Goal: Task Accomplishment & Management: Use online tool/utility

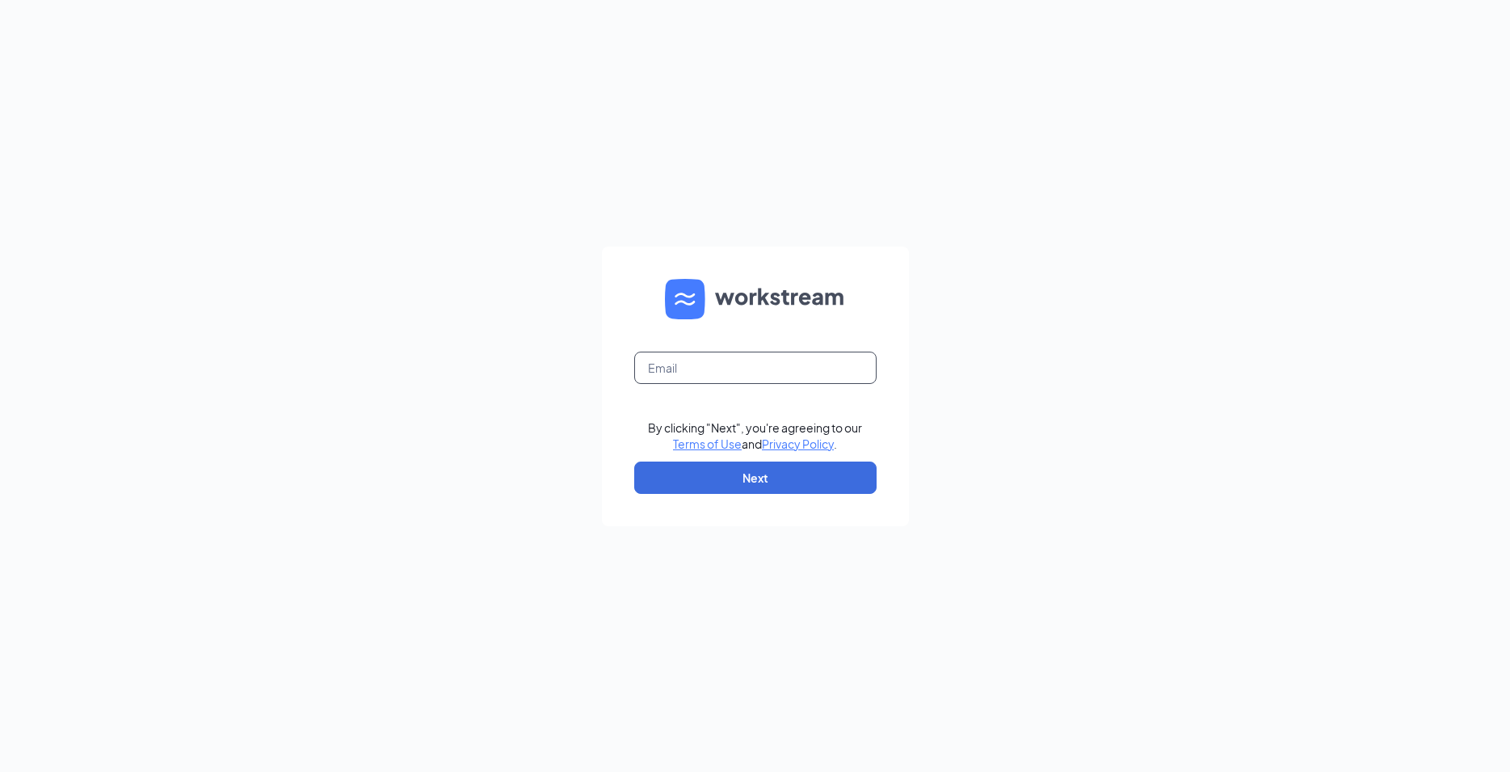
click at [749, 377] on input "text" at bounding box center [755, 368] width 242 height 32
type input "[EMAIL_ADDRESS][DOMAIN_NAME]"
click at [855, 486] on button "Next" at bounding box center [755, 477] width 242 height 32
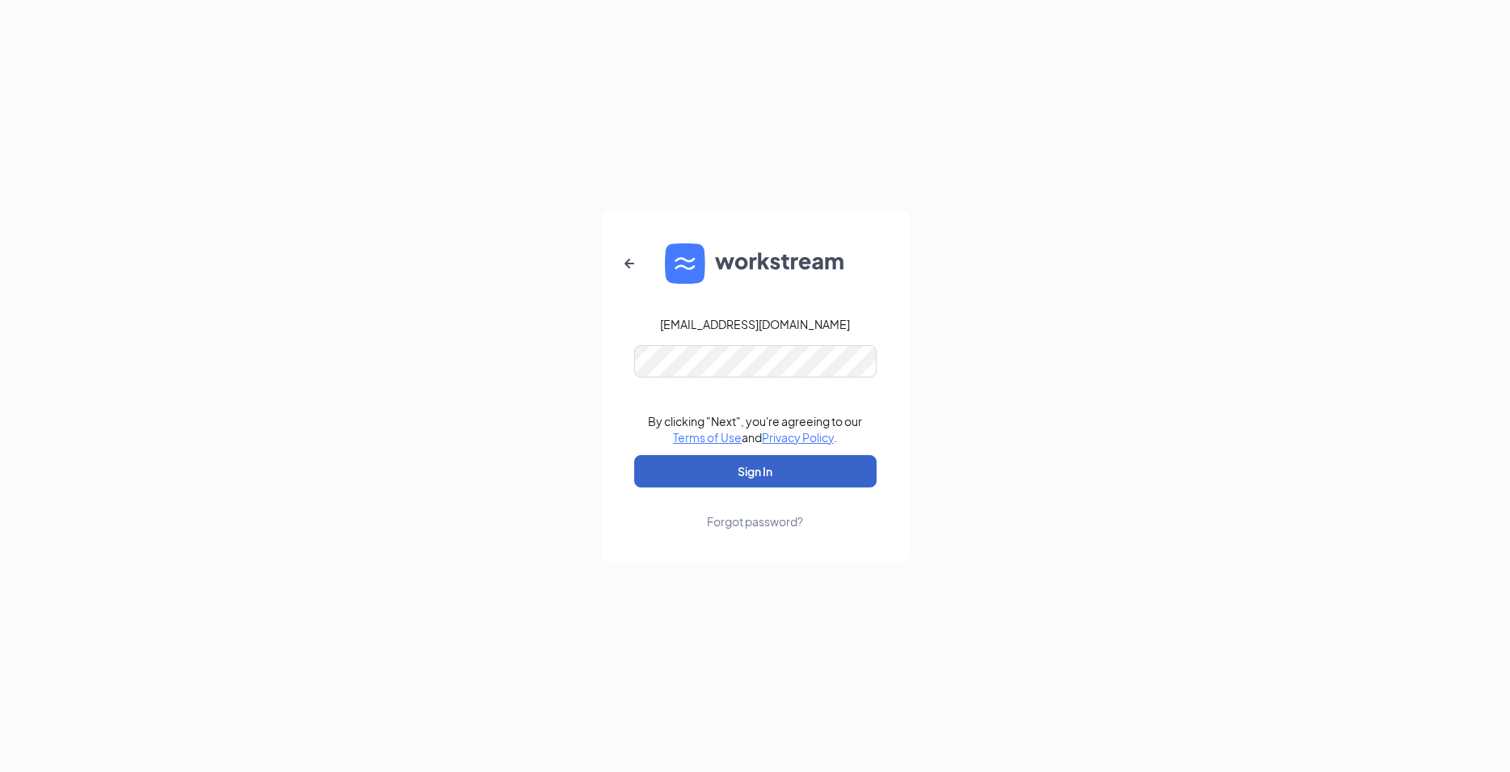
click at [854, 474] on button "Sign In" at bounding box center [755, 471] width 242 height 32
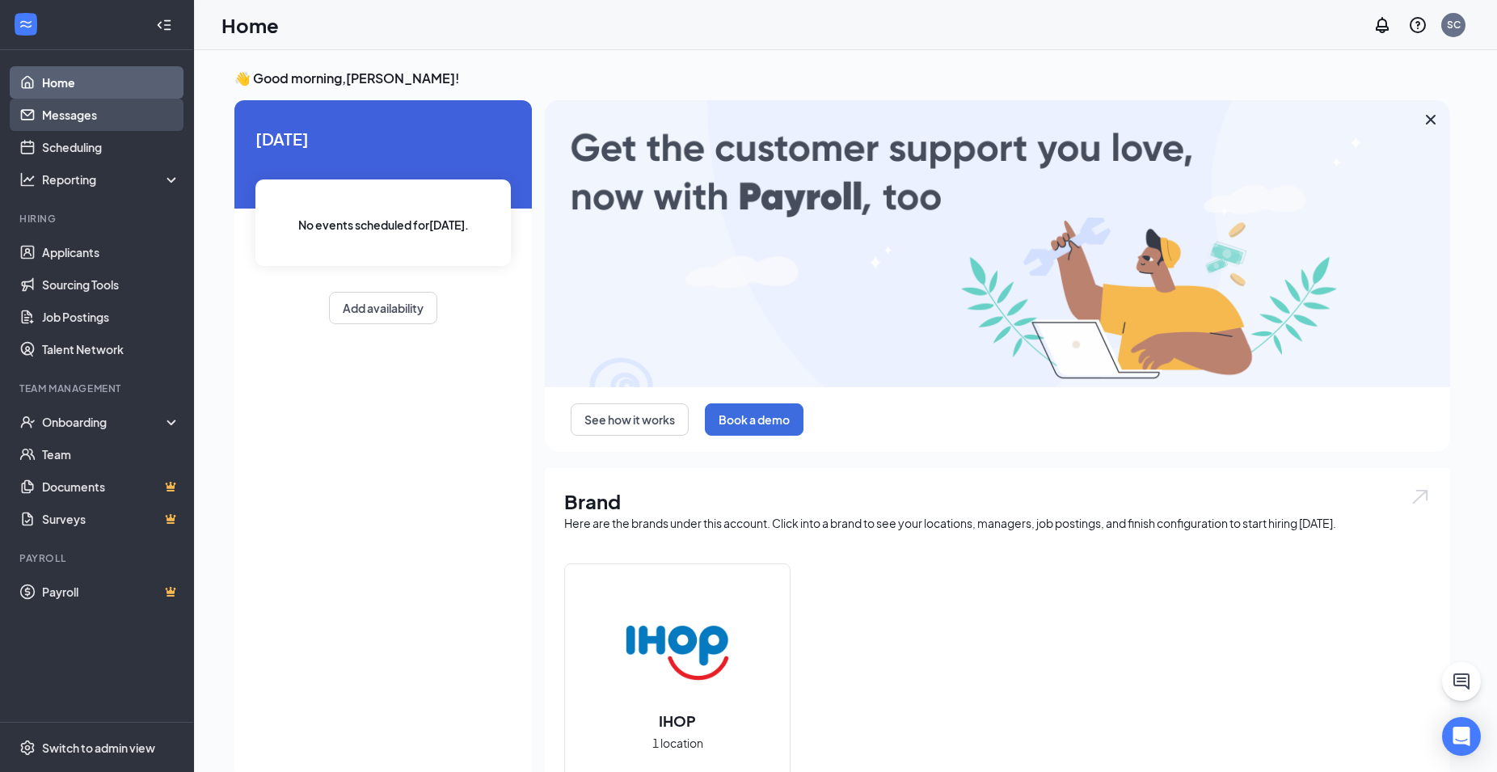
click at [86, 114] on link "Messages" at bounding box center [111, 115] width 138 height 32
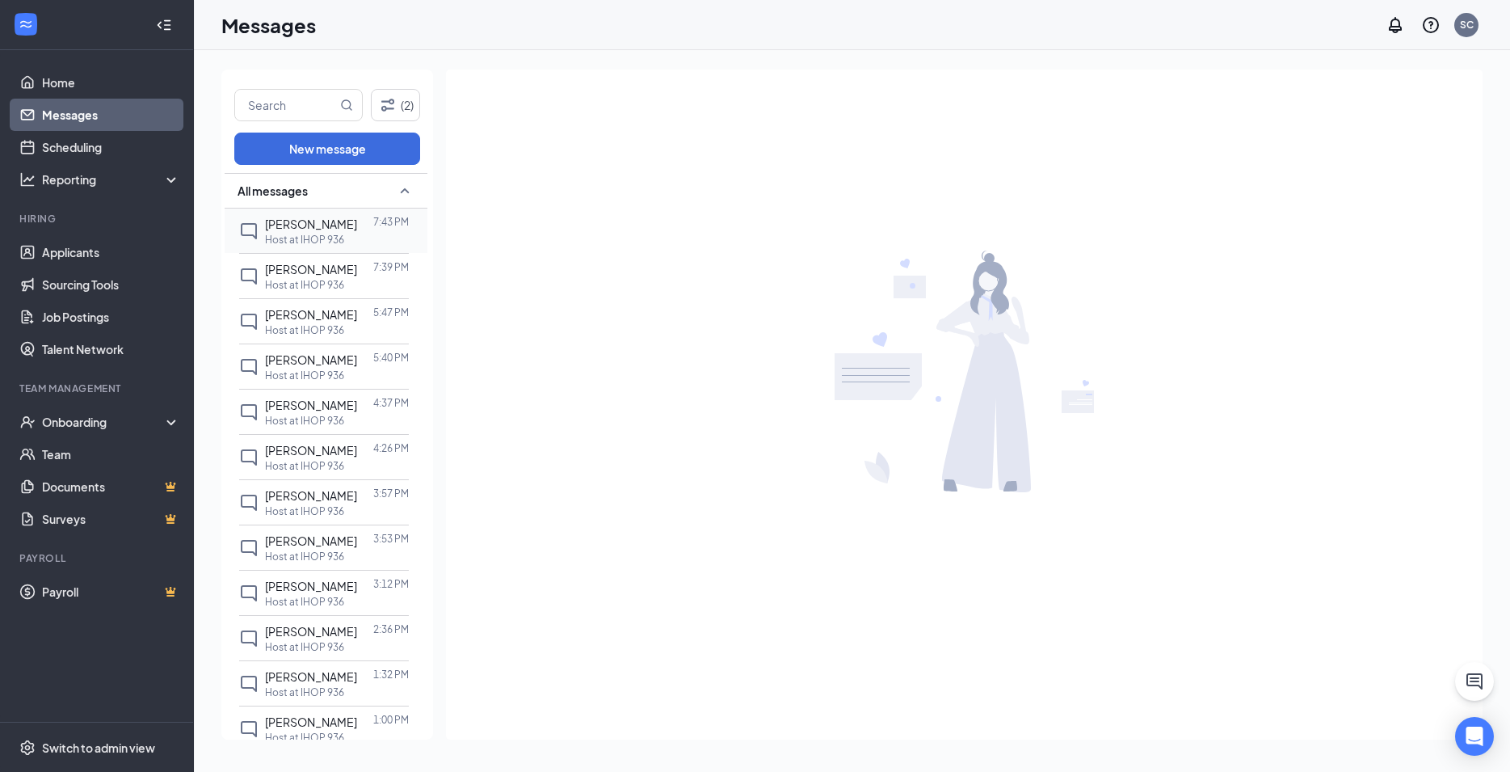
click at [322, 230] on span "[PERSON_NAME]" at bounding box center [311, 224] width 92 height 15
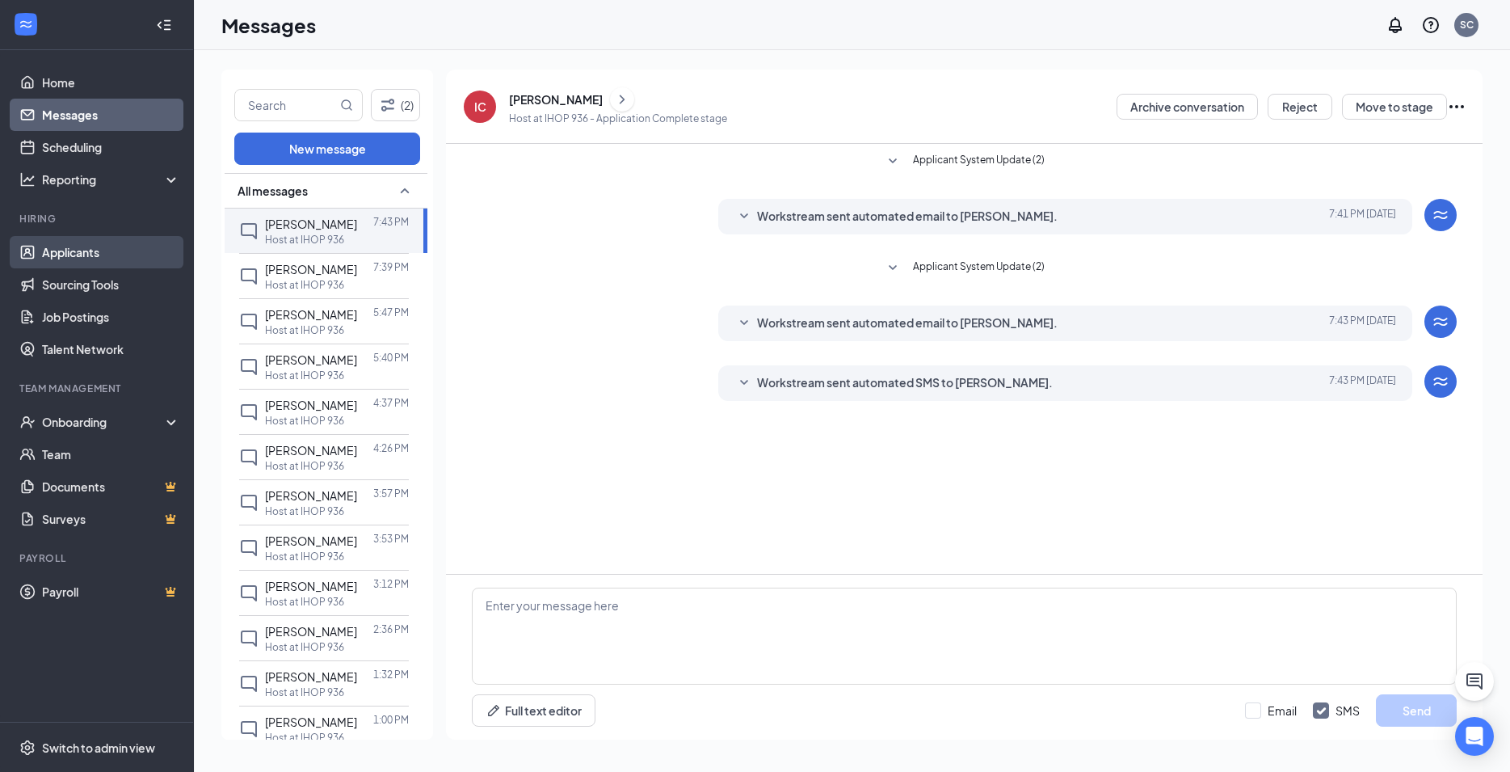
click at [77, 255] on link "Applicants" at bounding box center [111, 252] width 138 height 32
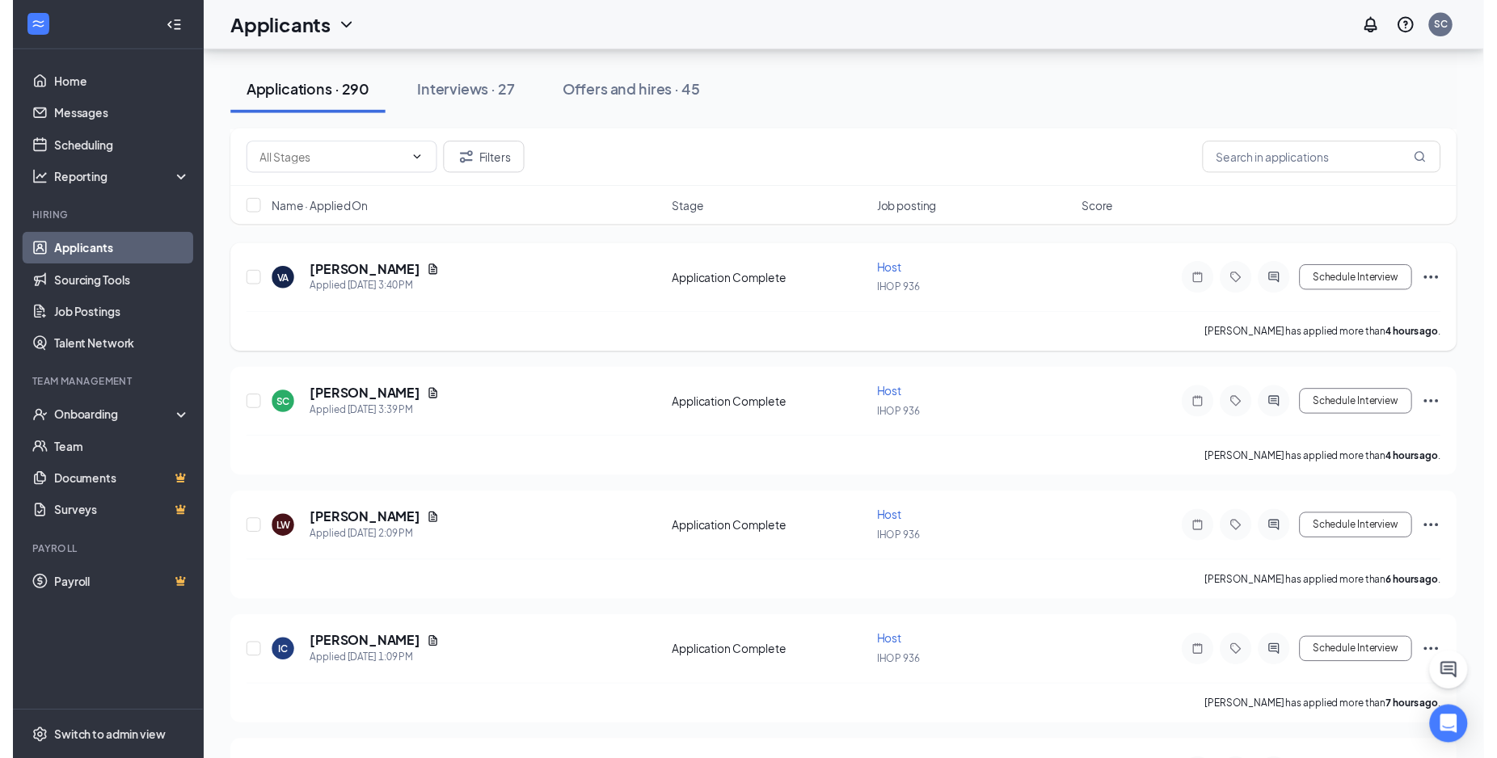
scroll to position [824, 0]
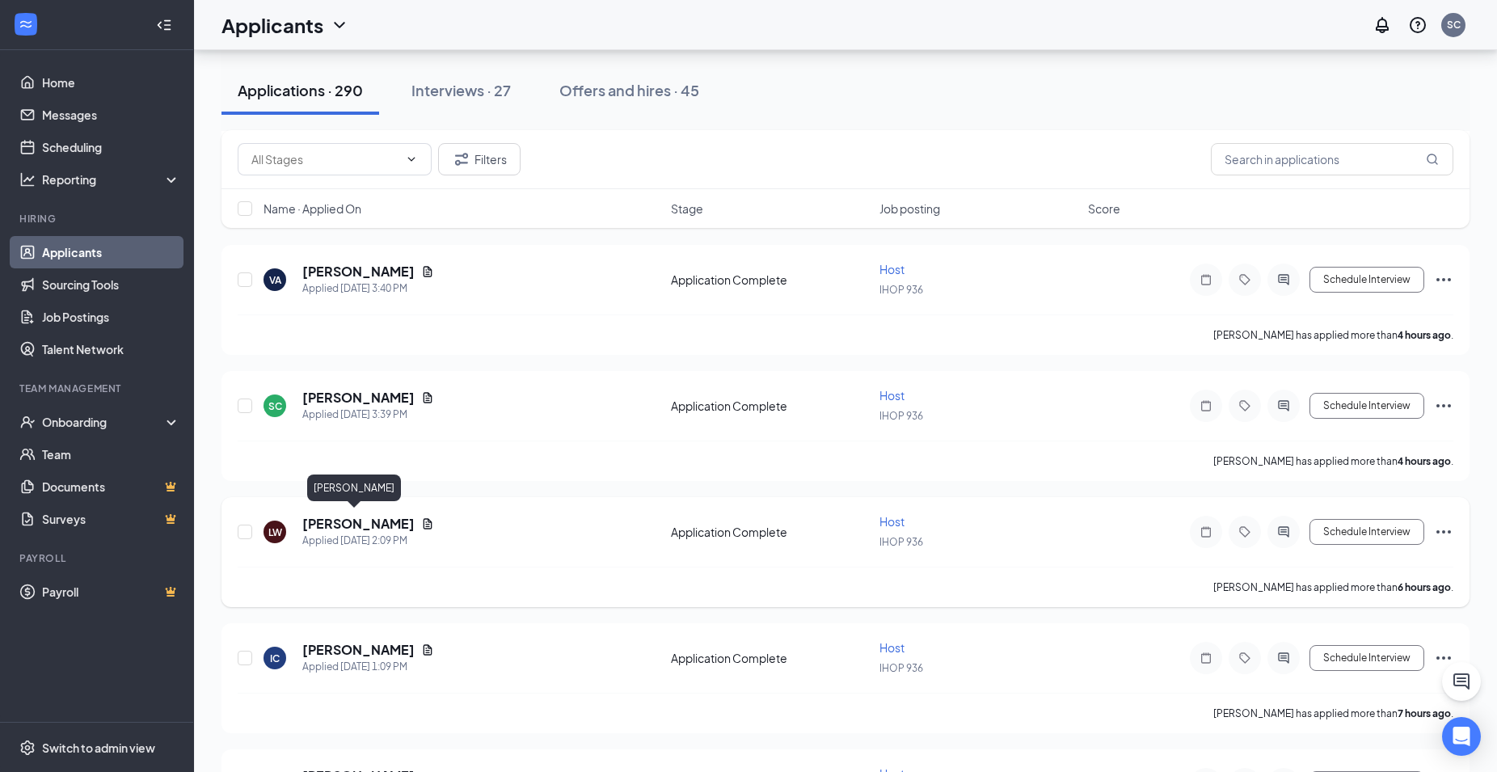
click at [344, 524] on h5 "[PERSON_NAME]" at bounding box center [358, 524] width 112 height 18
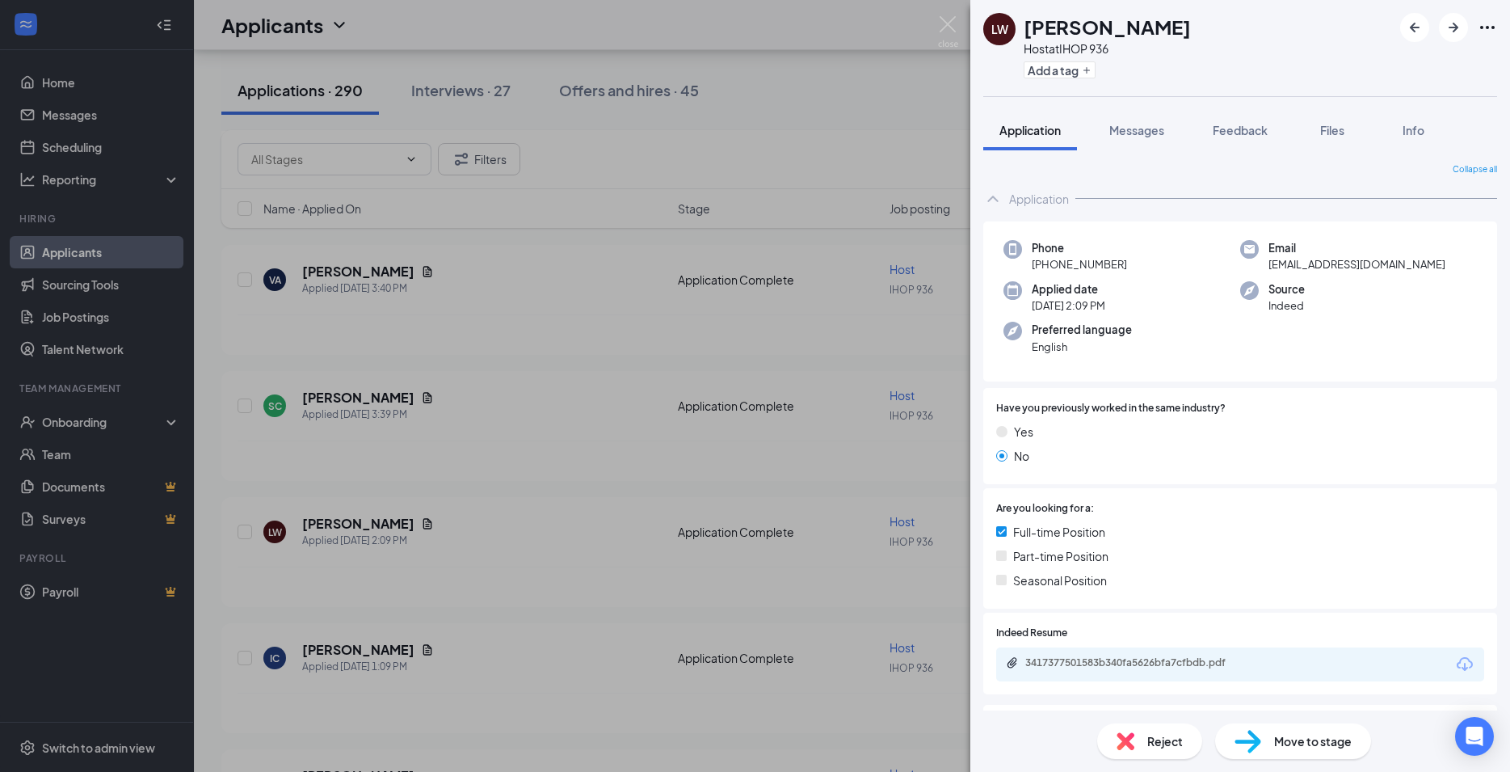
click at [49, 83] on div "LW Lyle wilburn Host at IHOP 936 Add a tag Application Messages Feedback Files …" at bounding box center [755, 386] width 1510 height 772
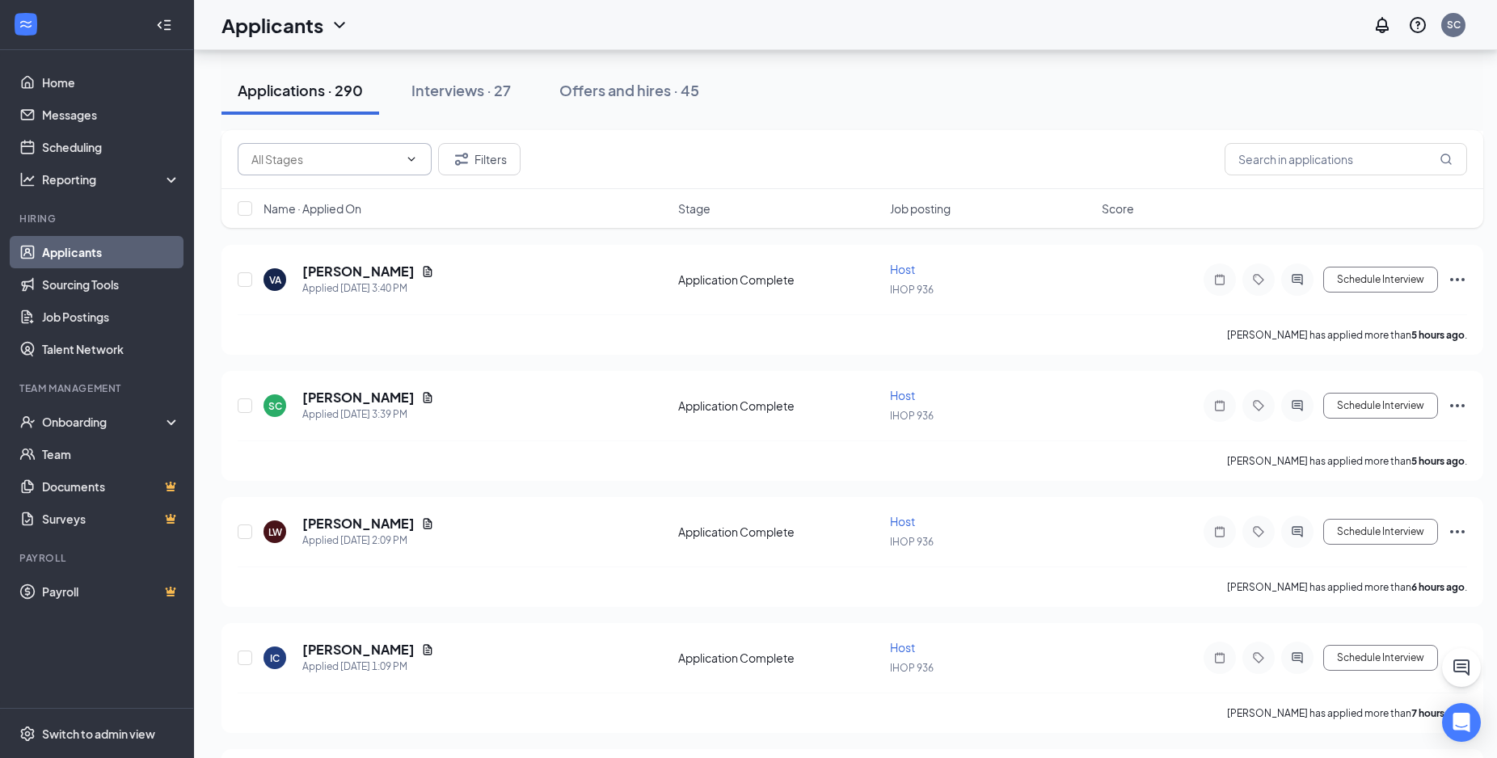
click at [360, 166] on input "text" at bounding box center [324, 159] width 147 height 18
click at [85, 118] on link "Messages" at bounding box center [111, 115] width 138 height 32
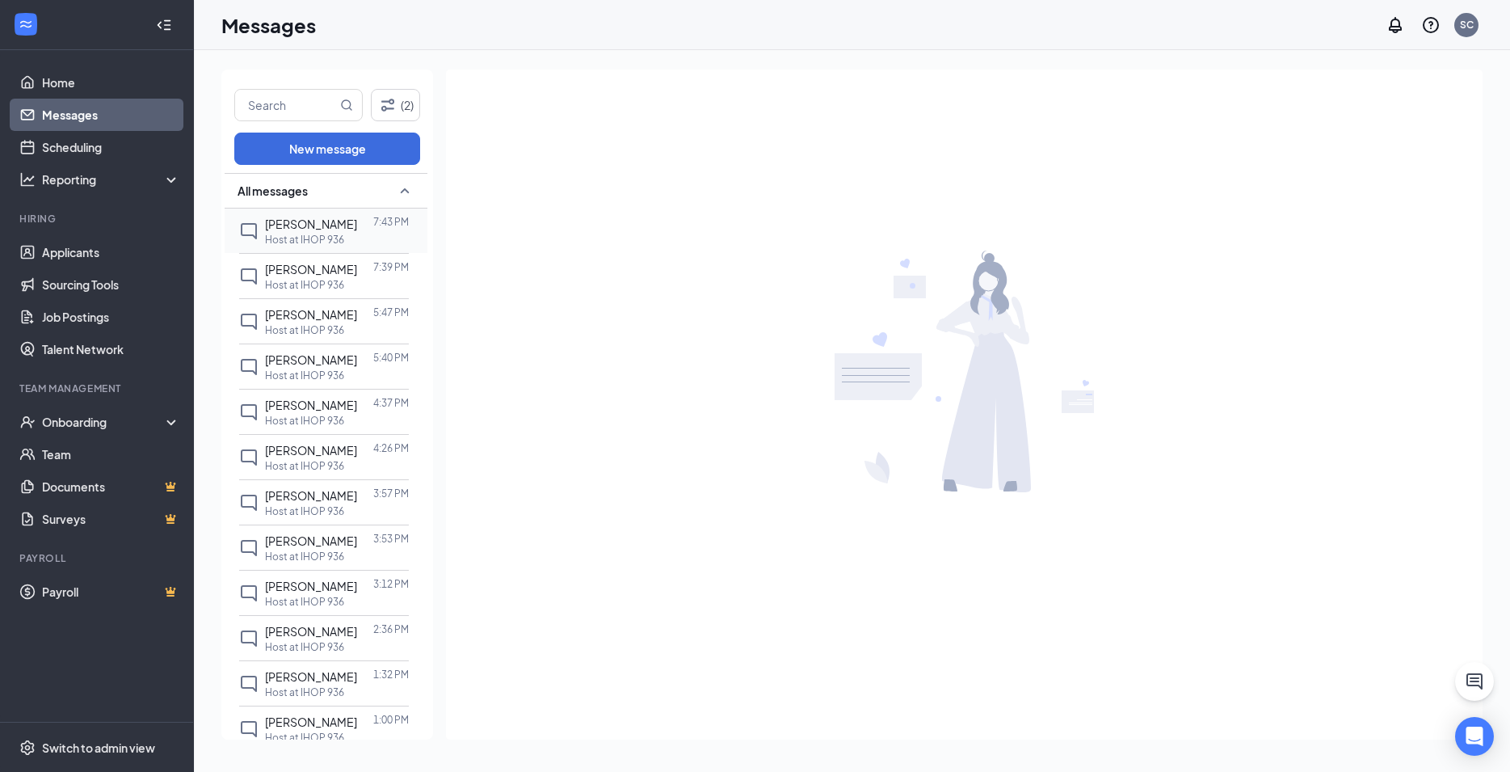
click at [322, 227] on span "[PERSON_NAME]" at bounding box center [311, 224] width 92 height 15
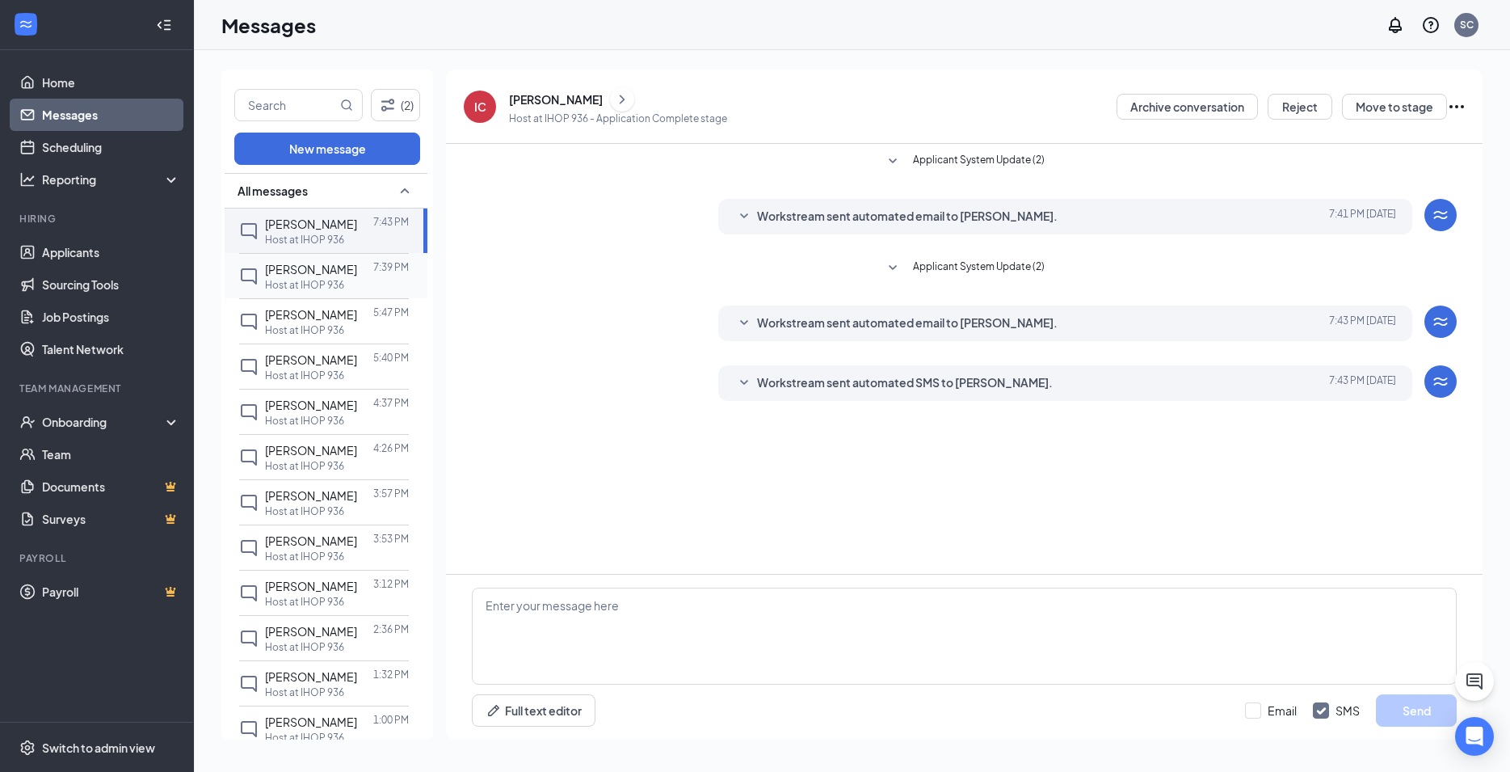
click at [304, 277] on div "[PERSON_NAME]" at bounding box center [311, 269] width 92 height 18
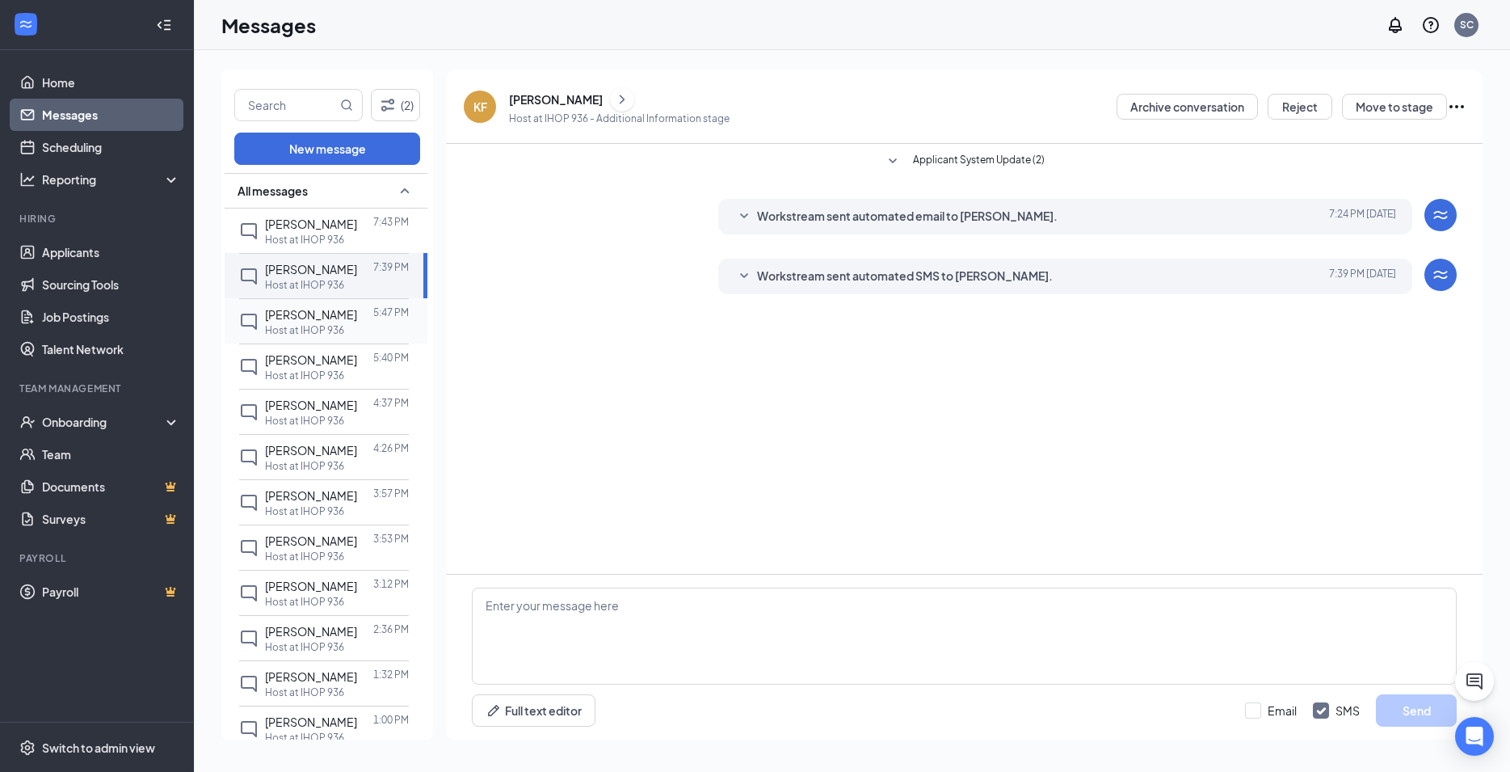
click at [317, 320] on span "[PERSON_NAME]" at bounding box center [311, 314] width 92 height 15
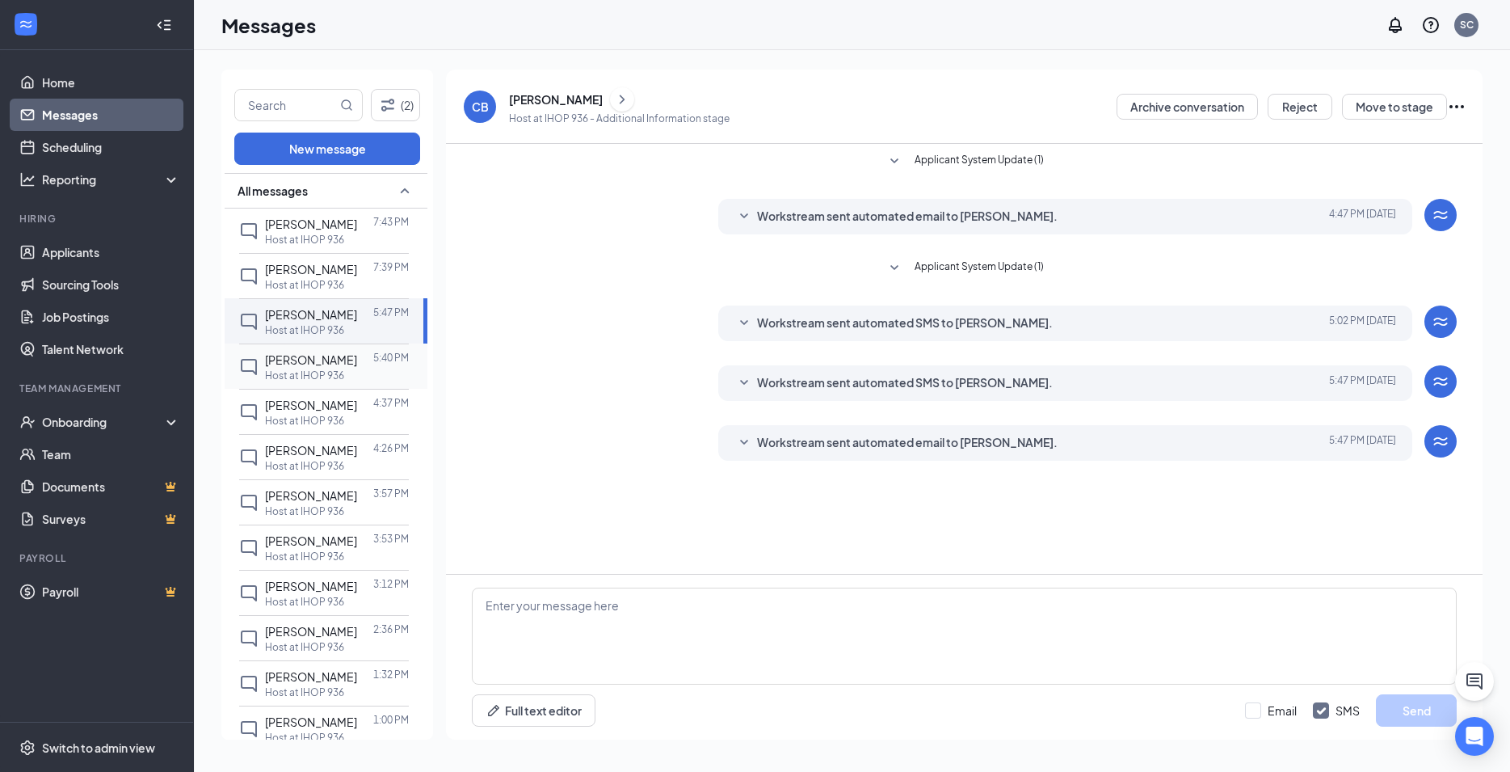
click at [326, 362] on span "[PERSON_NAME]" at bounding box center [311, 359] width 92 height 15
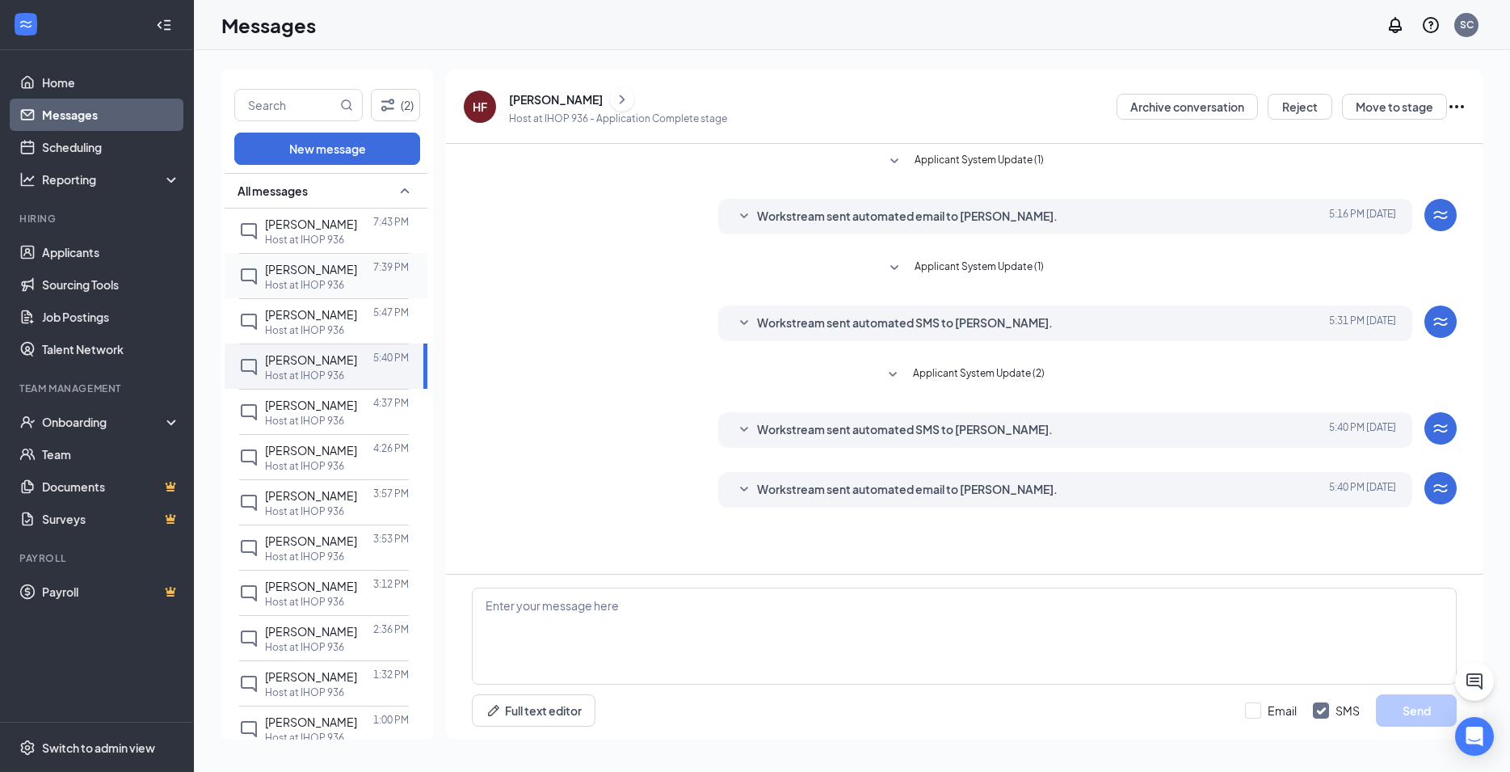
click at [326, 279] on p "Host at IHOP 936" at bounding box center [304, 285] width 79 height 14
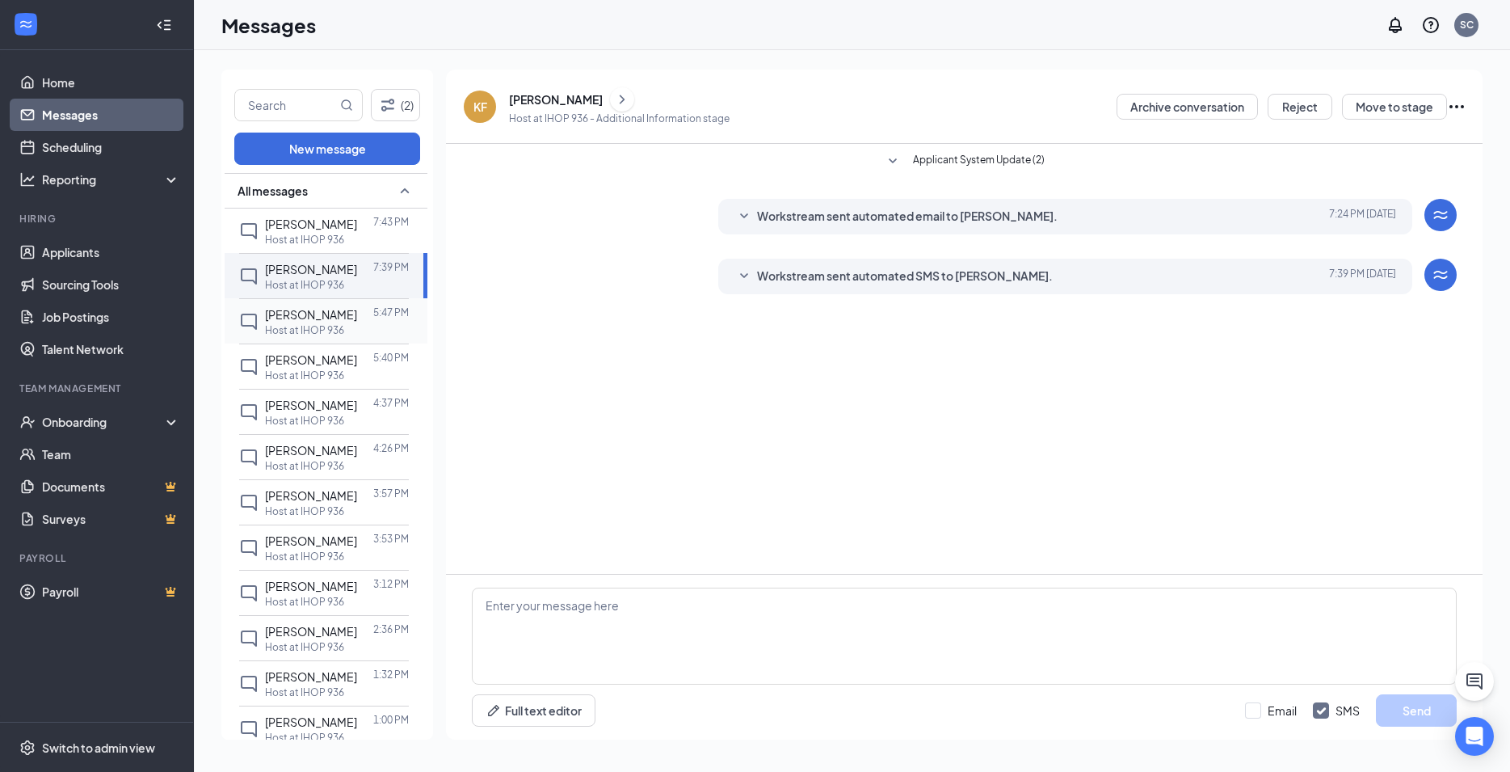
click at [318, 313] on span "[PERSON_NAME]" at bounding box center [311, 314] width 92 height 15
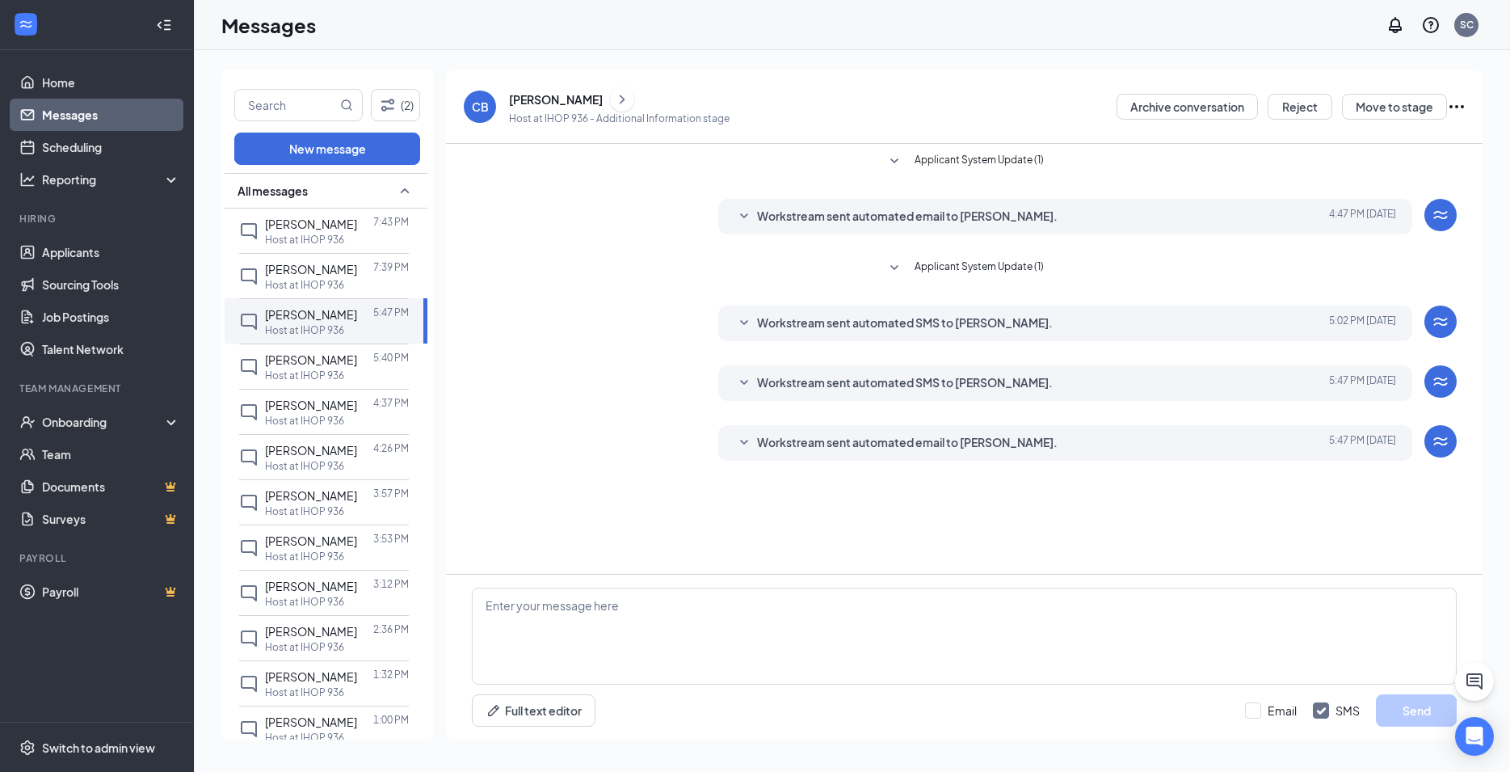
click at [740, 444] on icon "SmallChevronDown" at bounding box center [744, 442] width 19 height 19
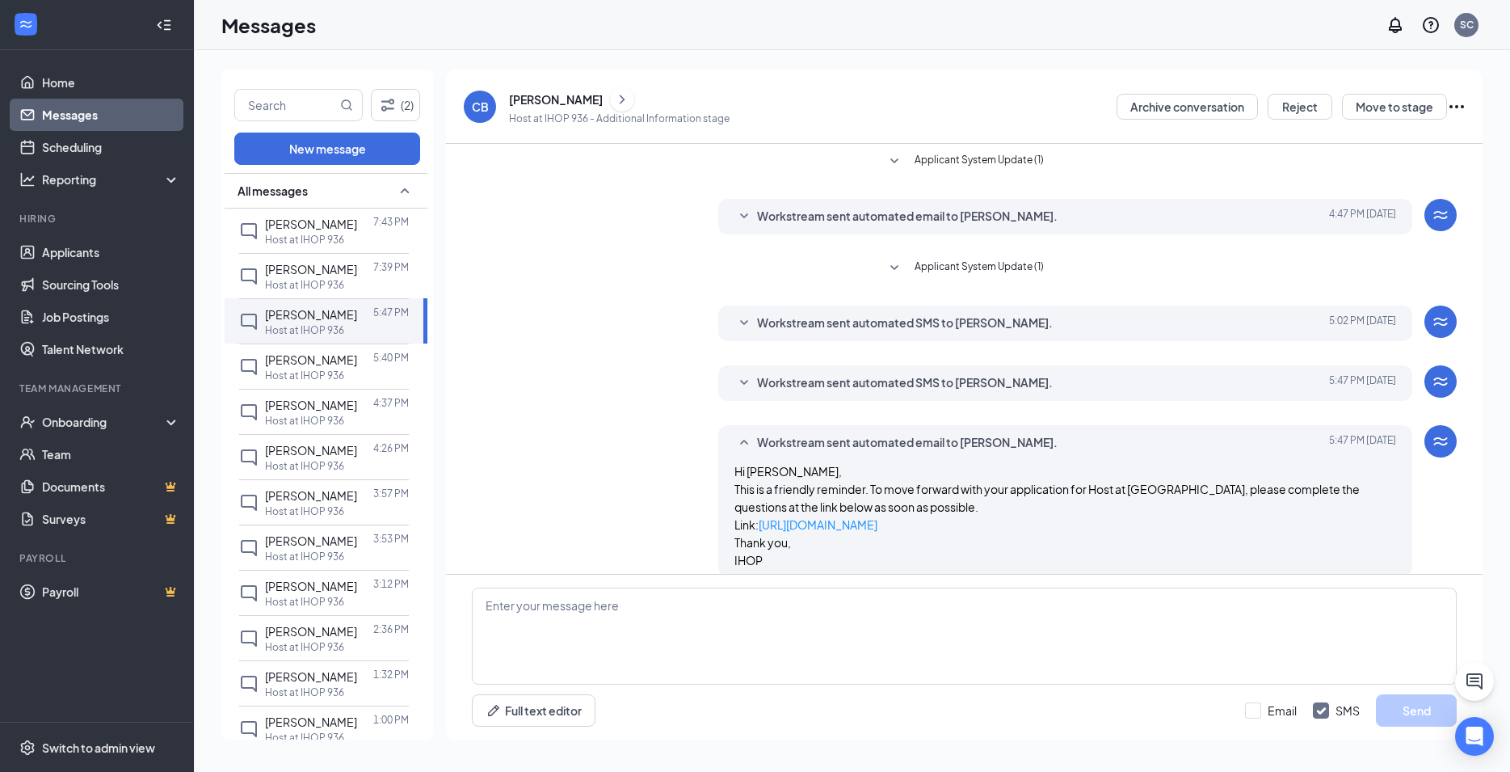
scroll to position [19, 0]
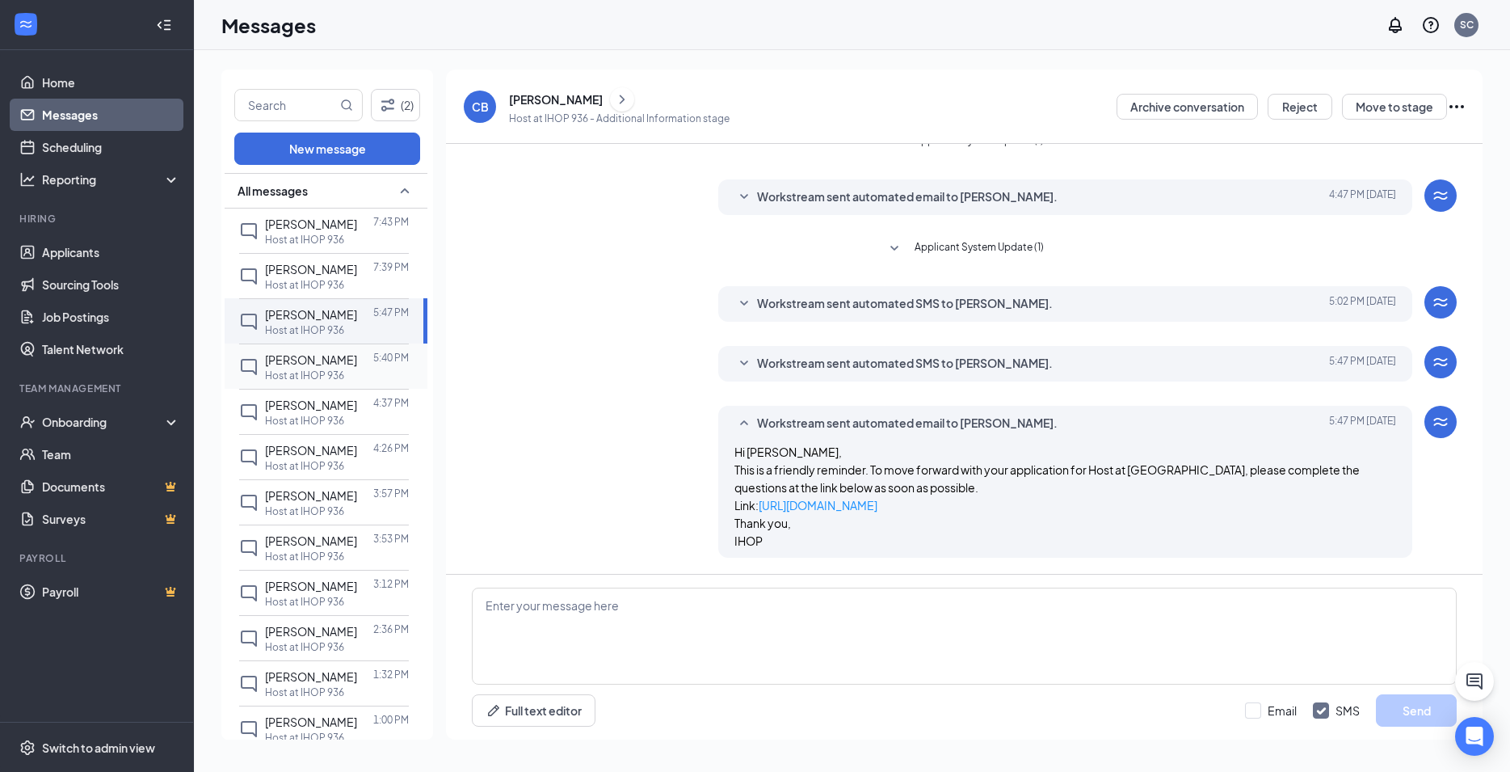
click at [332, 356] on span "[PERSON_NAME]" at bounding box center [311, 359] width 92 height 15
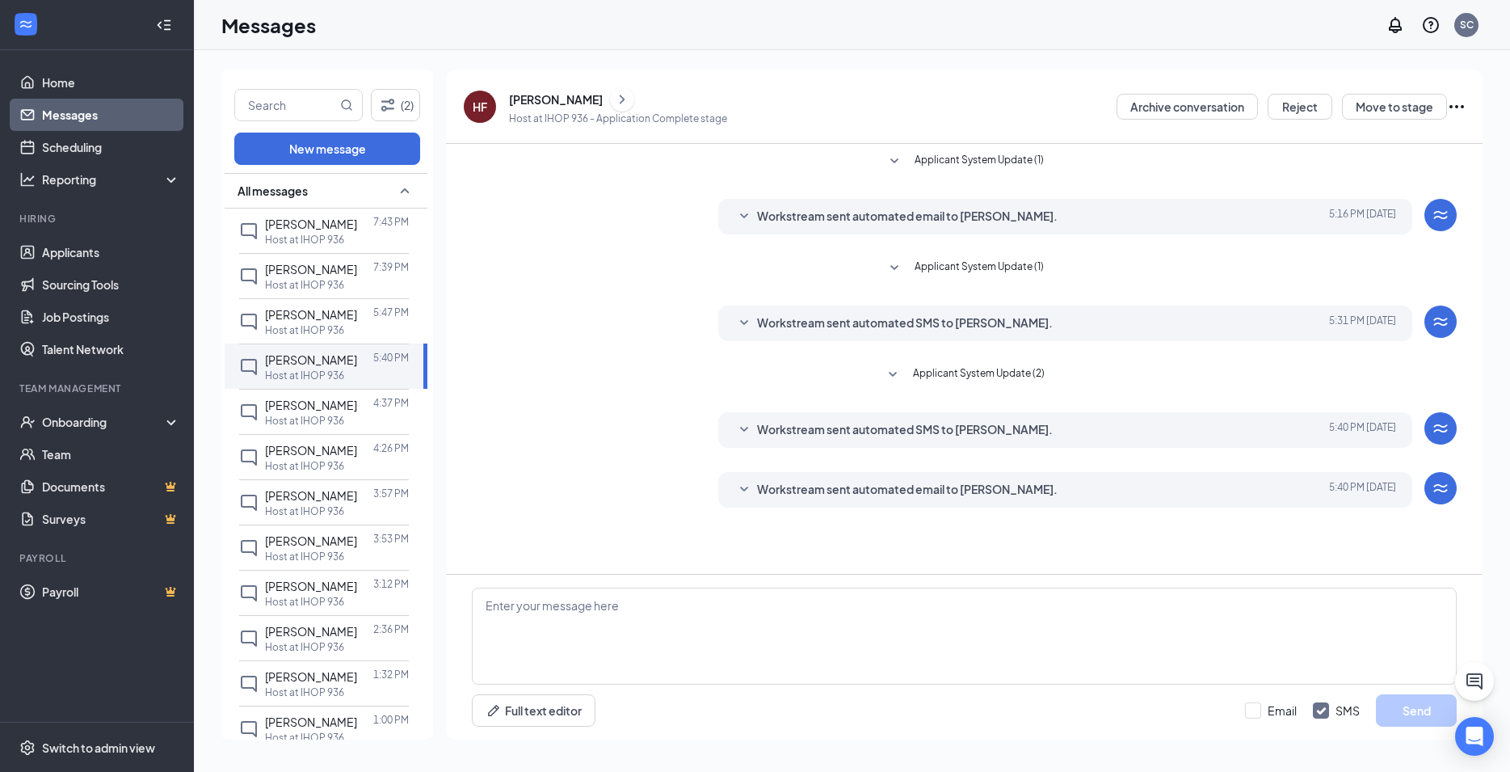
click at [743, 490] on icon "SmallChevronDown" at bounding box center [744, 488] width 8 height 5
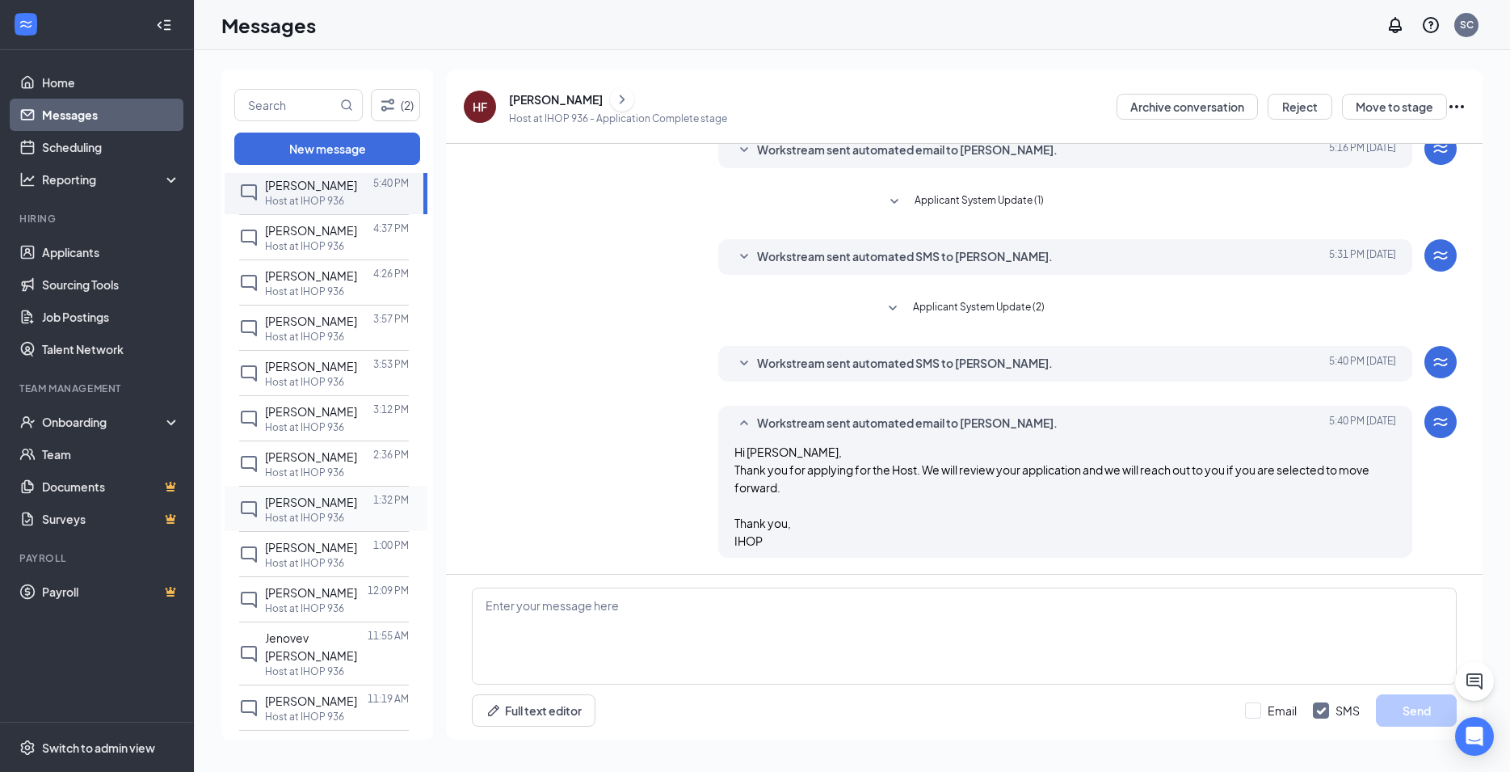
scroll to position [87, 0]
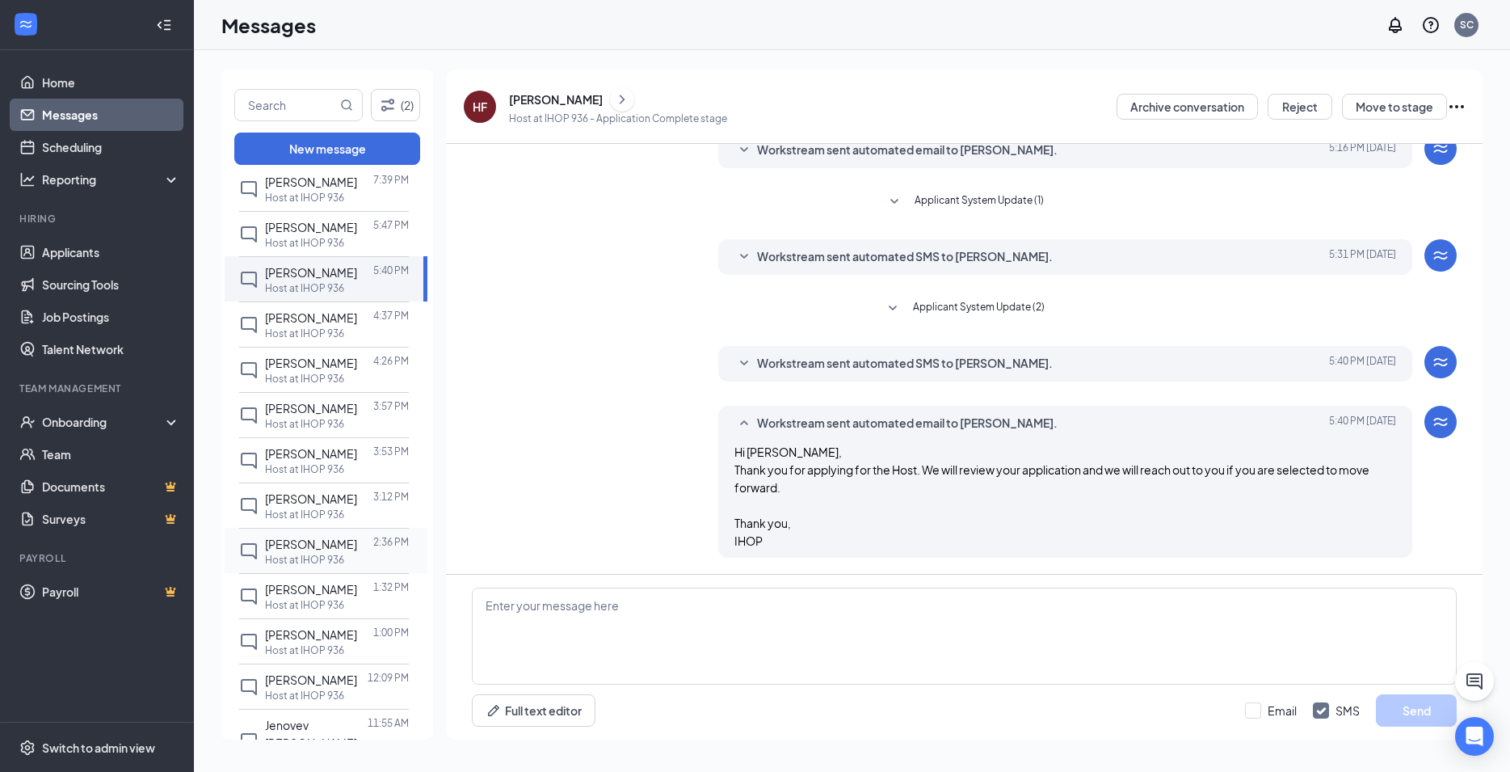
click at [293, 553] on div "[PERSON_NAME]" at bounding box center [311, 544] width 92 height 18
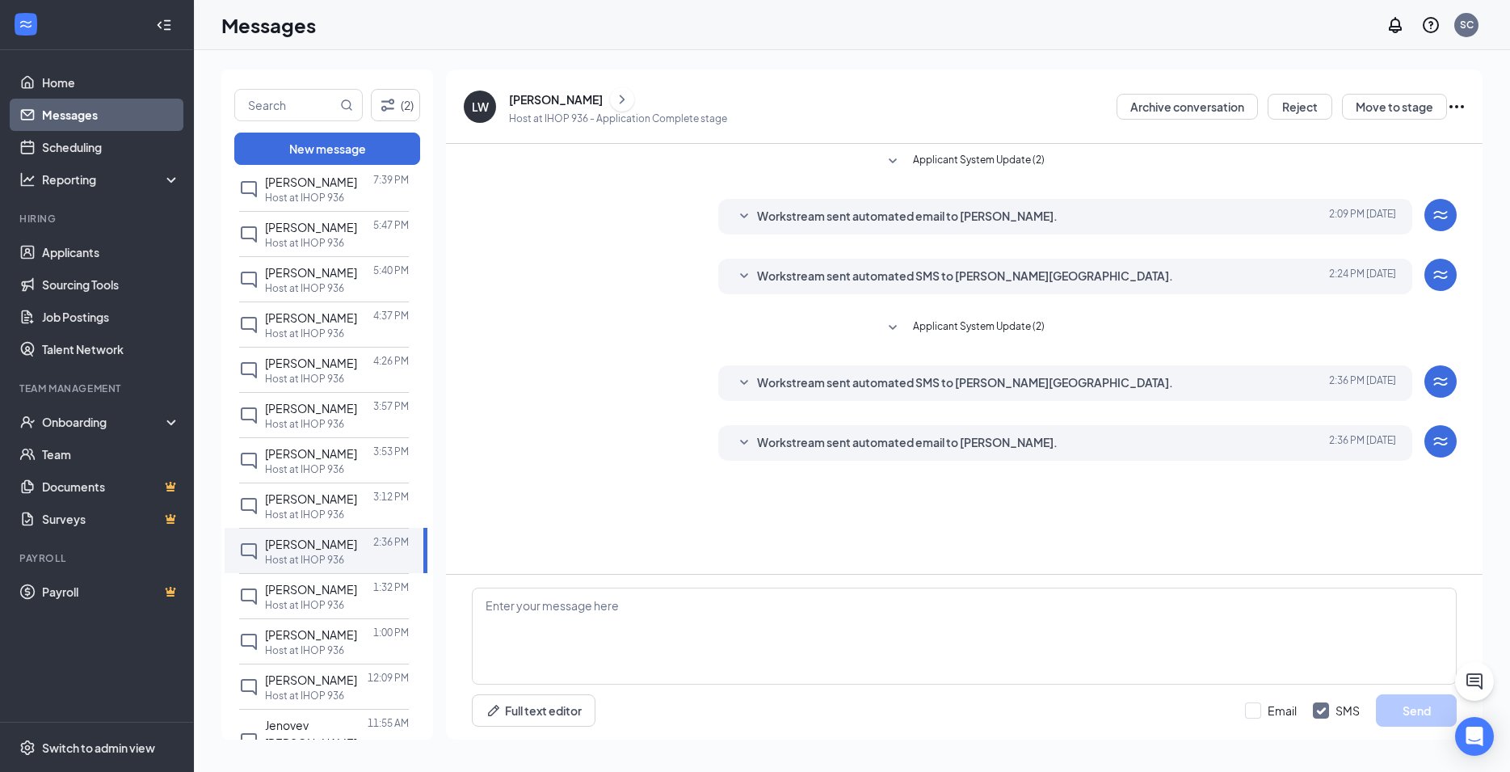
click at [745, 442] on icon "SmallChevronDown" at bounding box center [744, 442] width 8 height 5
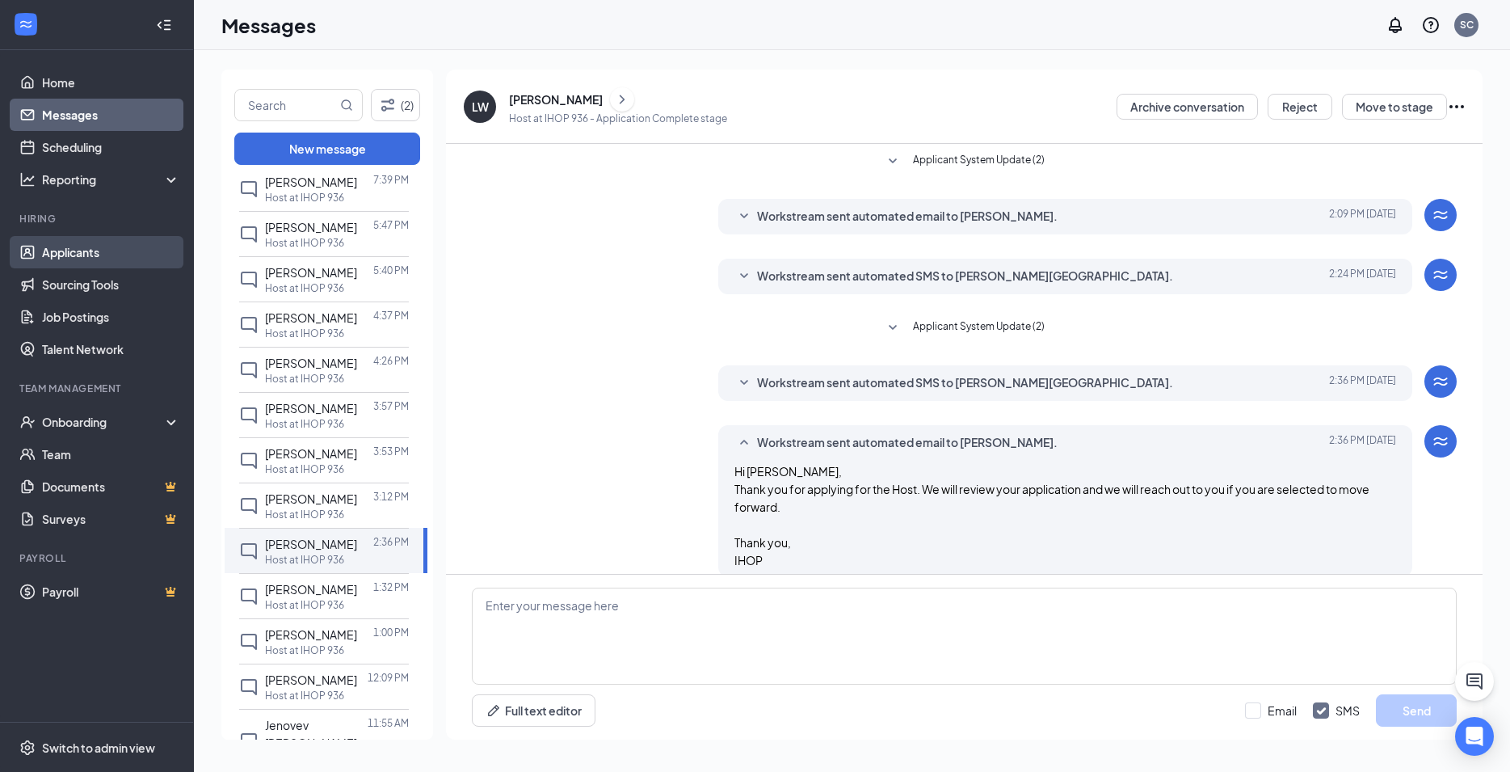
click at [67, 257] on link "Applicants" at bounding box center [111, 252] width 138 height 32
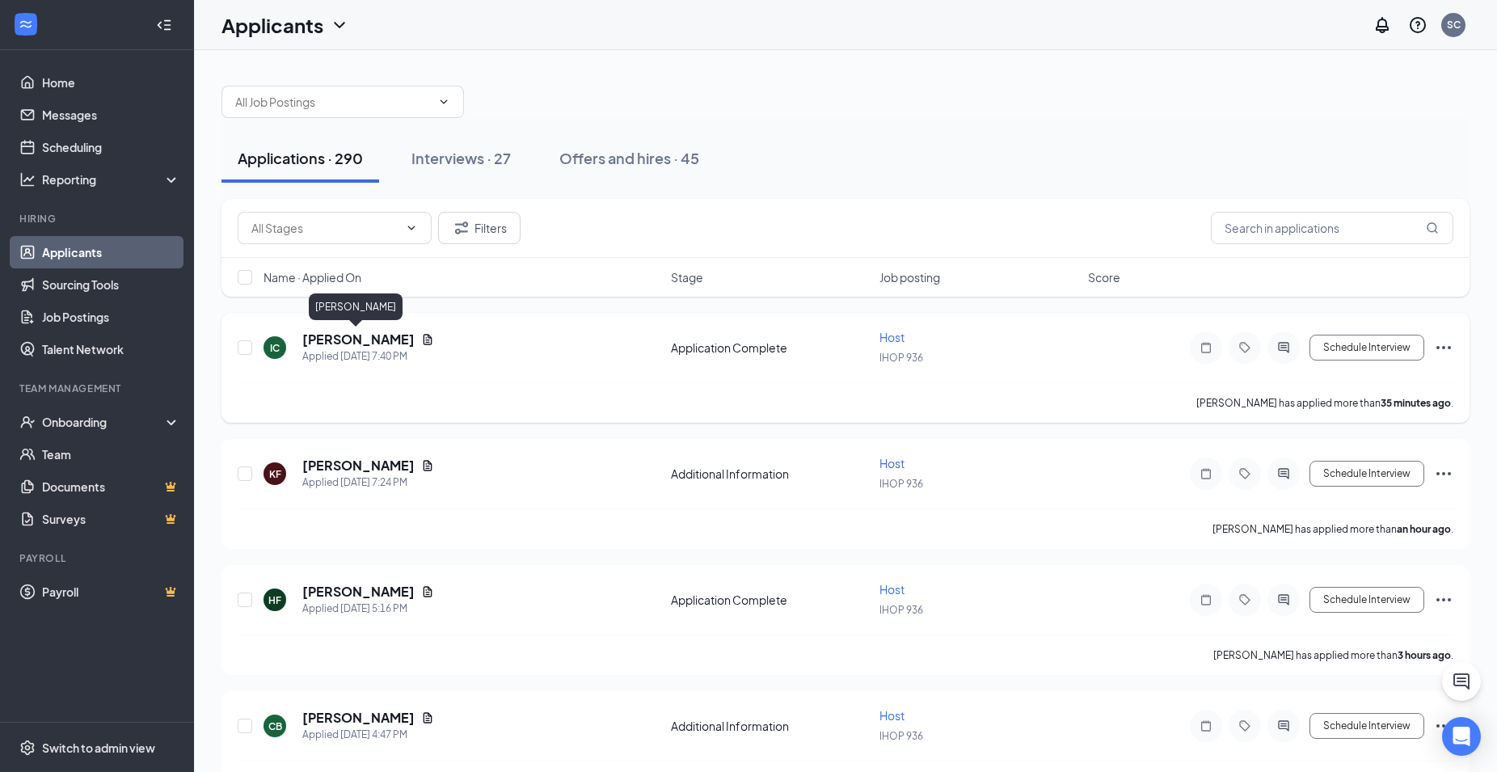
click at [314, 343] on h5 "[PERSON_NAME]" at bounding box center [358, 340] width 112 height 18
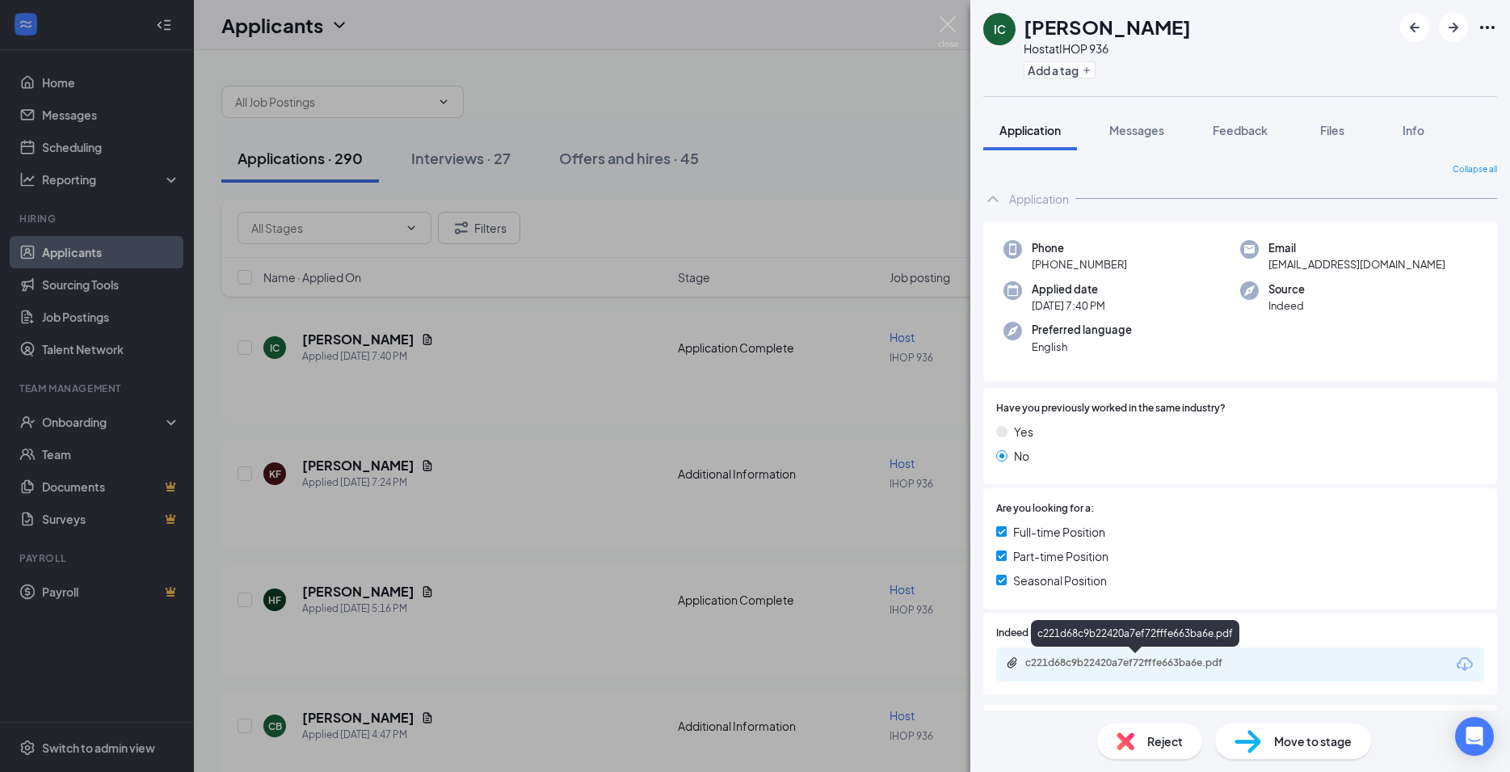
click at [1180, 667] on div "c221d68c9b22420a7ef72fffe663ba6e.pdf" at bounding box center [1138, 662] width 226 height 13
click at [521, 437] on div "IC Isaiah Cameron Host at IHOP 936 Add a tag Application Messages Feedback File…" at bounding box center [755, 386] width 1510 height 772
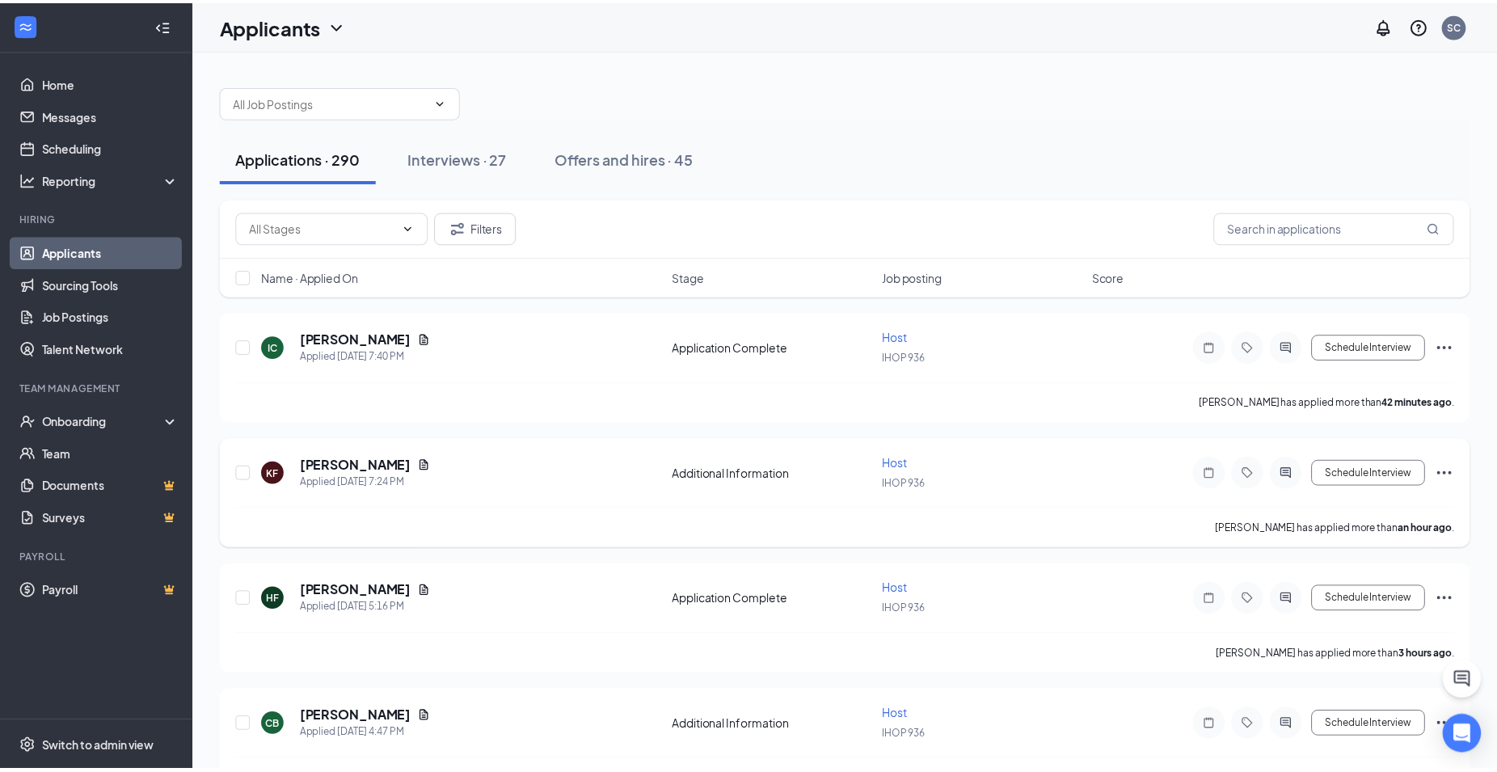
scroll to position [82, 0]
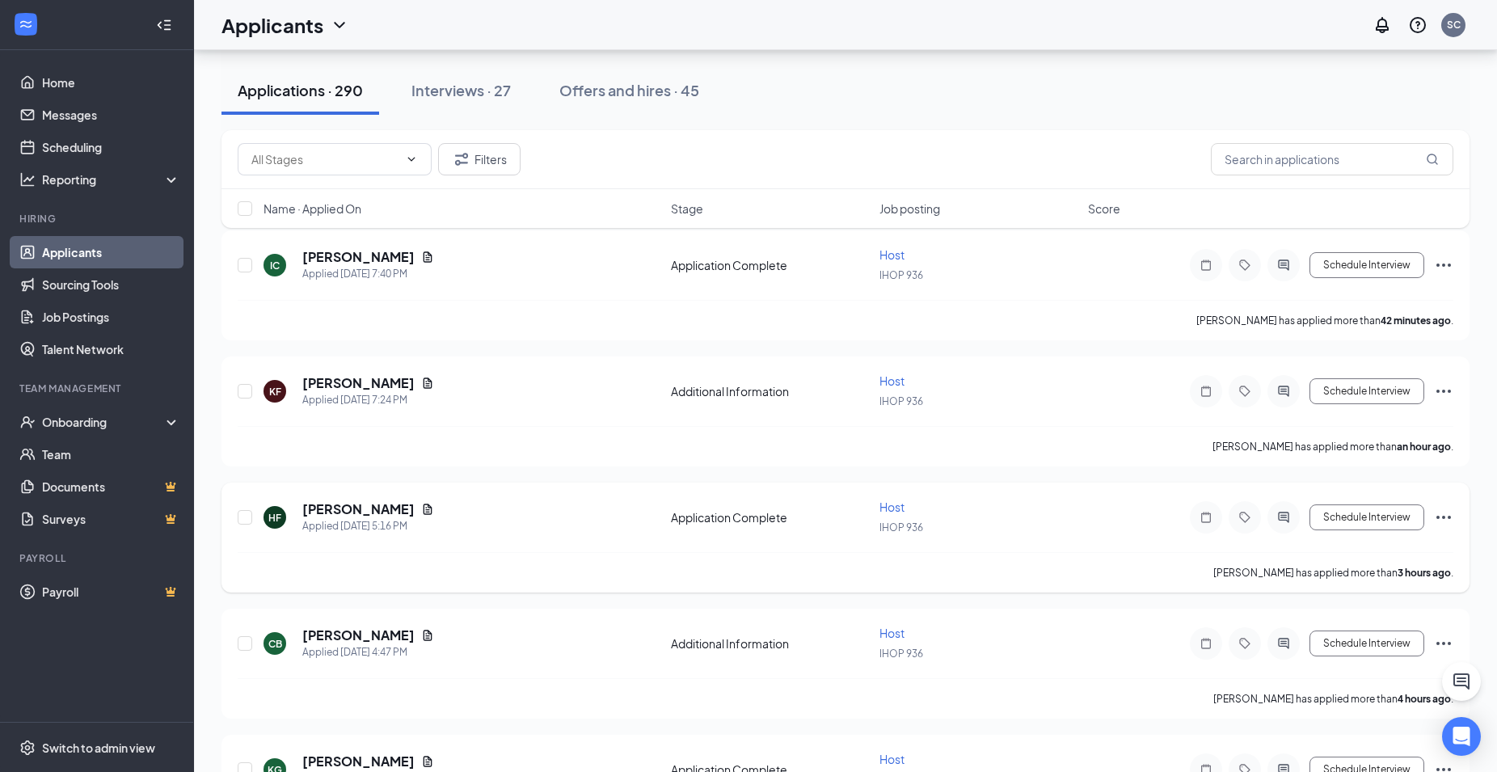
click at [490, 524] on div "HF Hailey Fontenot Applied Today 5:16 PM" at bounding box center [462, 517] width 398 height 34
click at [882, 511] on span "Host" at bounding box center [891, 506] width 25 height 15
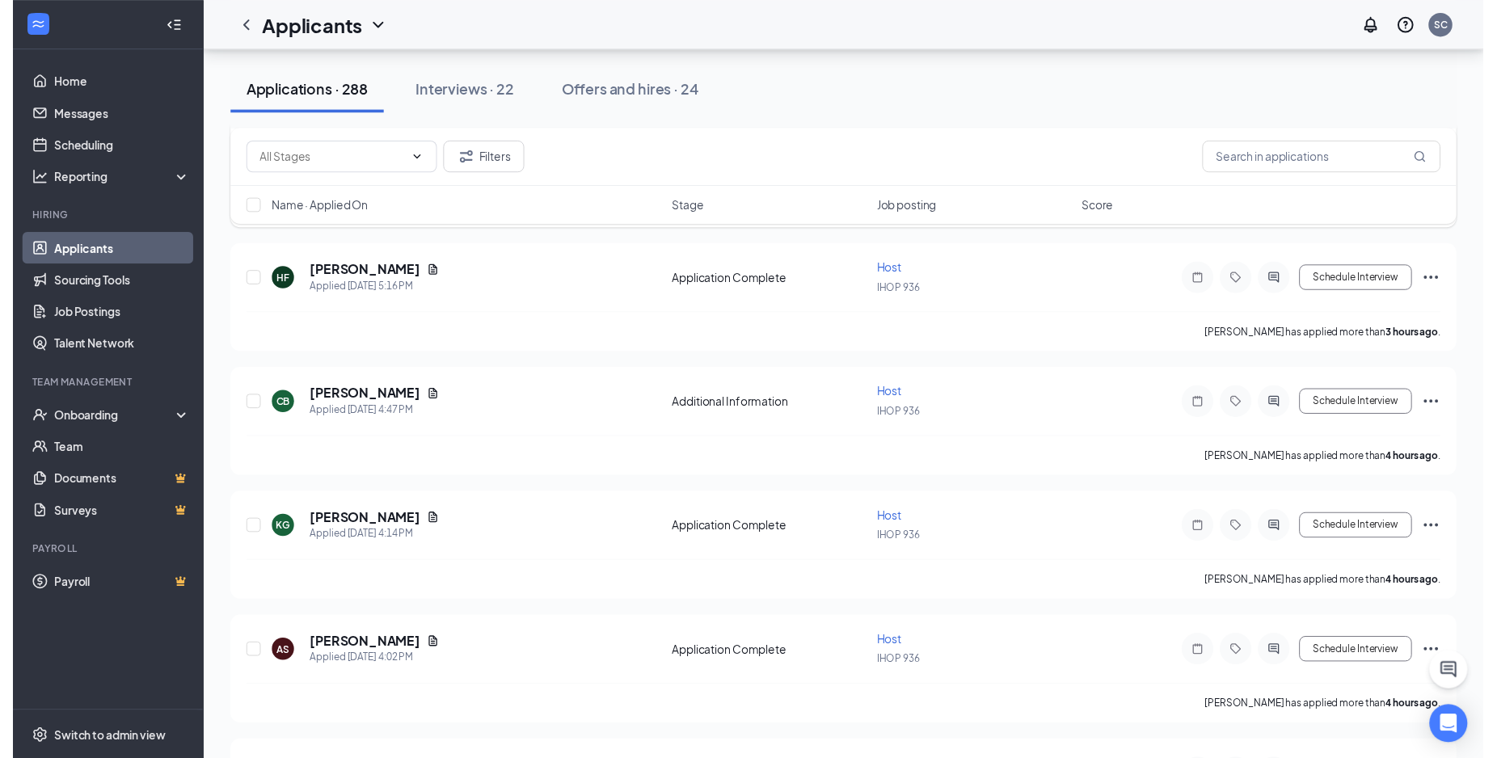
scroll to position [412, 0]
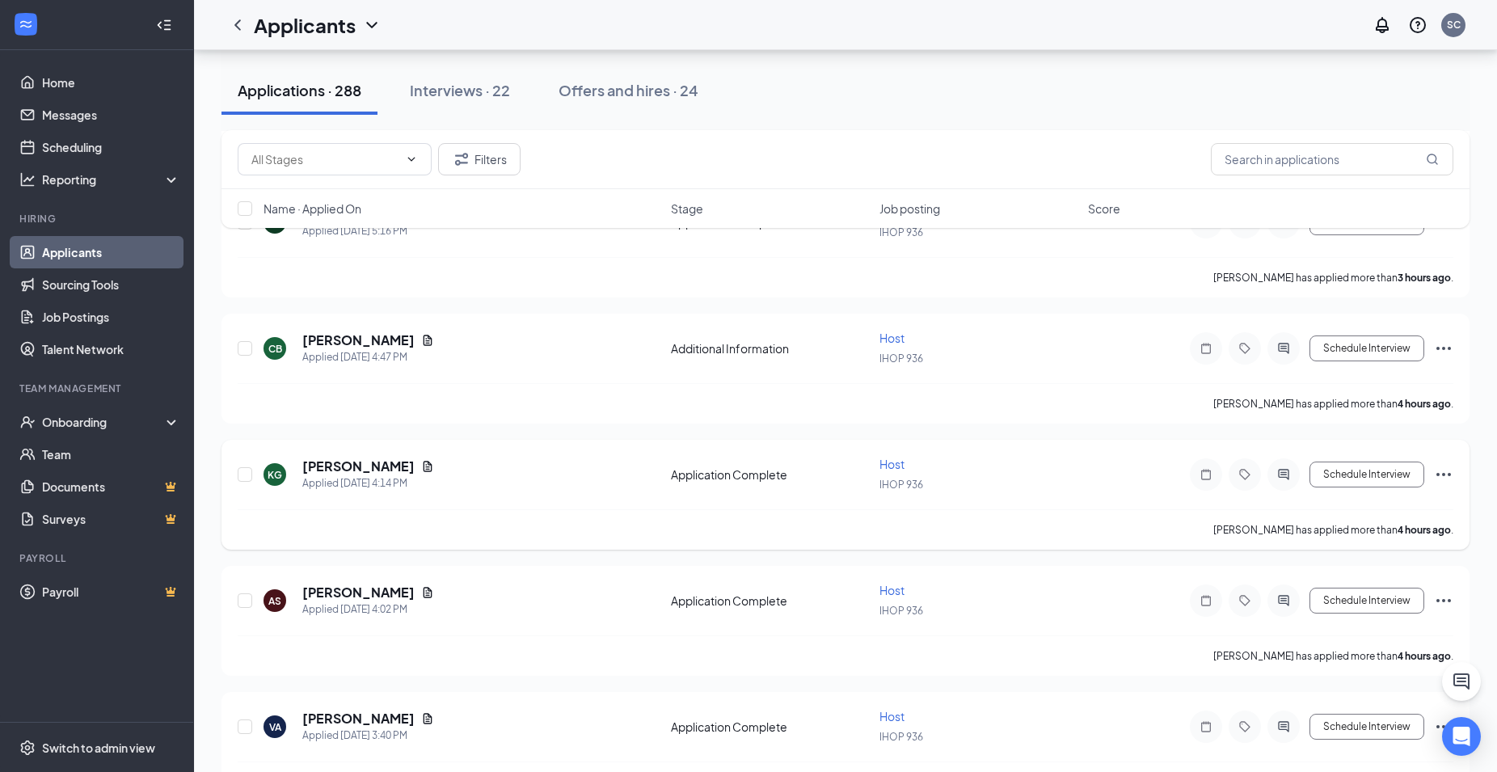
click at [886, 465] on span "Host" at bounding box center [891, 464] width 25 height 15
click at [898, 463] on span "Host" at bounding box center [891, 464] width 25 height 15
click at [888, 463] on span "Host" at bounding box center [891, 464] width 25 height 15
click at [664, 526] on div "KAYLEE GONZALEZ has applied more than 4 hours ago ." at bounding box center [845, 529] width 1215 height 40
click at [475, 499] on div "KG KAYLEE GONZALEZ Applied Today 4:14 PM Application Complete Host IHOP 936 Sch…" at bounding box center [845, 482] width 1215 height 53
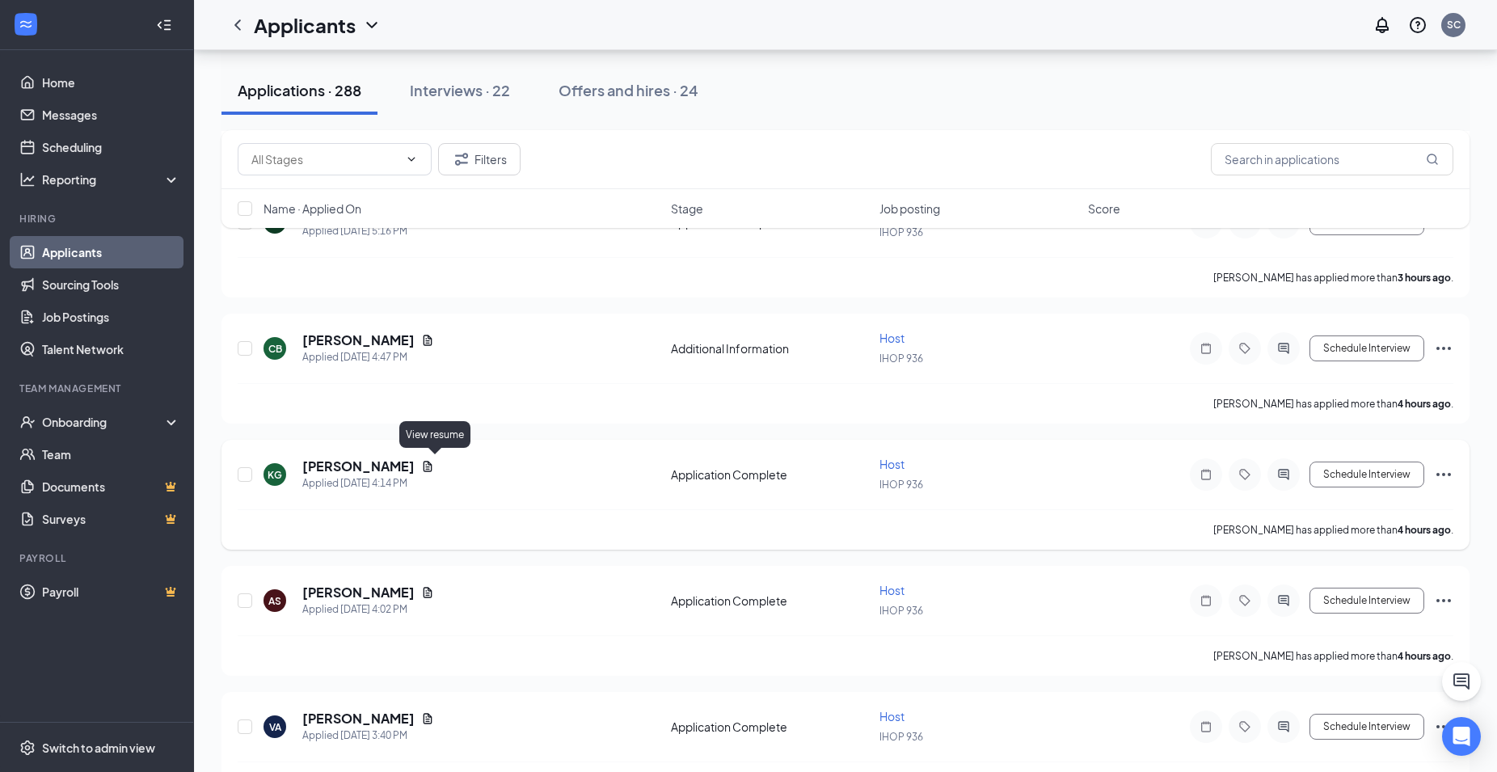
click at [432, 465] on icon "Document" at bounding box center [427, 466] width 9 height 11
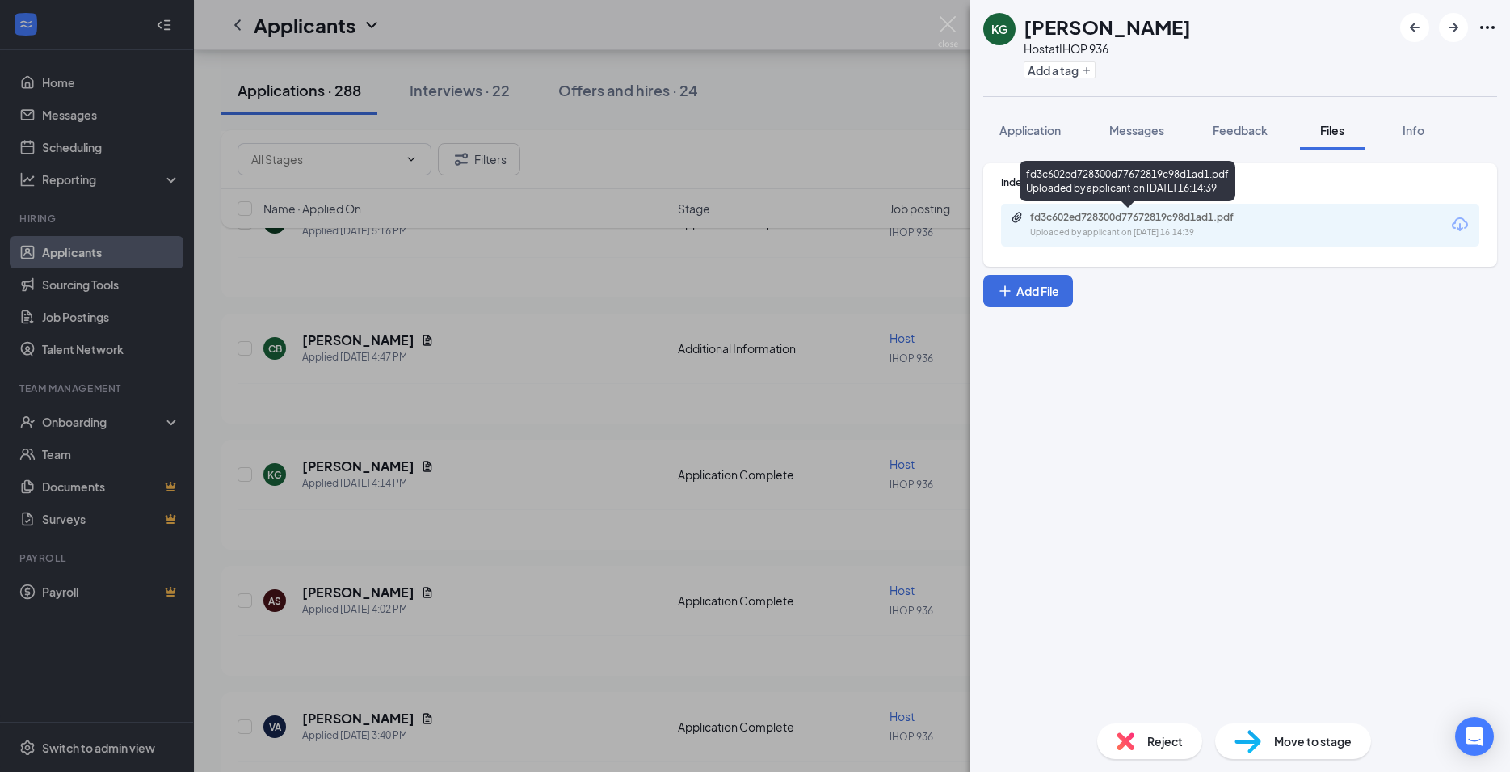
click at [1194, 221] on div "fd3c602ed728300d77672819c98d1ad1.pdf" at bounding box center [1143, 217] width 226 height 13
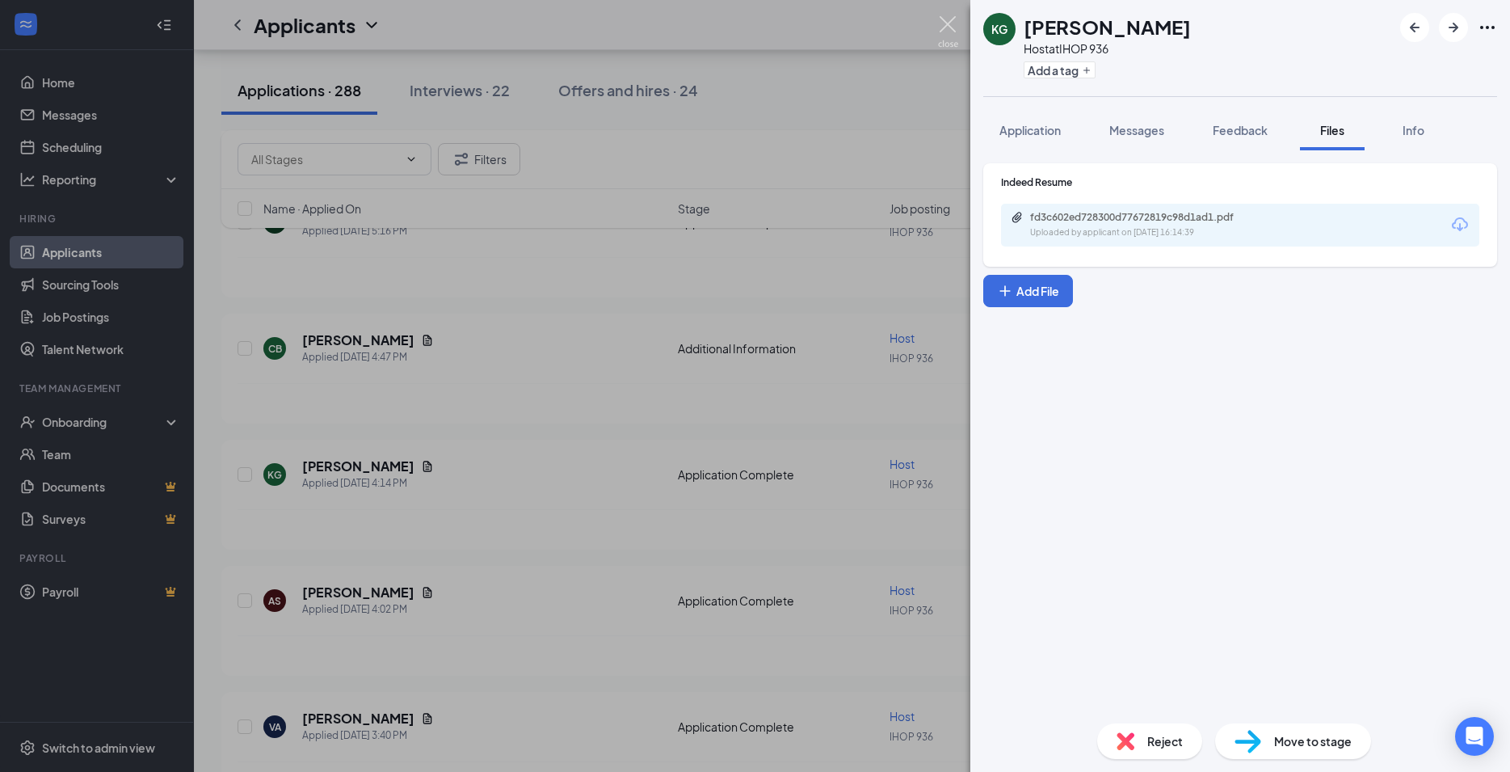
click at [950, 22] on img at bounding box center [948, 32] width 20 height 32
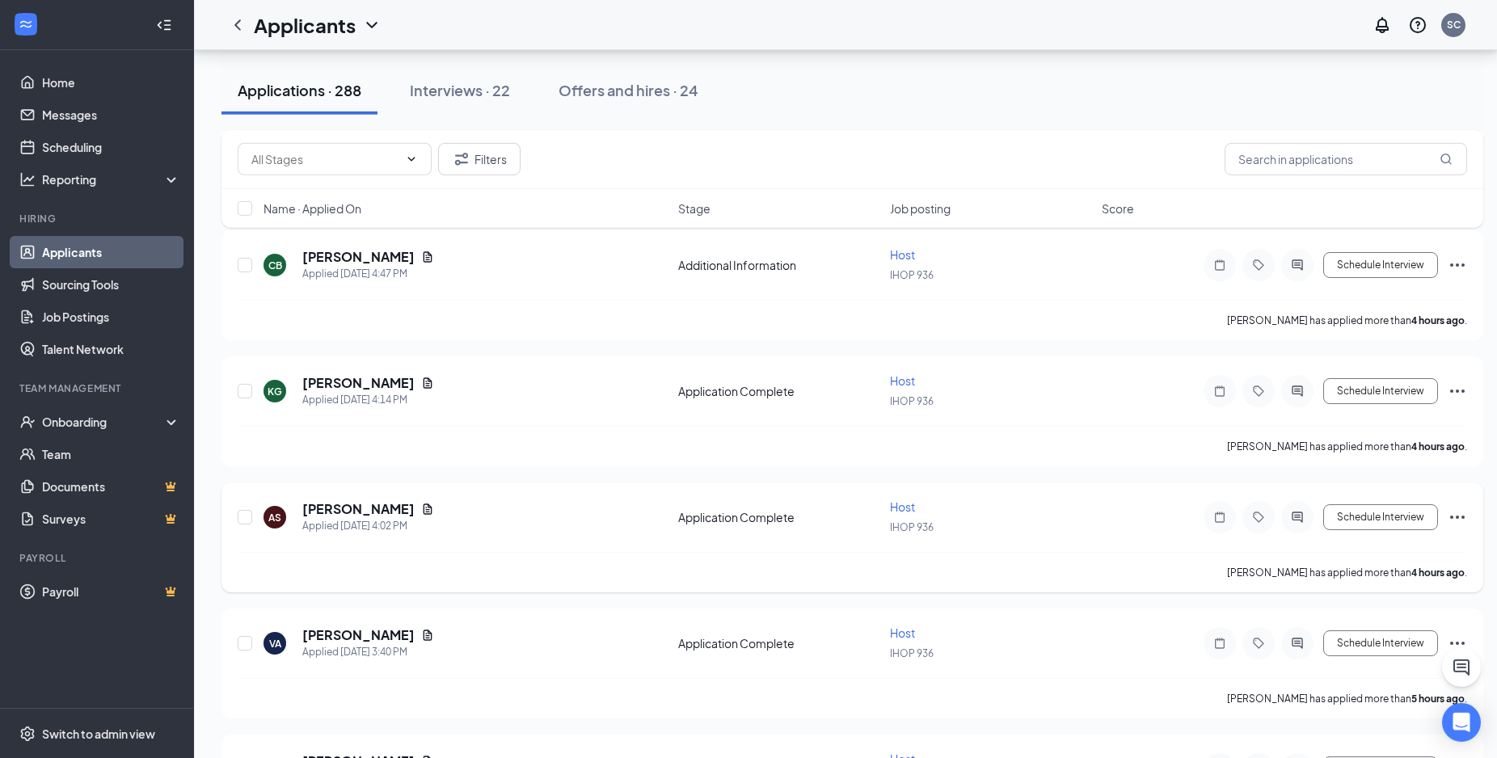
scroll to position [577, 0]
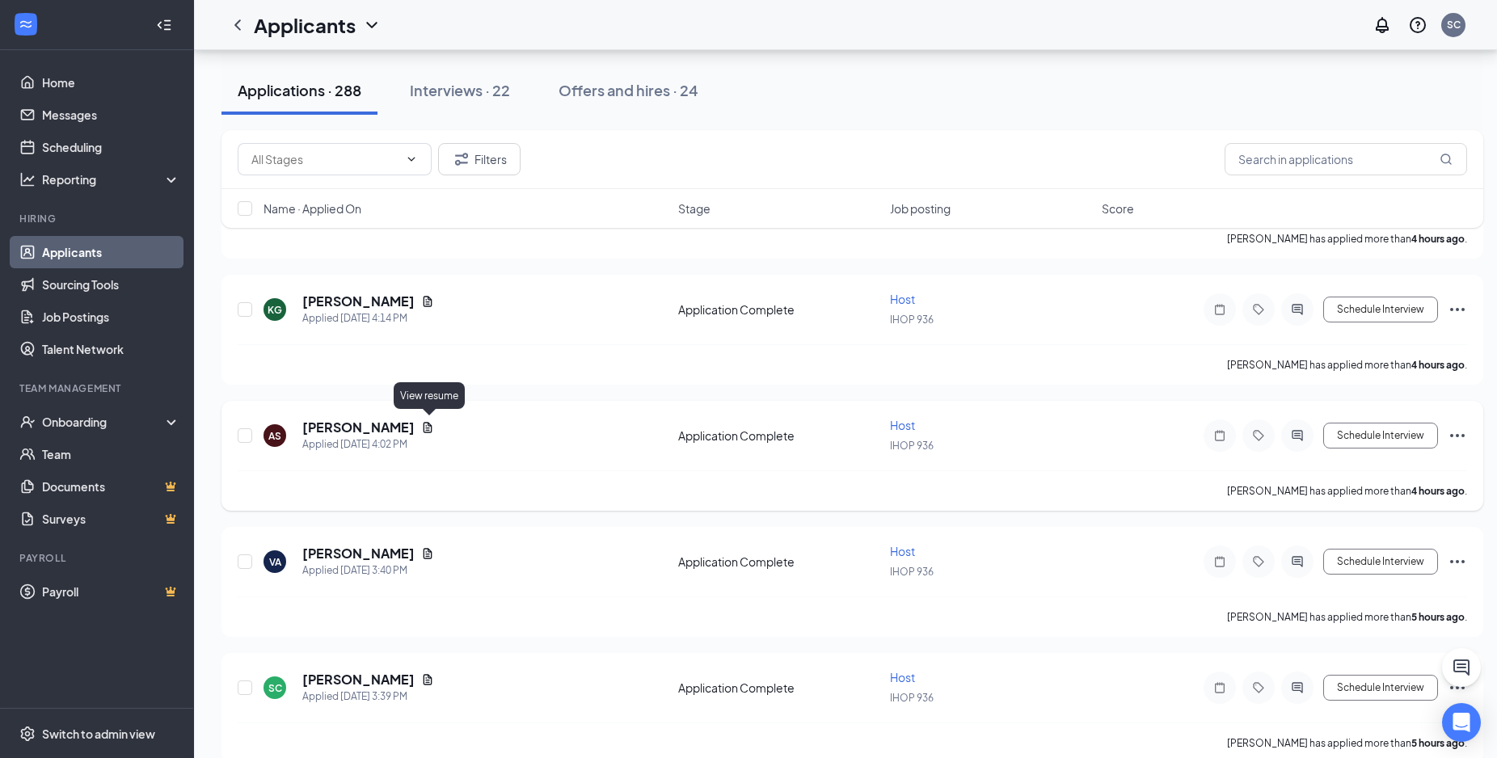
click at [430, 425] on icon "Document" at bounding box center [427, 427] width 9 height 11
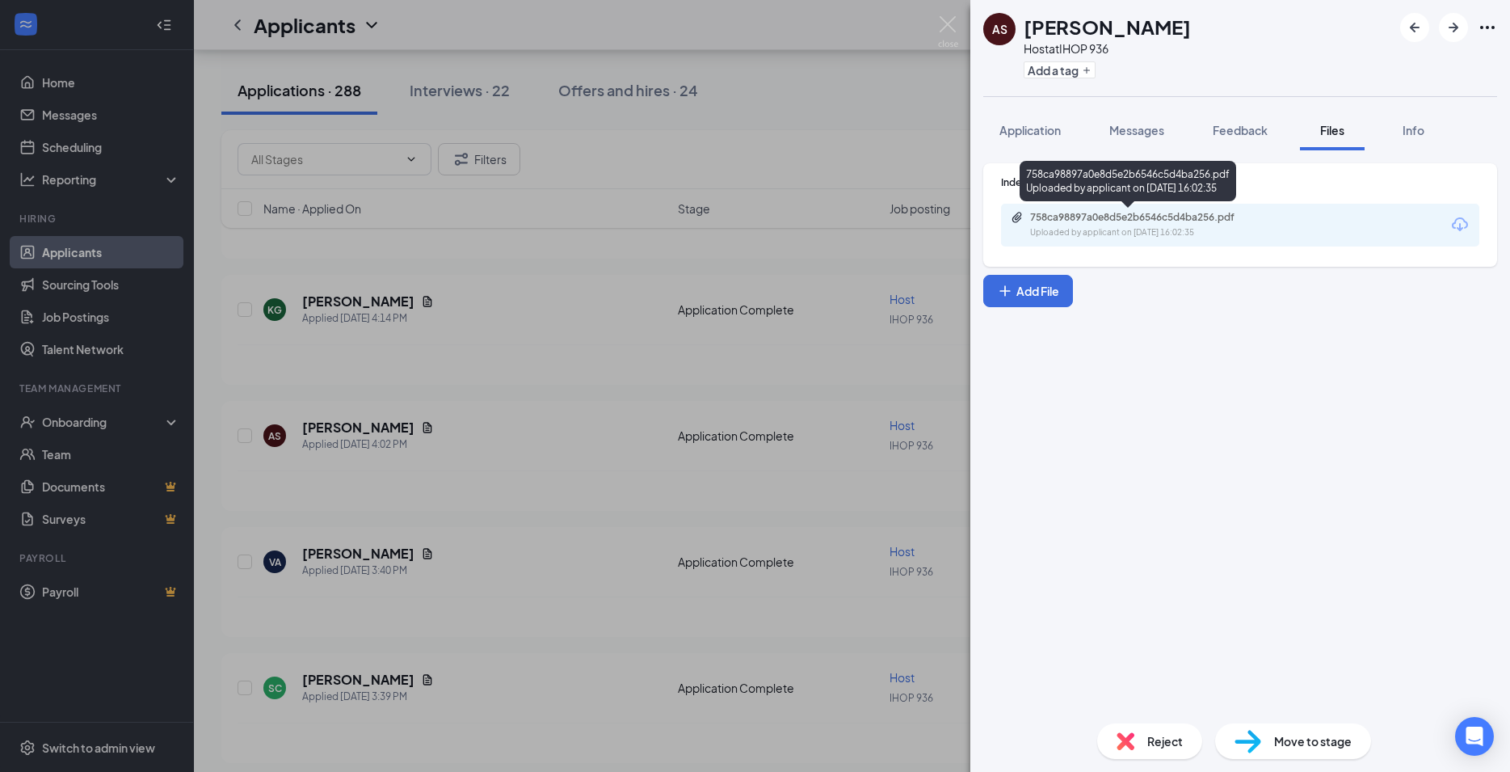
click at [1117, 216] on div "758ca98897a0e8d5e2b6546c5d4ba256.pdf" at bounding box center [1143, 217] width 226 height 13
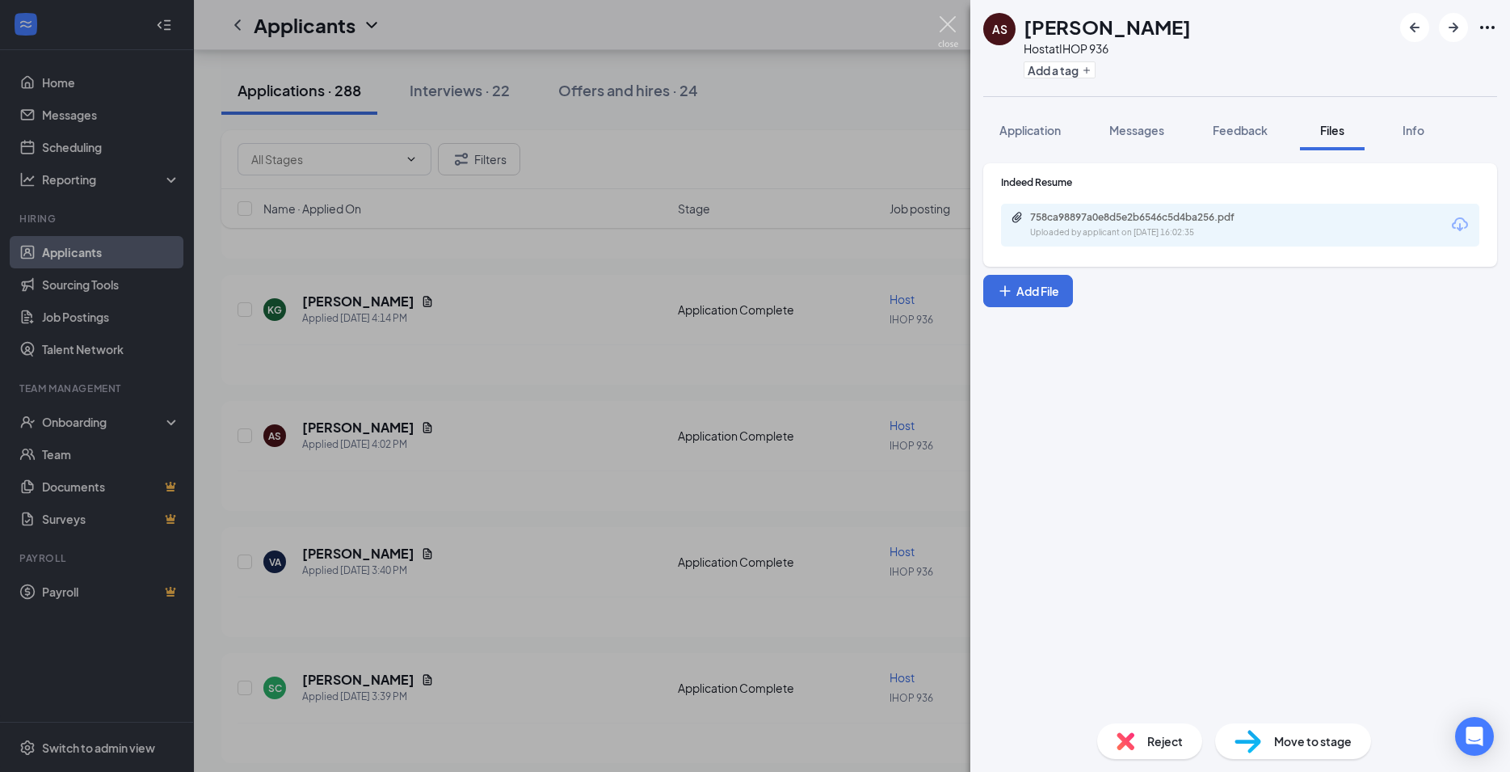
click at [947, 23] on img at bounding box center [948, 32] width 20 height 32
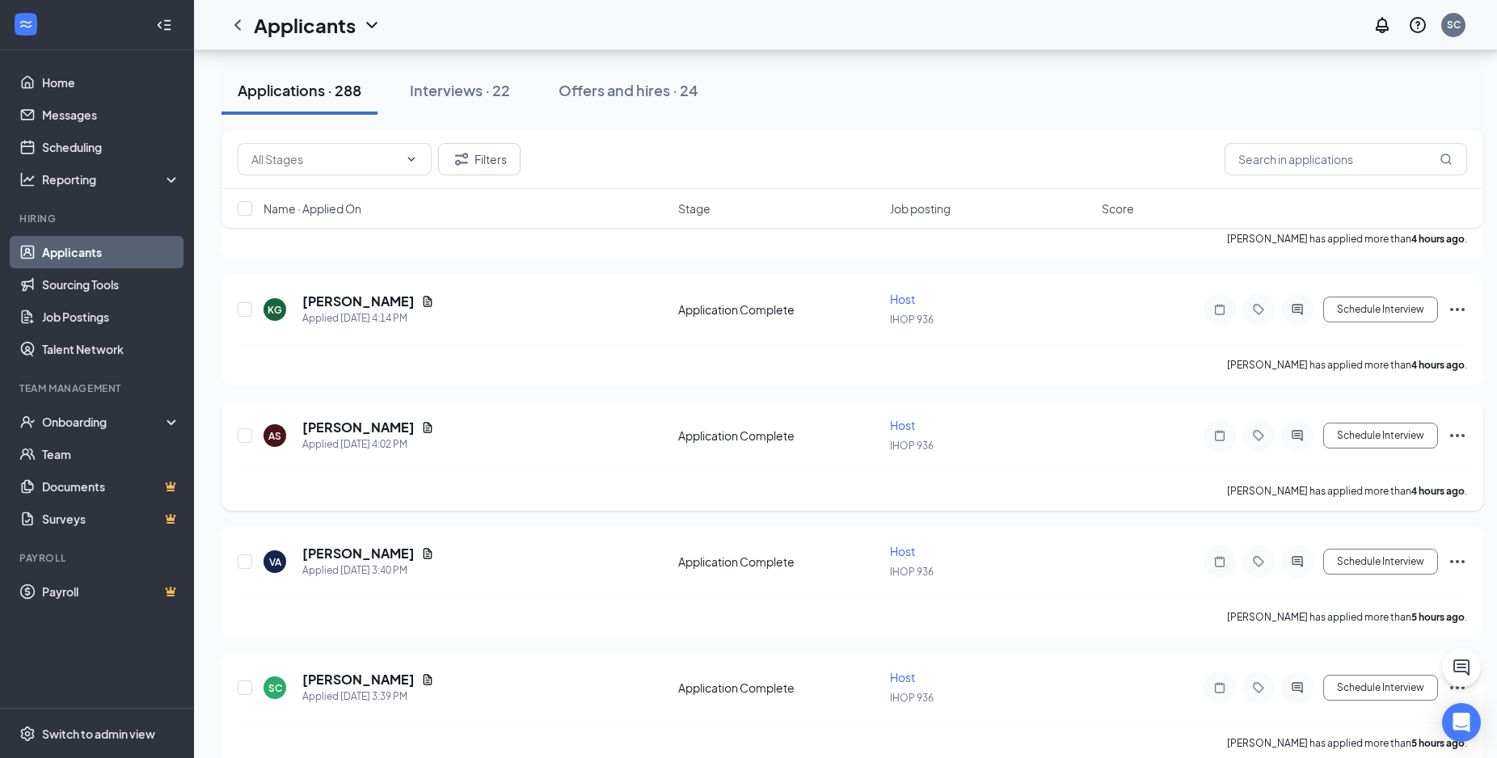
click at [415, 470] on div "Arrianna Saunders has applied more than 4 hours ago ." at bounding box center [852, 490] width 1229 height 40
click at [326, 436] on div "Applied Today 4:02 PM" at bounding box center [368, 444] width 132 height 16
click at [623, 455] on div "AS Arrianna Saunders Applied Today 4:02 PM Application Complete Host IHOP 936 S…" at bounding box center [852, 443] width 1229 height 53
click at [906, 423] on span "Host" at bounding box center [902, 425] width 25 height 15
click at [1462, 432] on icon "Ellipses" at bounding box center [1456, 435] width 19 height 19
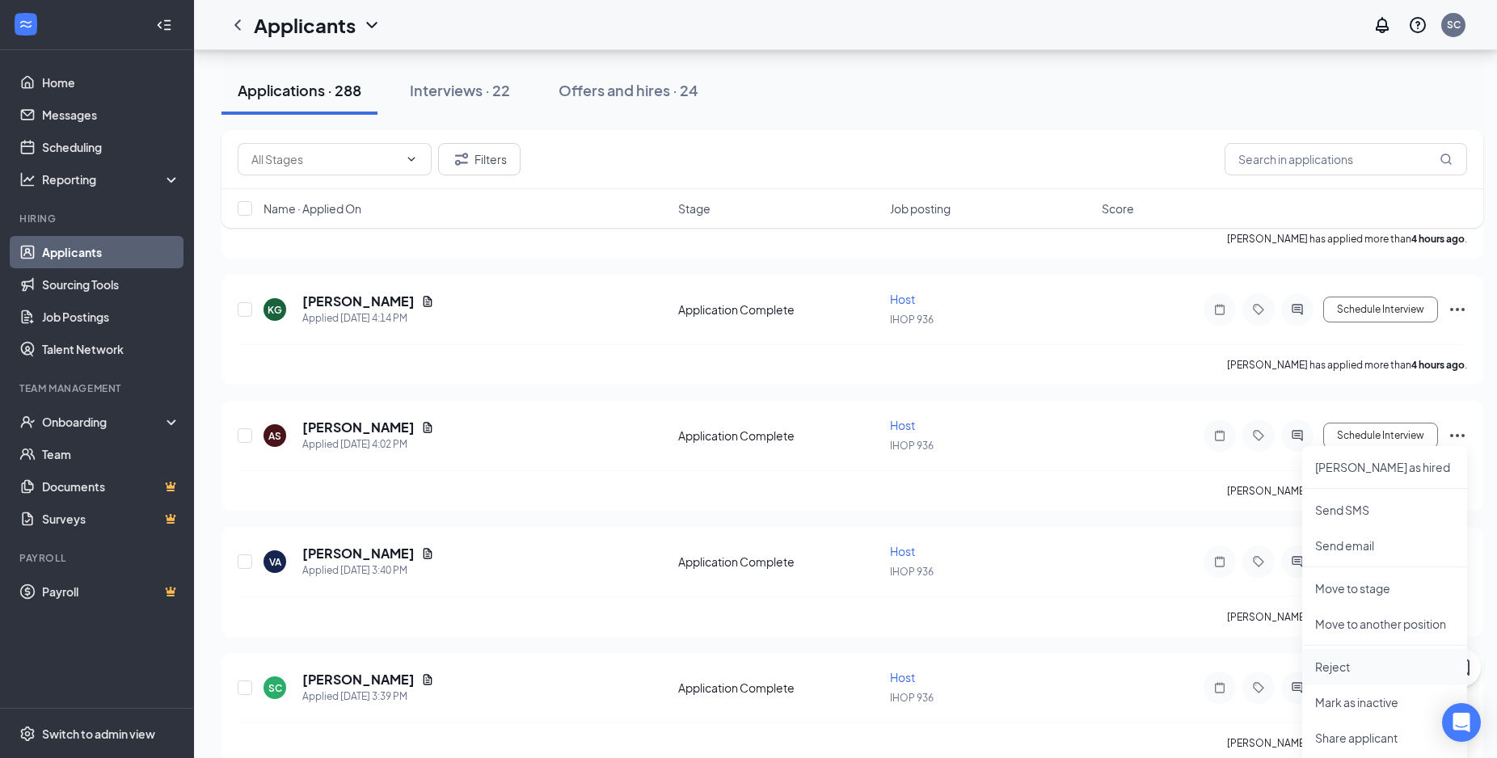
click at [1352, 673] on p "Reject" at bounding box center [1384, 667] width 139 height 16
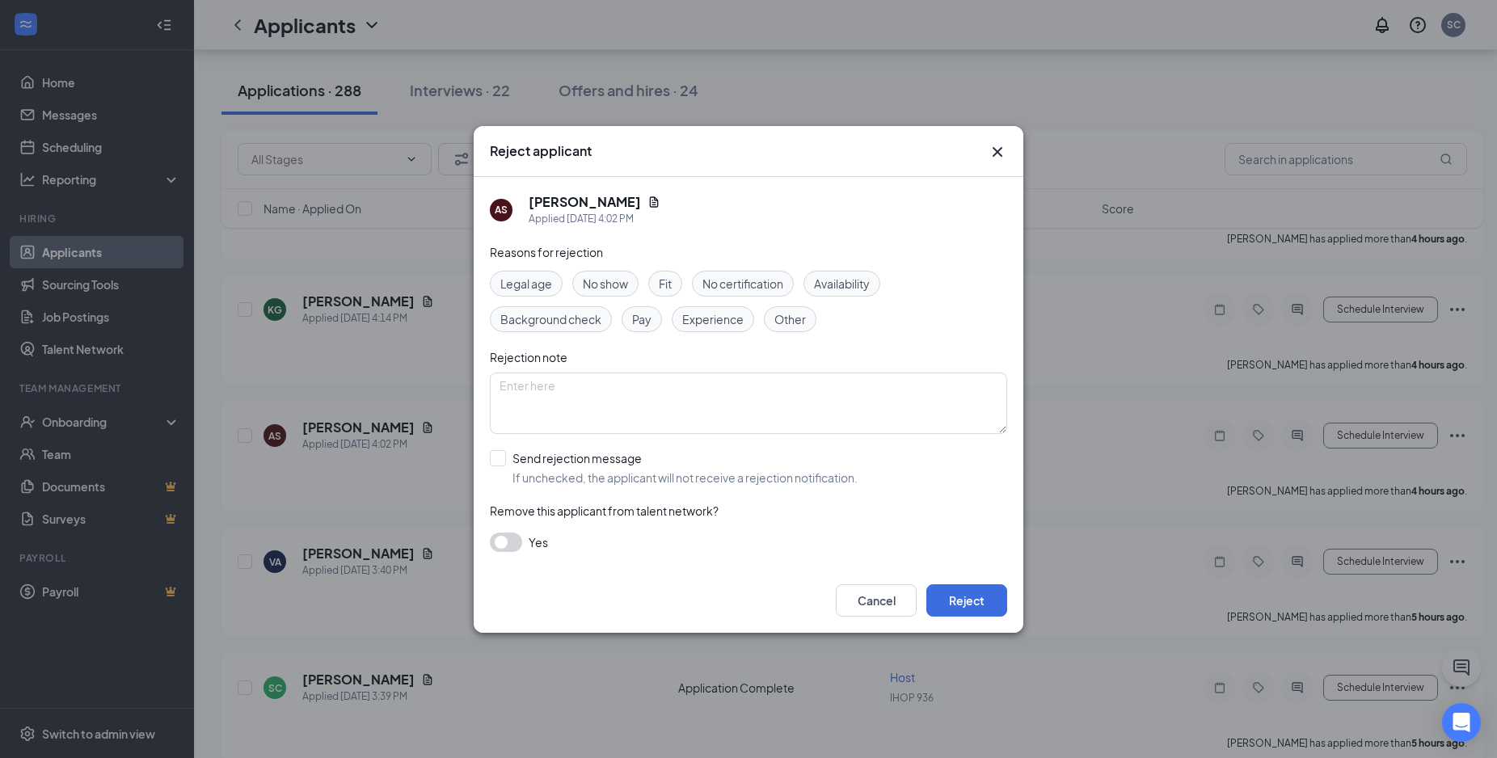
click at [784, 326] on span "Other" at bounding box center [790, 319] width 32 height 18
click at [962, 597] on button "Reject" at bounding box center [966, 600] width 81 height 32
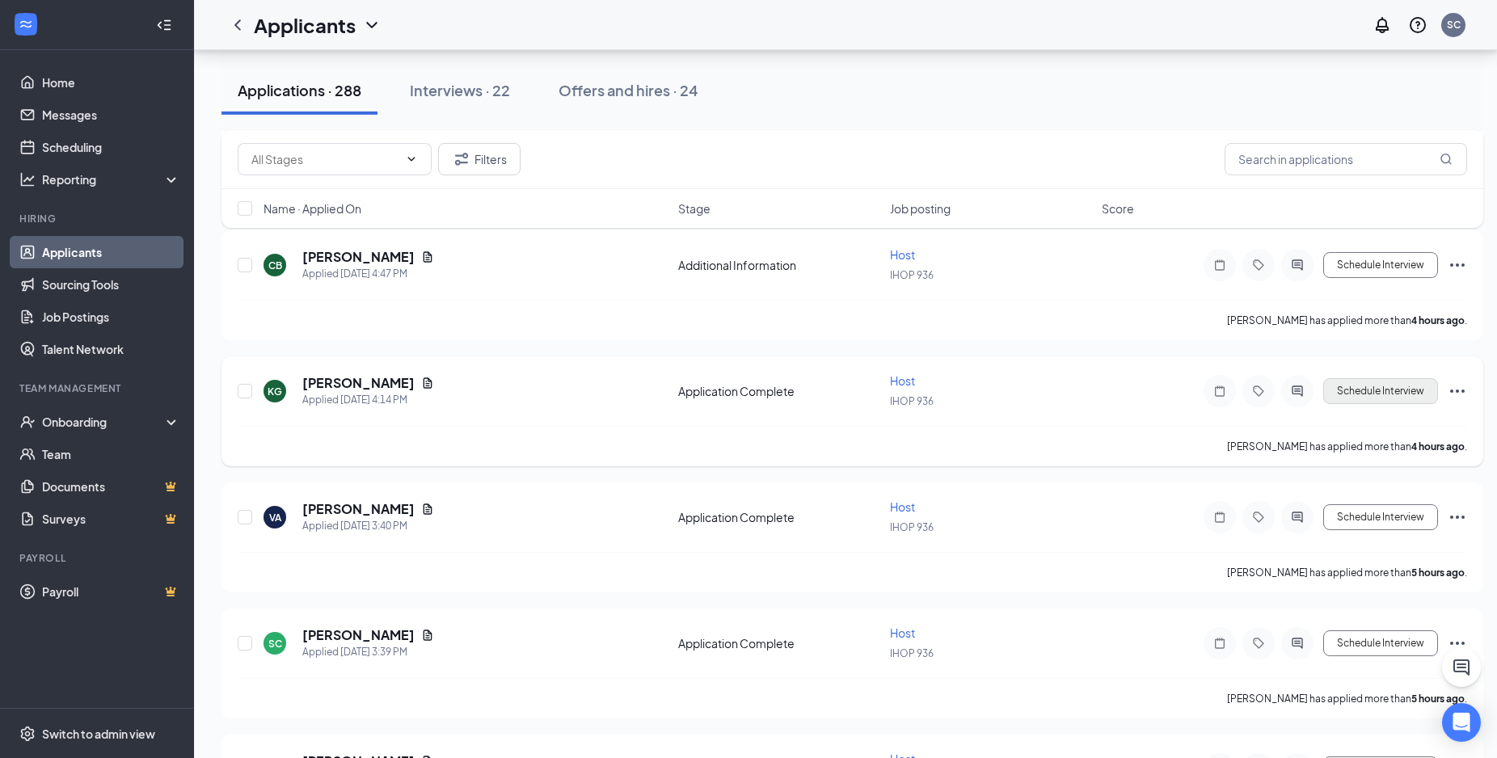
scroll to position [659, 0]
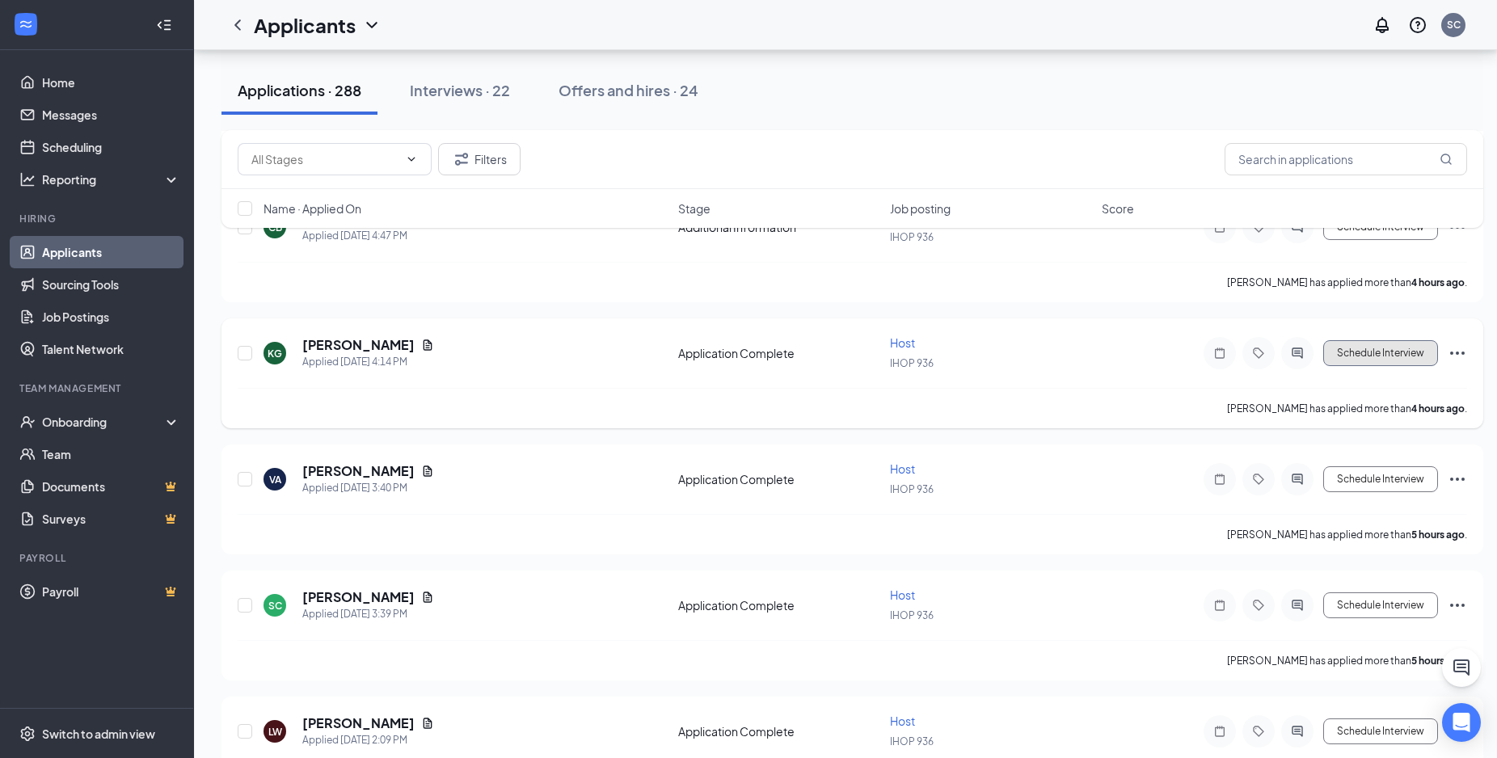
click at [1374, 355] on button "Schedule Interview" at bounding box center [1380, 353] width 115 height 26
type input "Onsite Interview (next stage)"
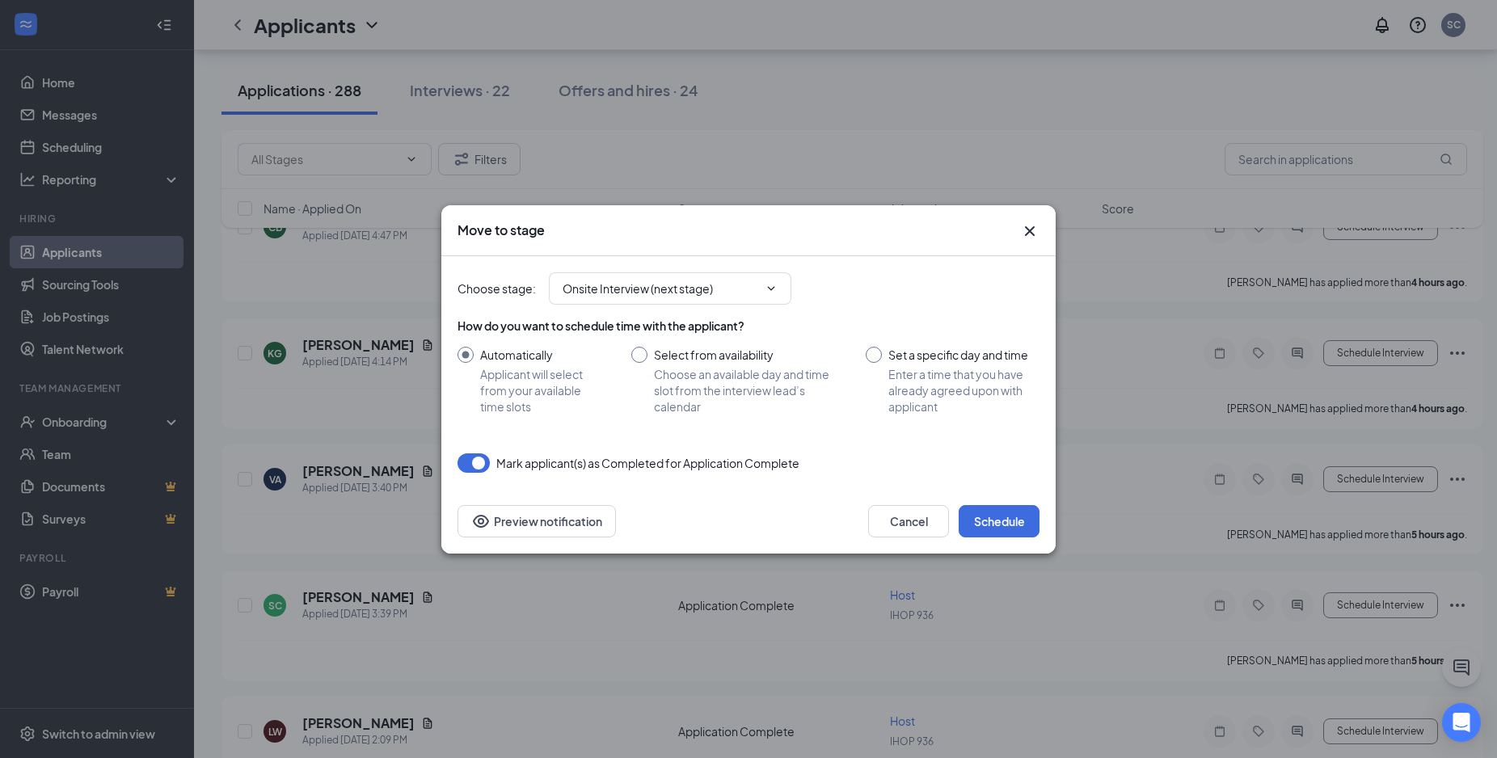
click at [1028, 228] on icon "Cross" at bounding box center [1029, 230] width 19 height 19
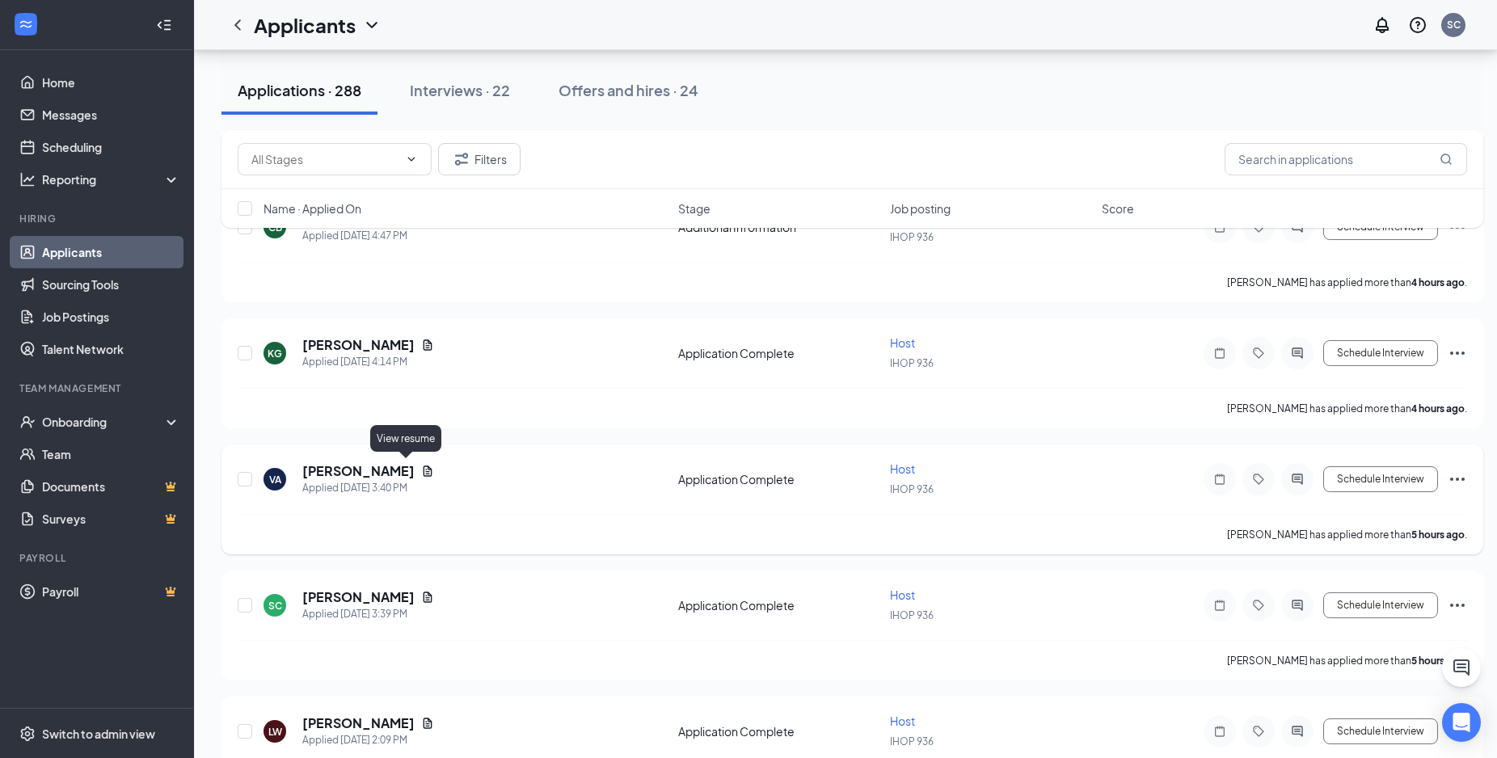
click at [421, 468] on icon "Document" at bounding box center [427, 471] width 13 height 13
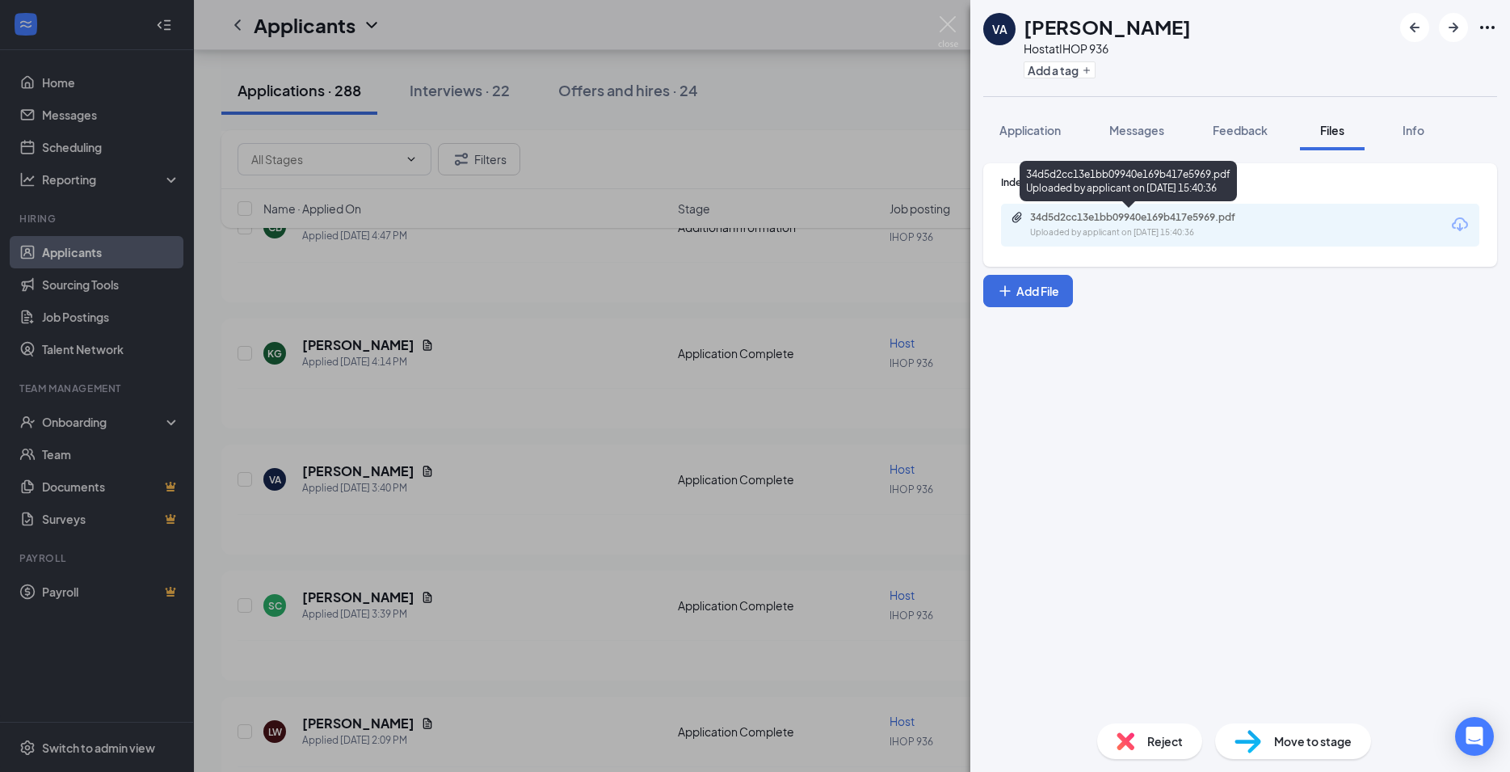
click at [1136, 219] on div "34d5d2cc13e1bb09940e169b417e5969.pdf" at bounding box center [1143, 217] width 226 height 13
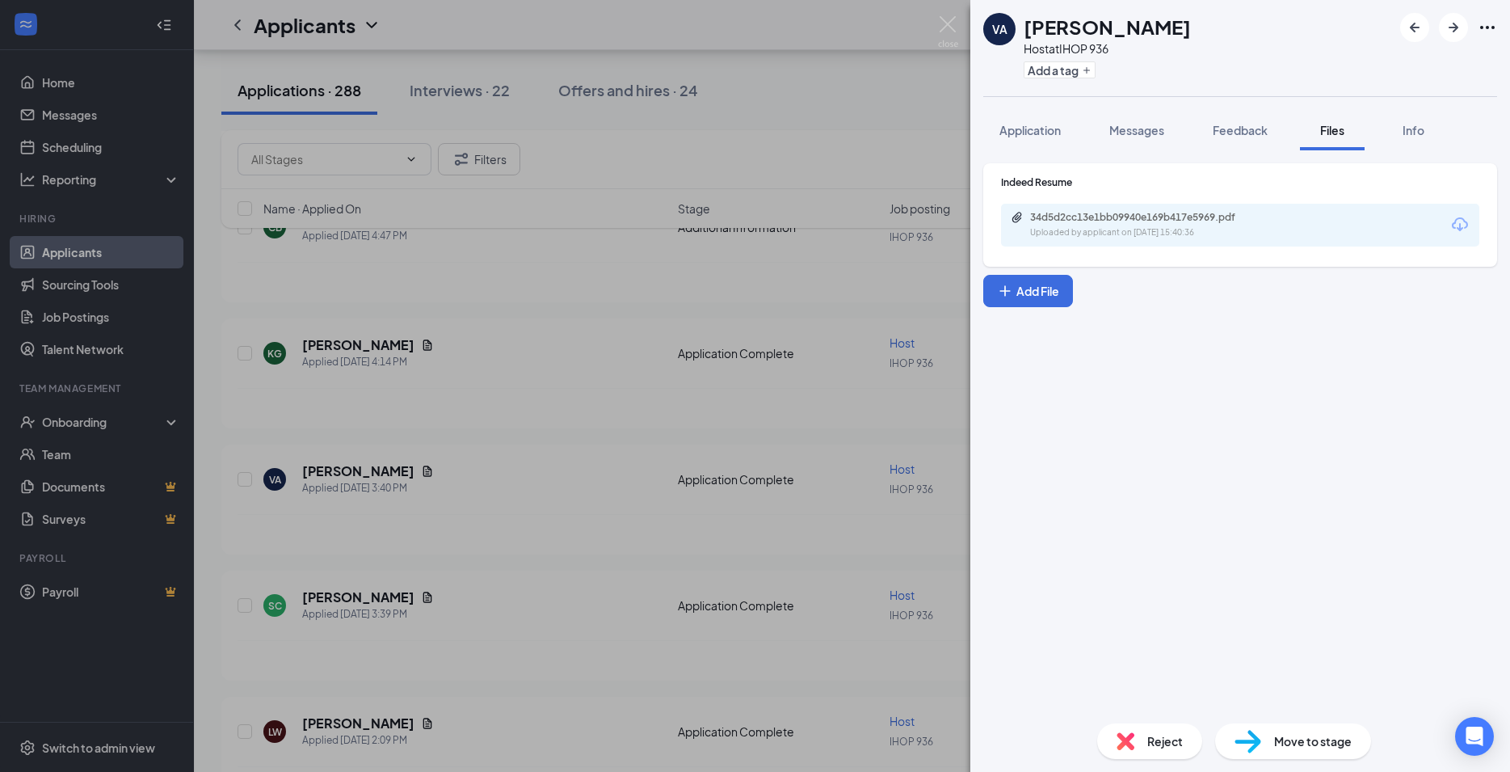
drag, startPoint x: 497, startPoint y: 469, endPoint x: 629, endPoint y: 427, distance: 138.0
click at [498, 469] on div "VA Viviana Amaya Host at IHOP 936 Add a tag Application Messages Feedback Files…" at bounding box center [755, 386] width 1510 height 772
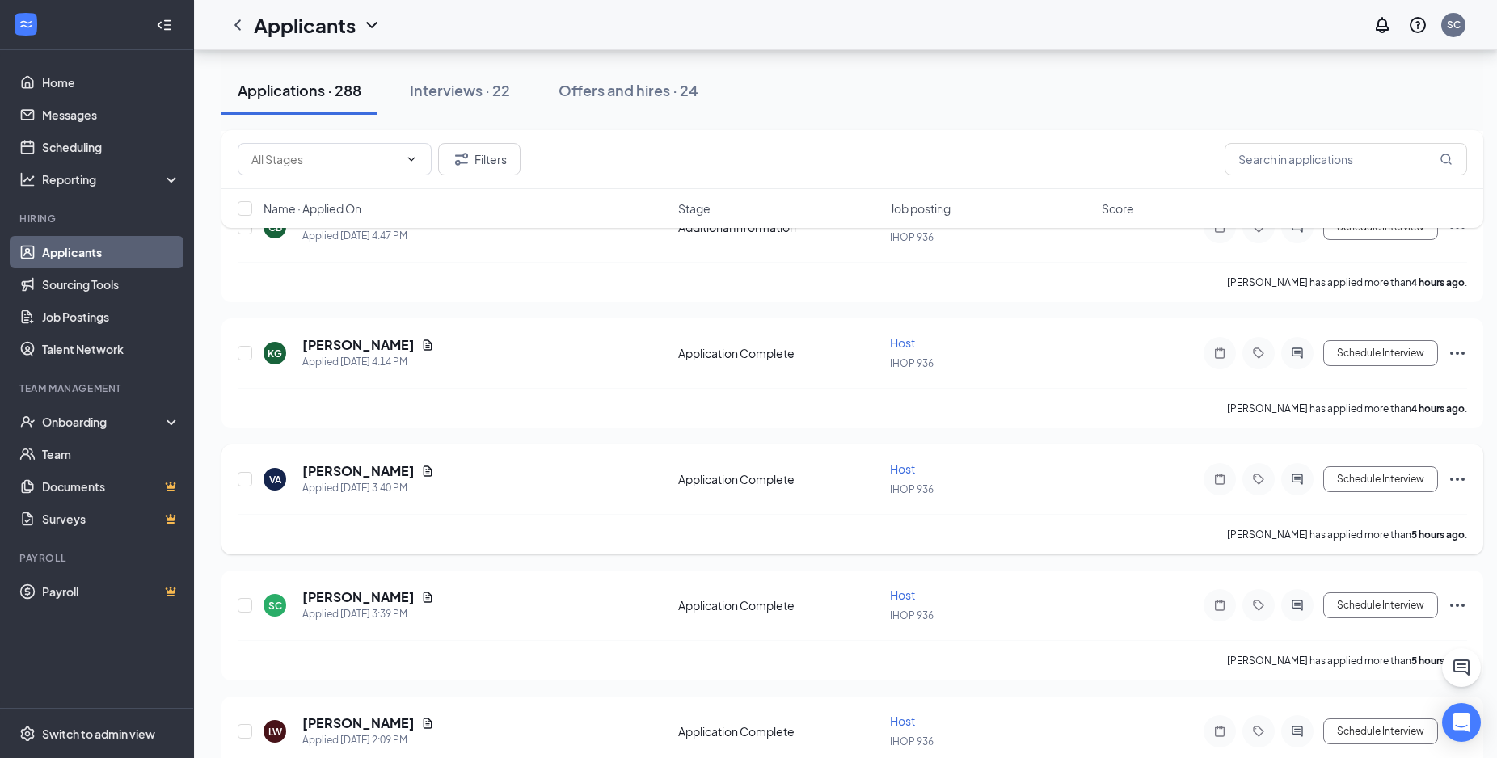
click at [1458, 478] on icon "Ellipses" at bounding box center [1456, 478] width 19 height 19
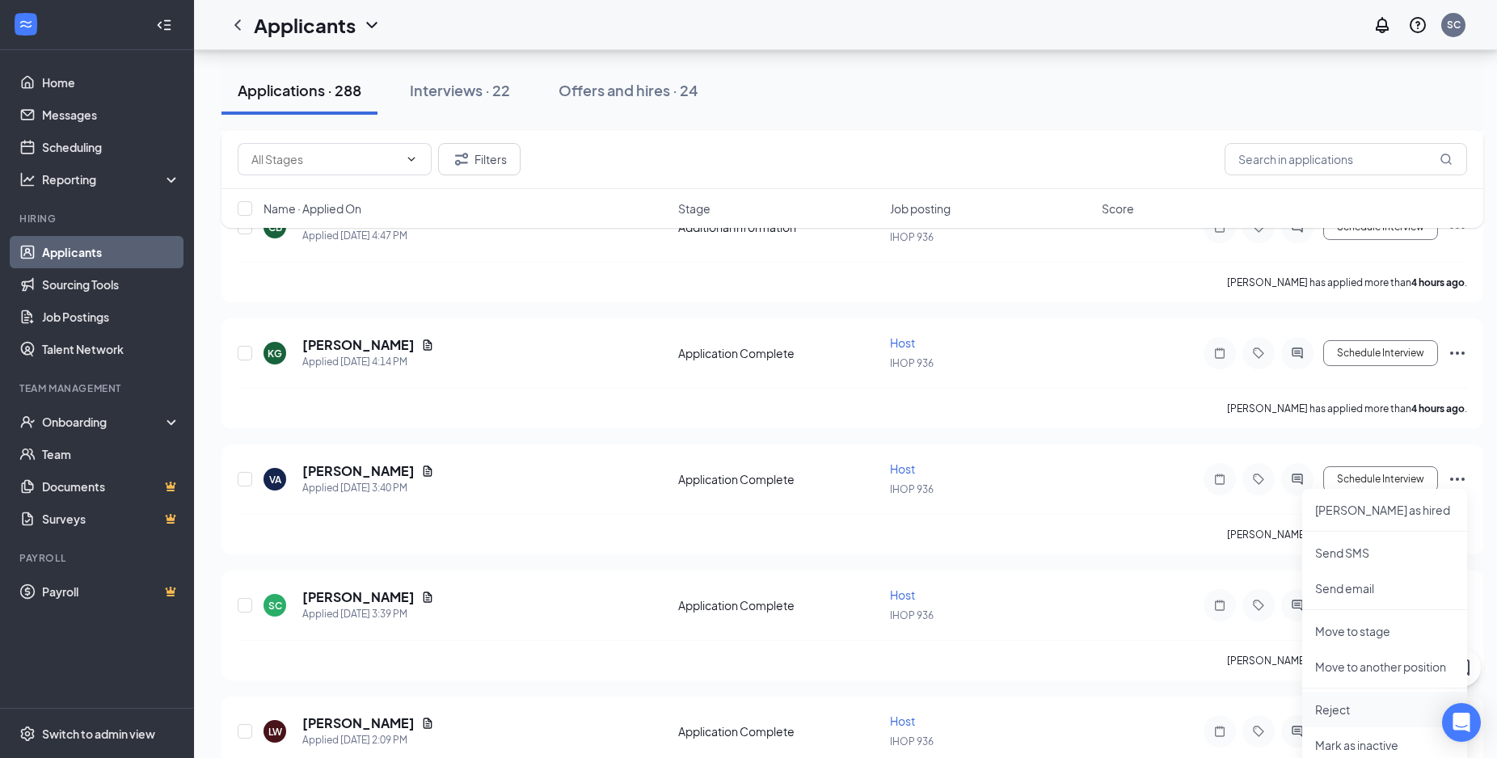
click at [1337, 714] on p "Reject" at bounding box center [1384, 709] width 139 height 16
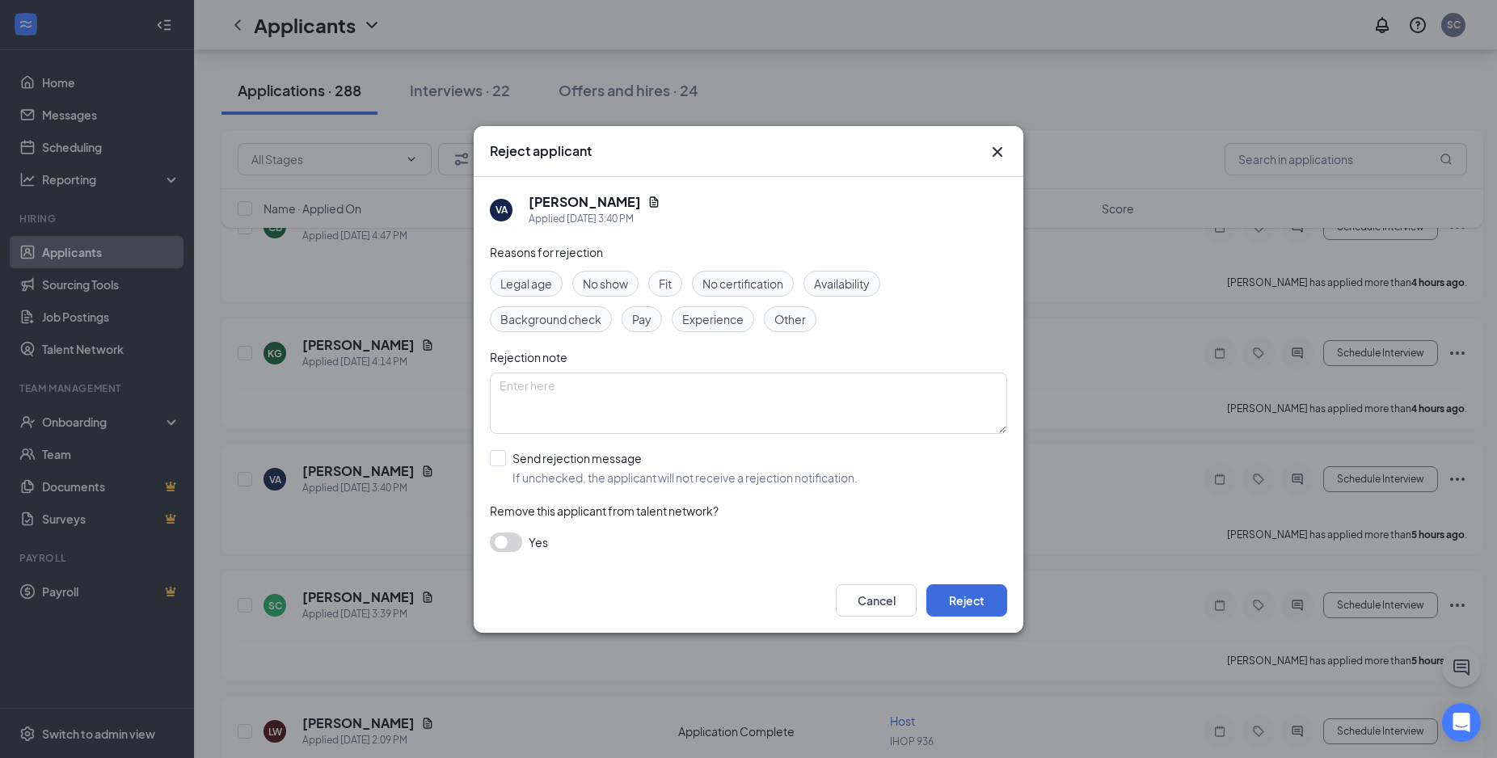
click at [789, 324] on span "Other" at bounding box center [790, 319] width 32 height 18
click at [734, 320] on span "Experience" at bounding box center [712, 319] width 61 height 18
click at [974, 597] on button "Reject" at bounding box center [966, 600] width 81 height 32
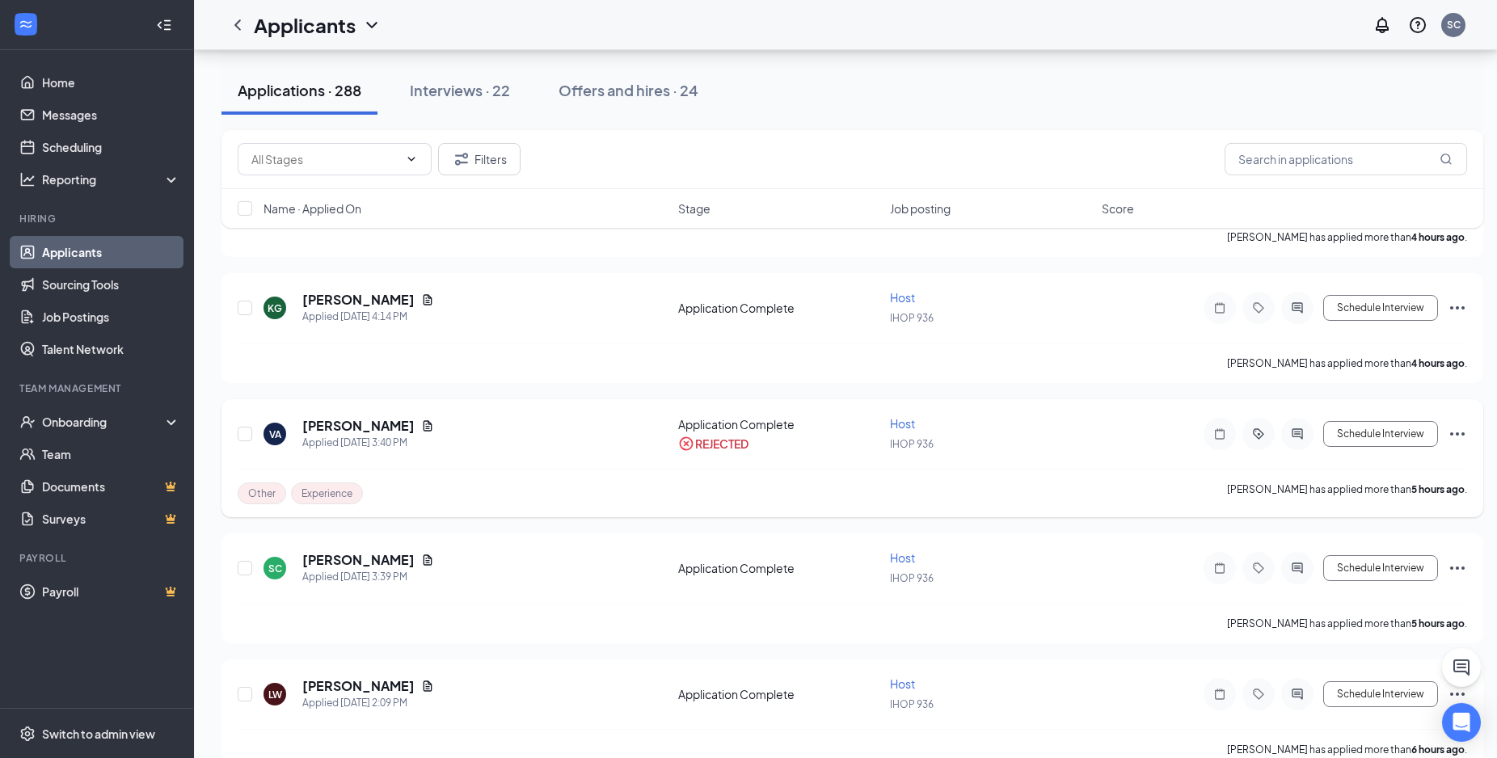
scroll to position [742, 0]
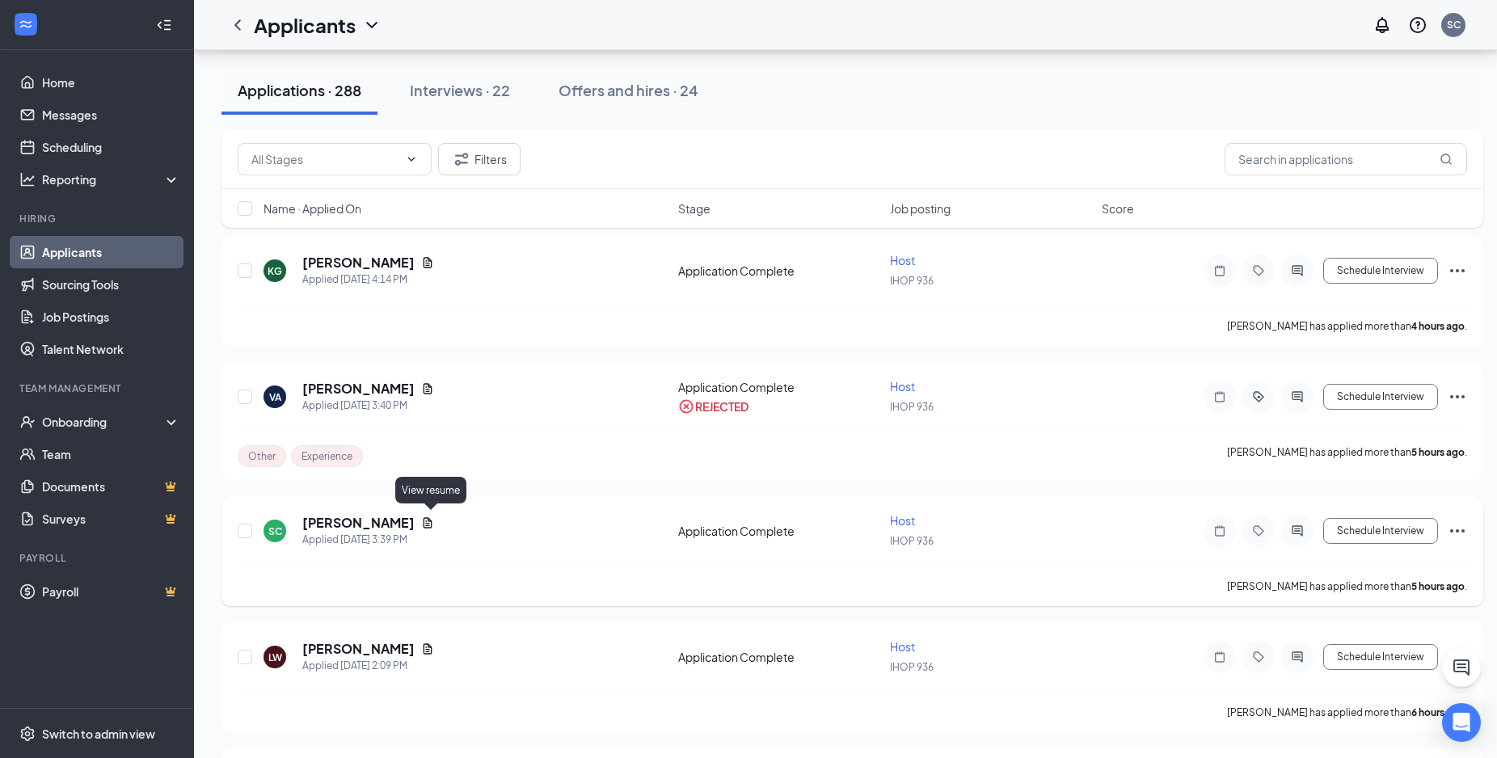
click at [425, 516] on icon "Document" at bounding box center [427, 522] width 13 height 13
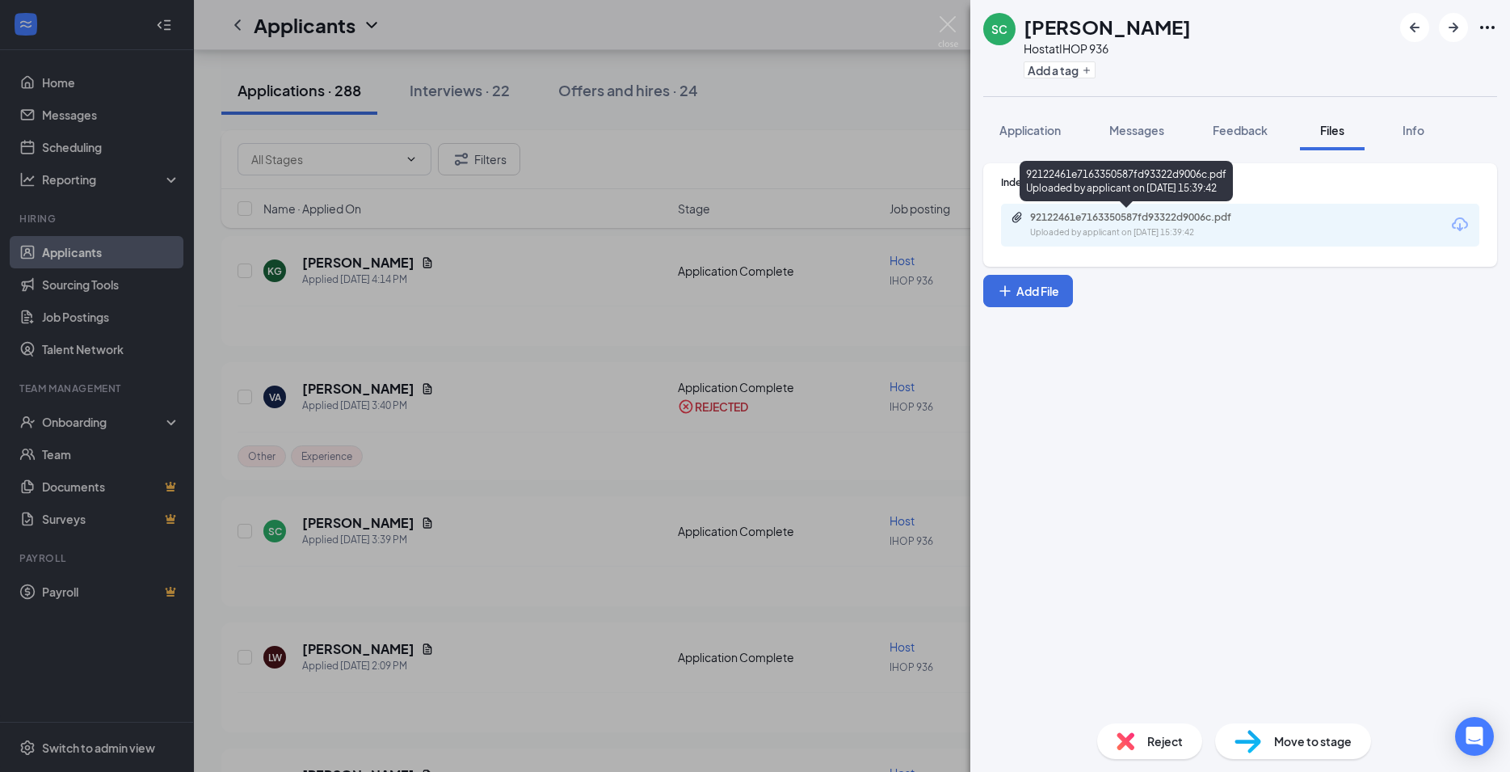
click at [1185, 220] on div "92122461e7163350587fd93322d9006c.pdf" at bounding box center [1143, 217] width 226 height 13
click at [1118, 219] on div "92122461e7163350587fd93322d9006c.pdf" at bounding box center [1143, 217] width 226 height 13
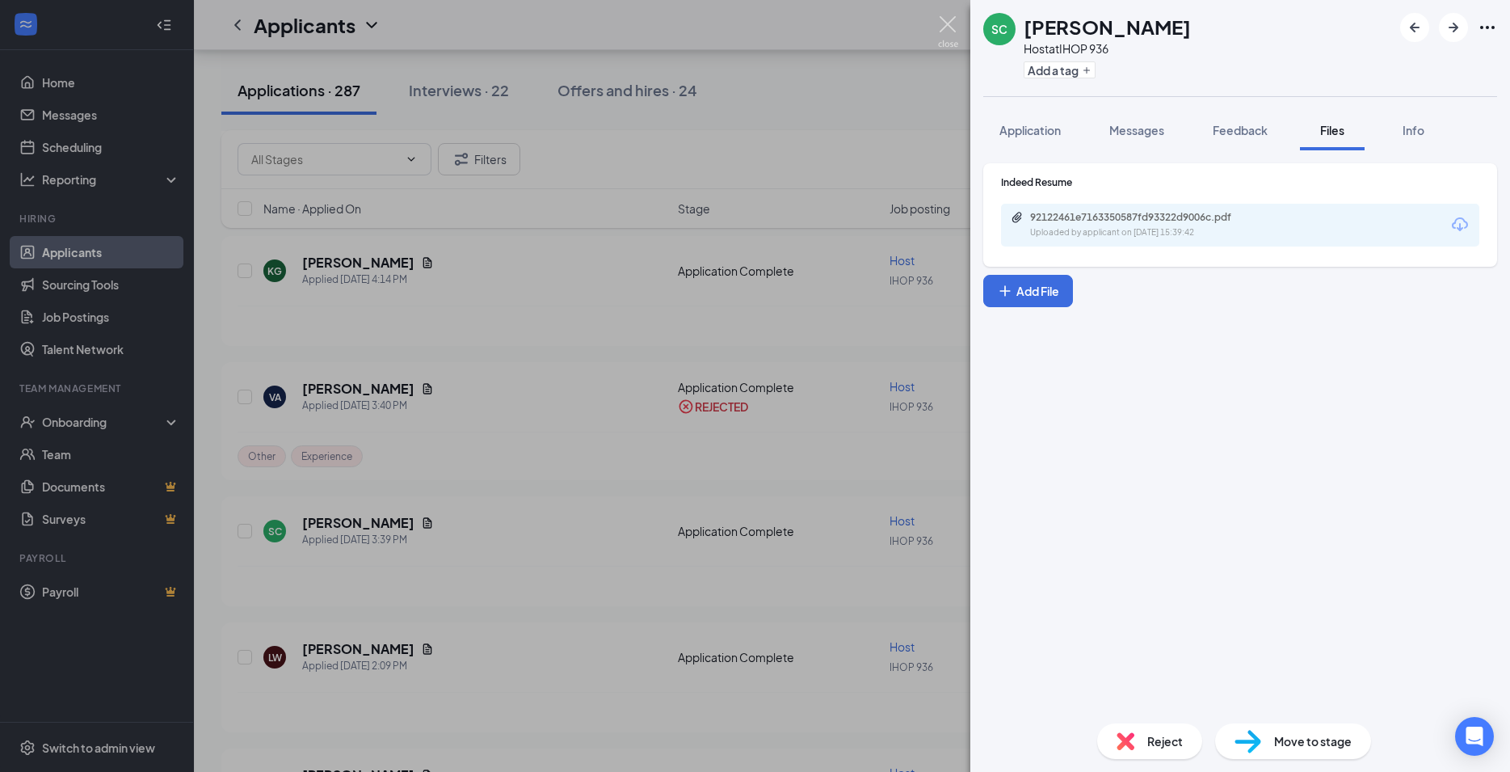
click at [951, 23] on img at bounding box center [948, 32] width 20 height 32
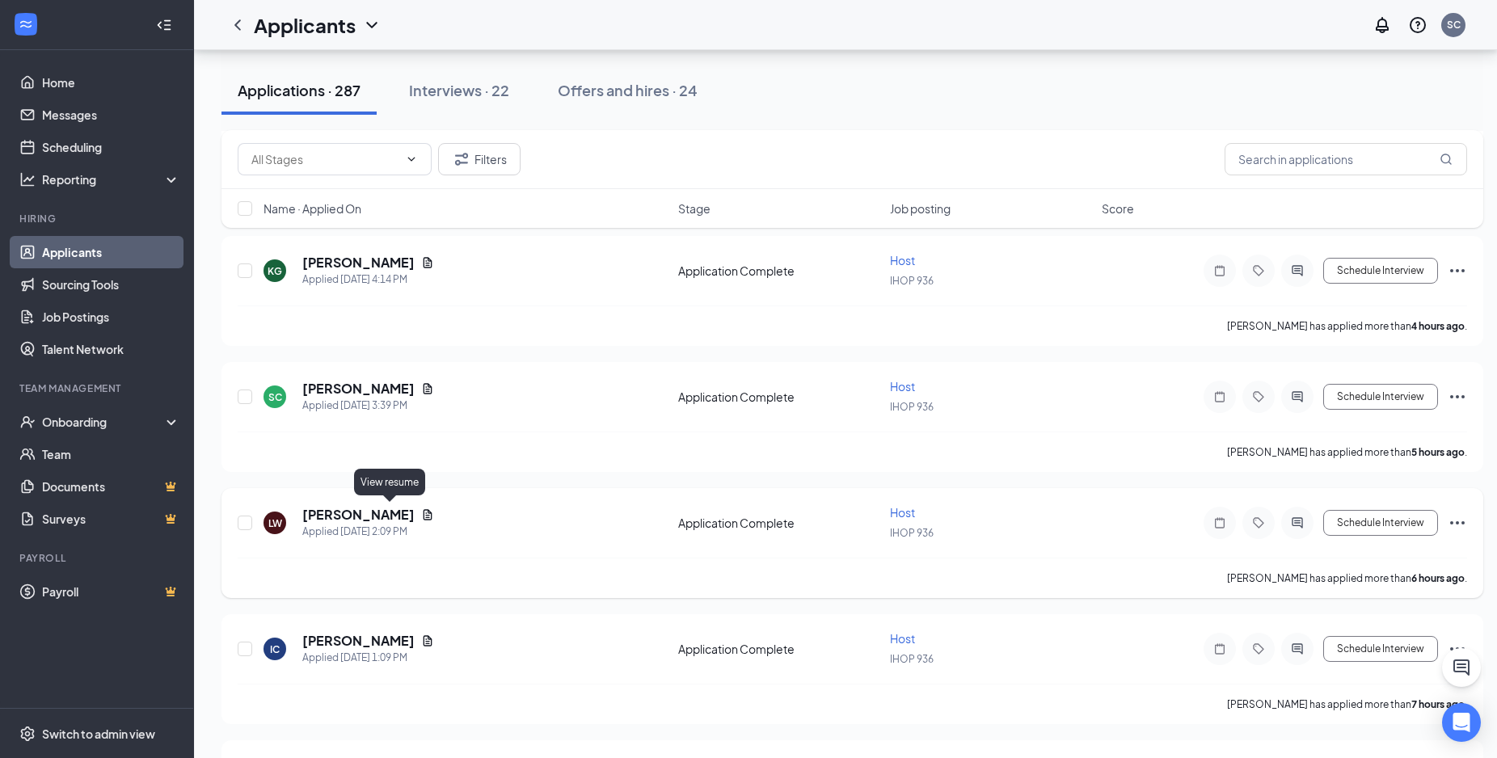
click at [421, 513] on icon "Document" at bounding box center [427, 514] width 13 height 13
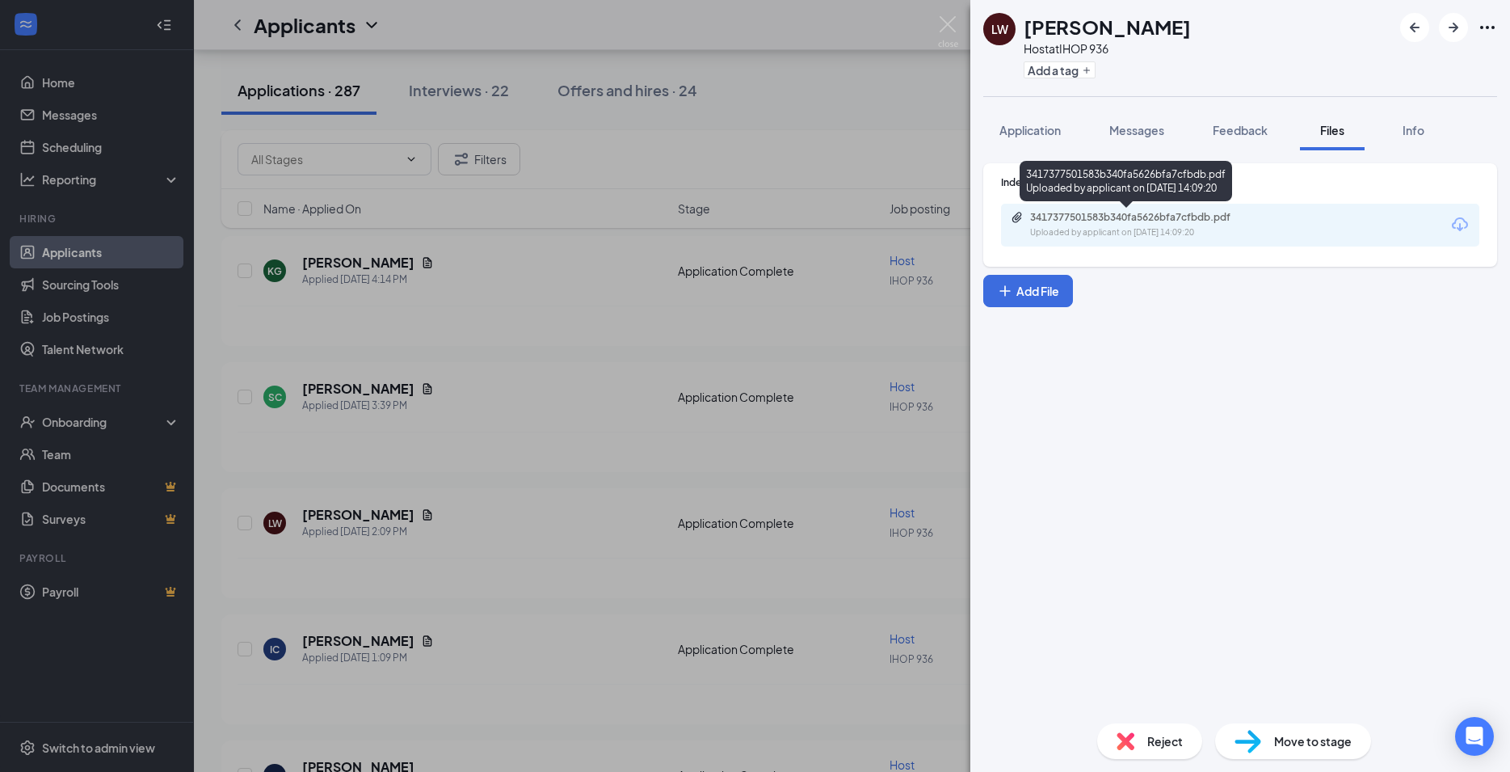
click at [1115, 213] on div "3417377501583b340fa5626bfa7cfbdb.pdf" at bounding box center [1143, 217] width 226 height 13
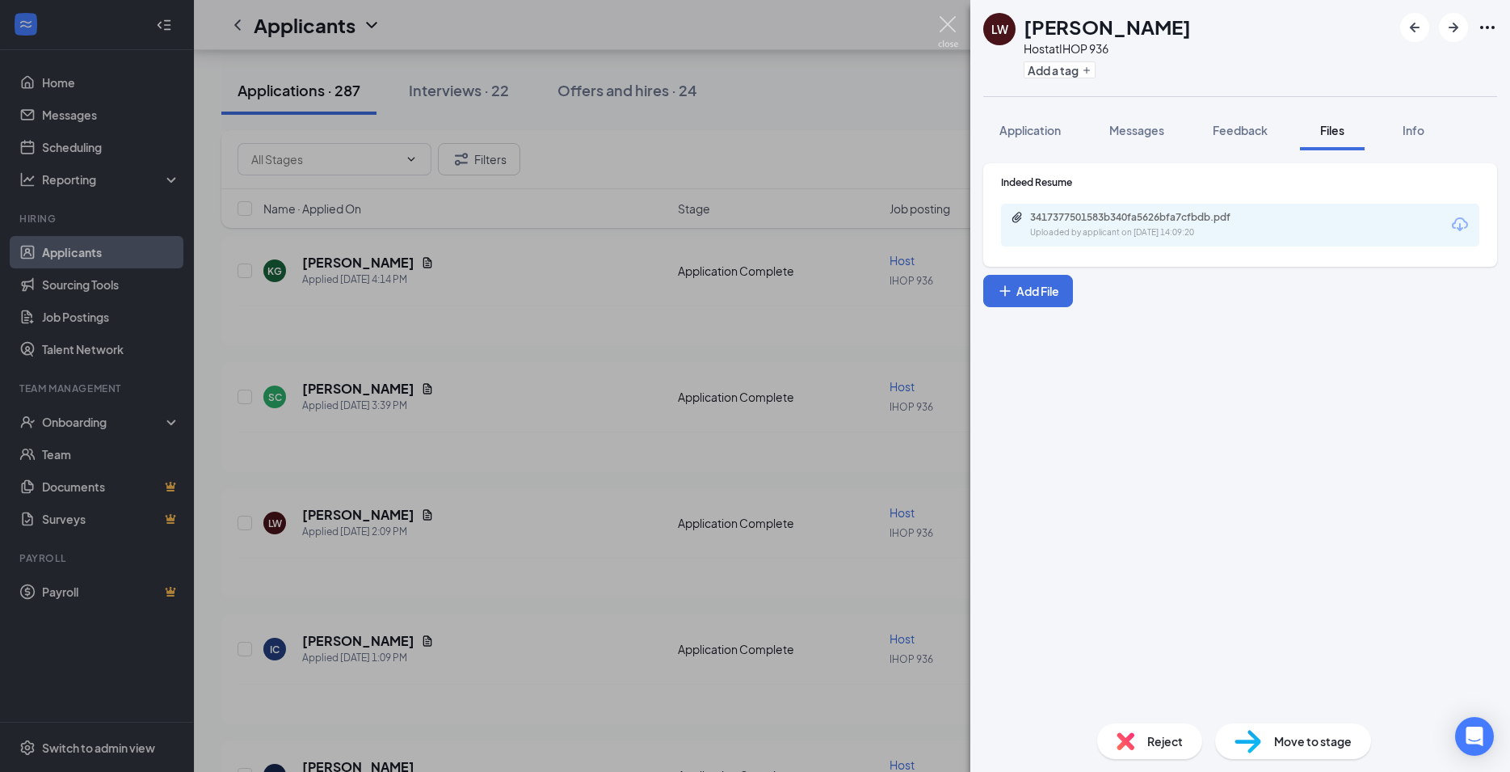
click at [945, 22] on img at bounding box center [948, 32] width 20 height 32
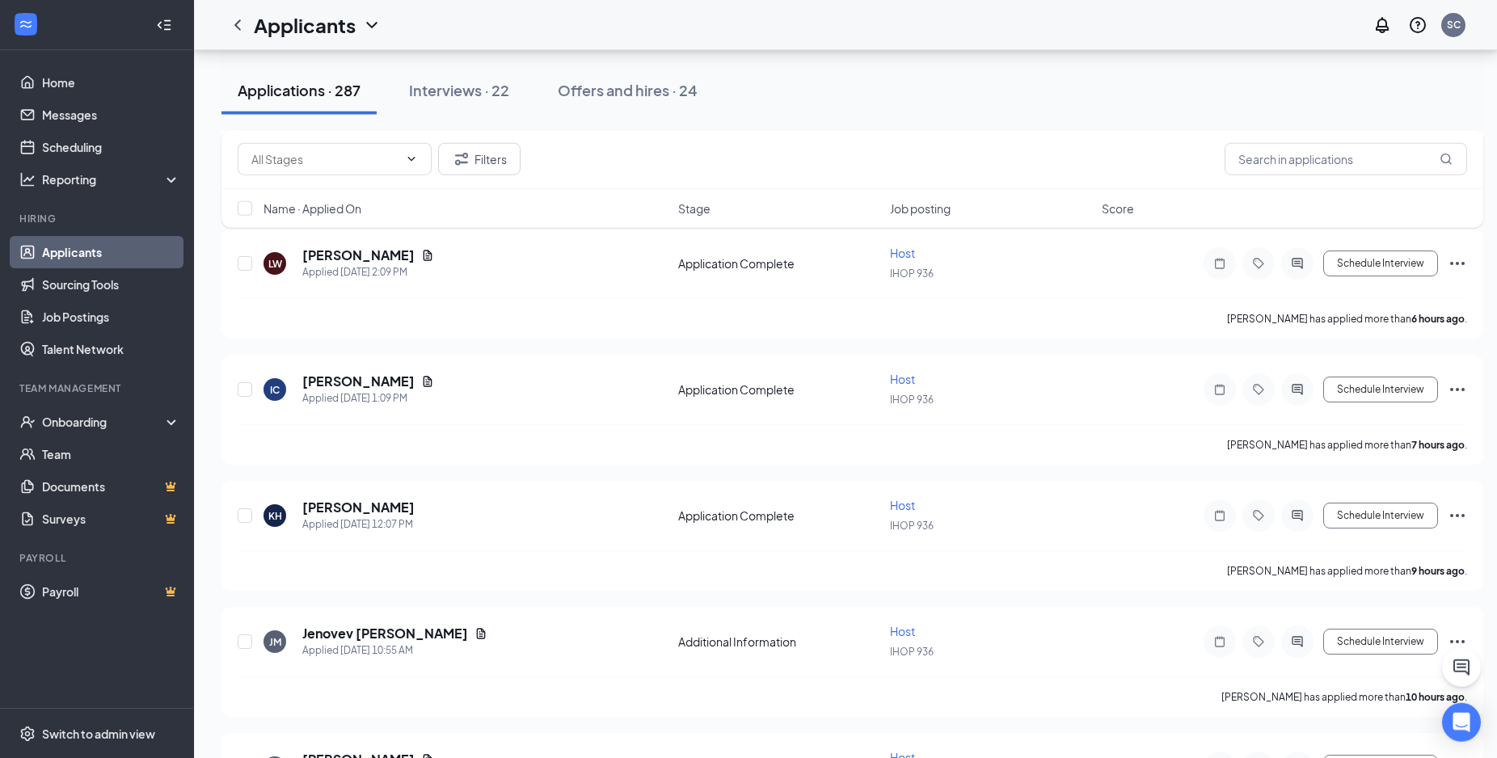
scroll to position [1072, 0]
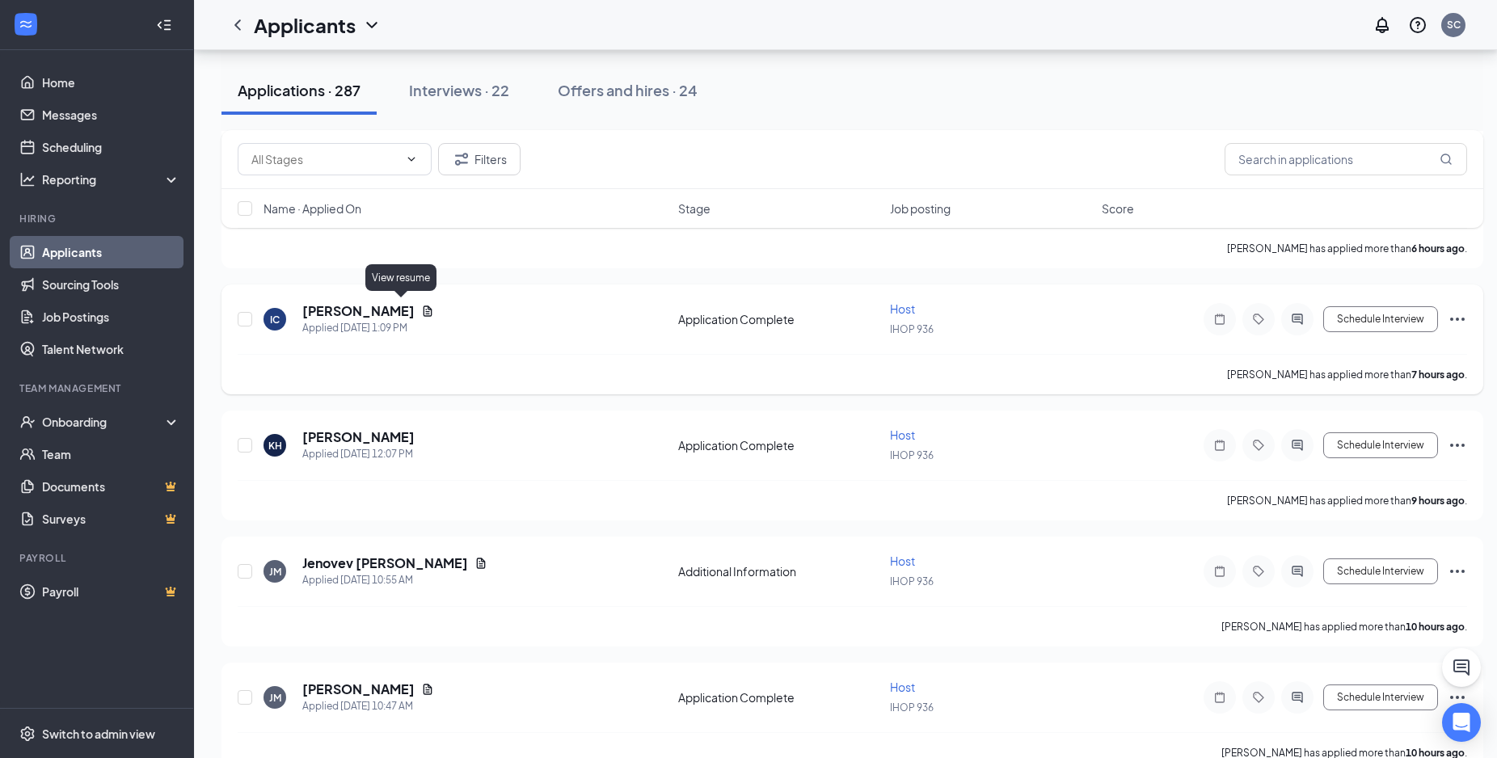
click at [421, 305] on icon "Document" at bounding box center [427, 311] width 13 height 13
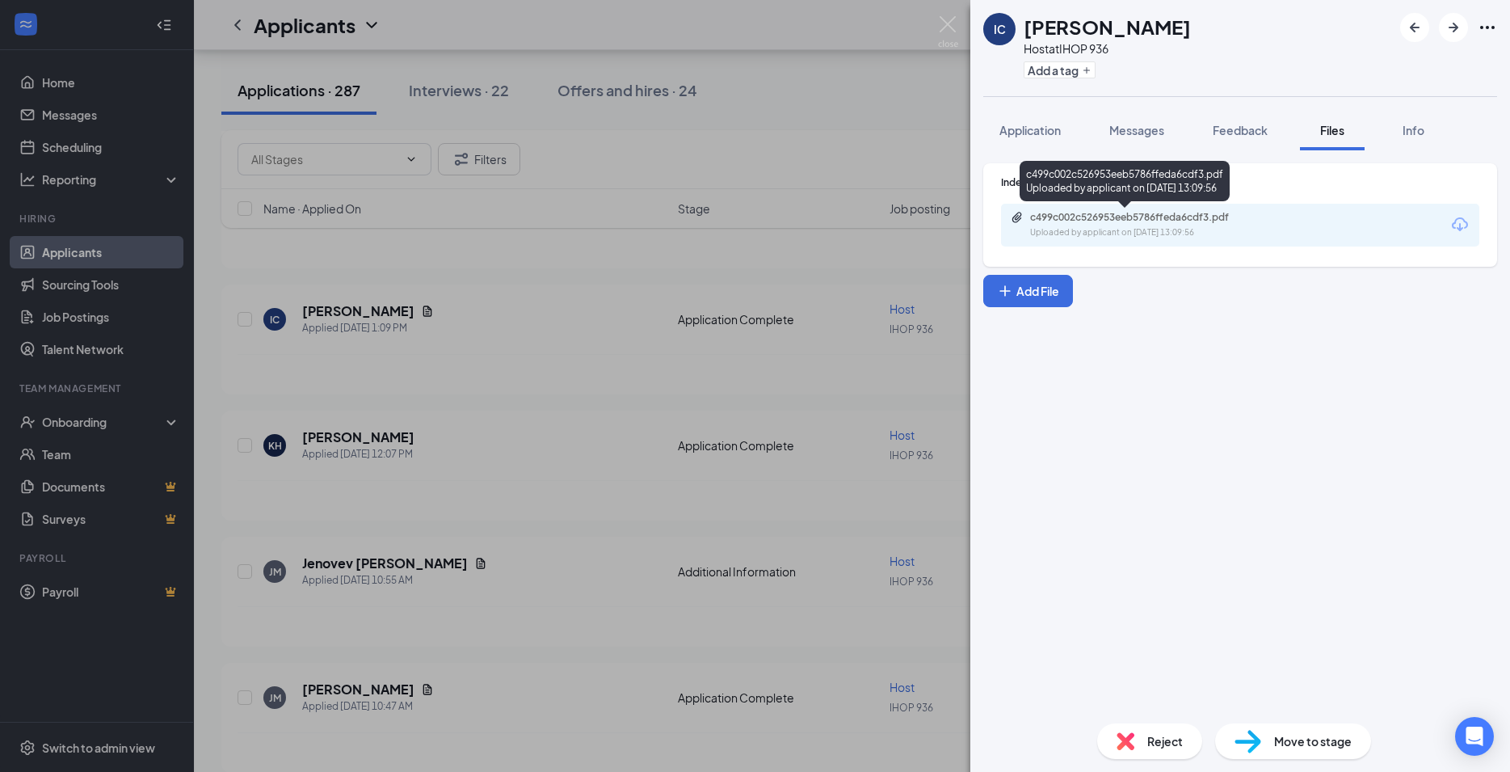
click at [1138, 220] on div "c499c002c526953eeb5786ffeda6cdf3.pdf" at bounding box center [1143, 217] width 226 height 13
click at [945, 18] on img at bounding box center [948, 32] width 20 height 32
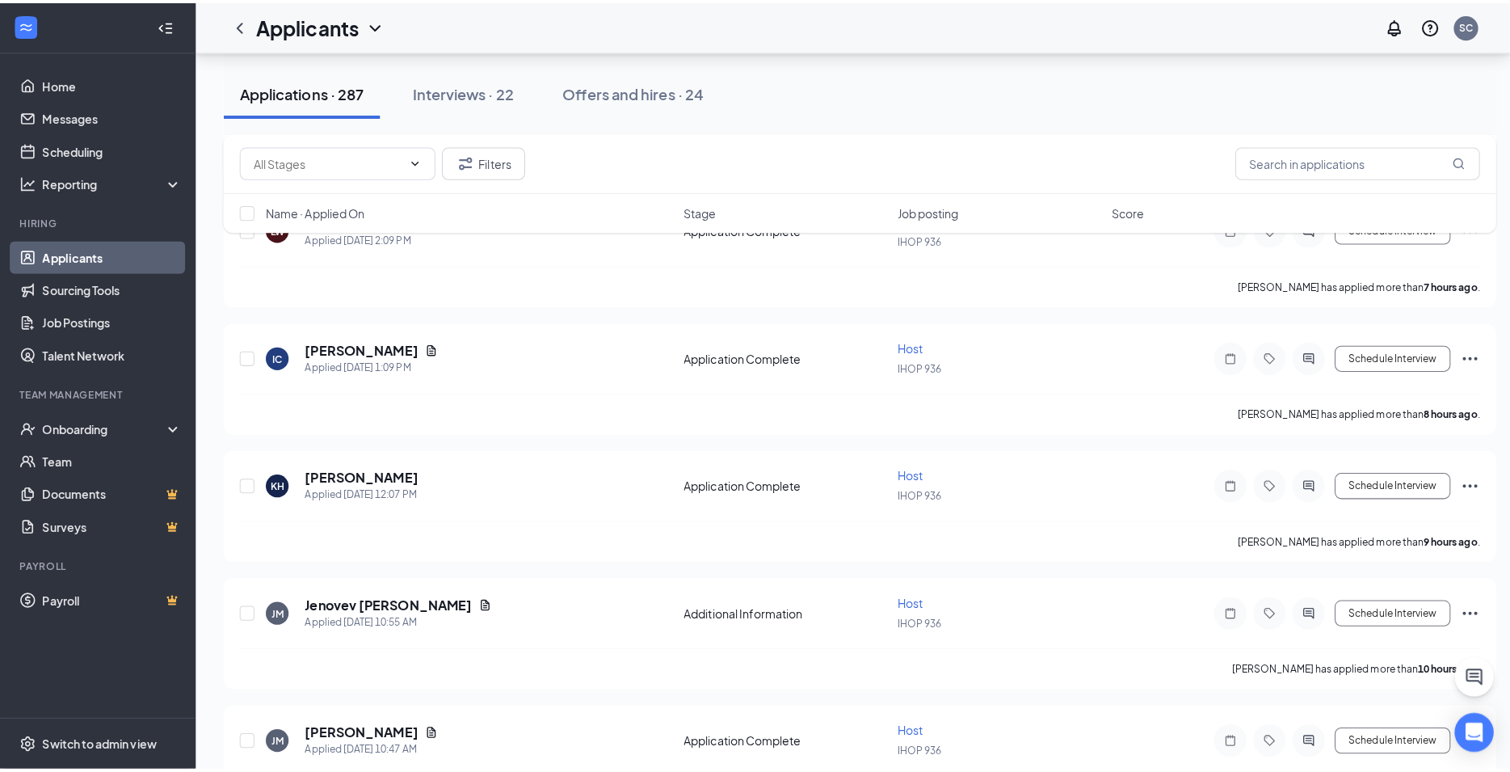
scroll to position [1072, 0]
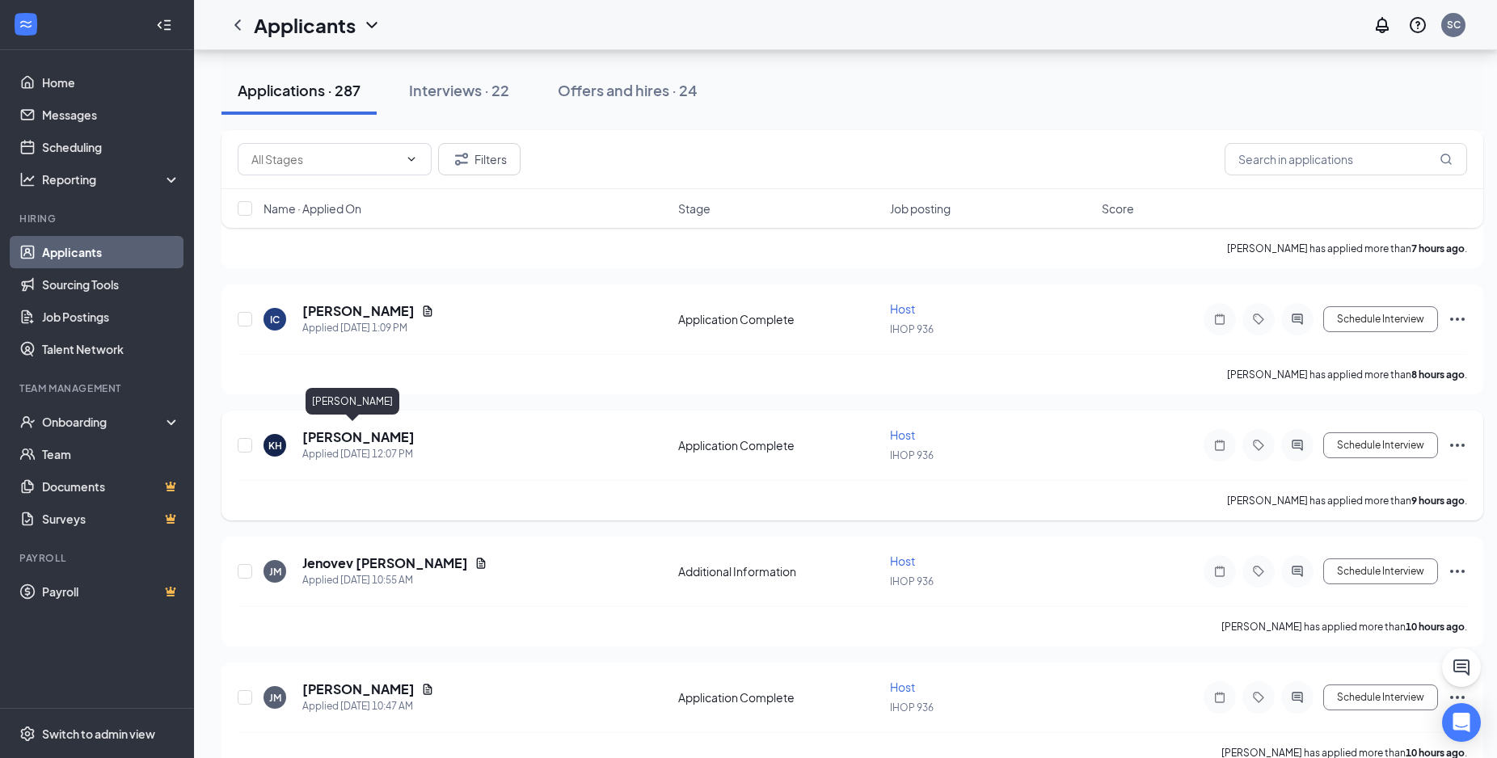
click at [316, 436] on h5 "[PERSON_NAME]" at bounding box center [358, 437] width 112 height 18
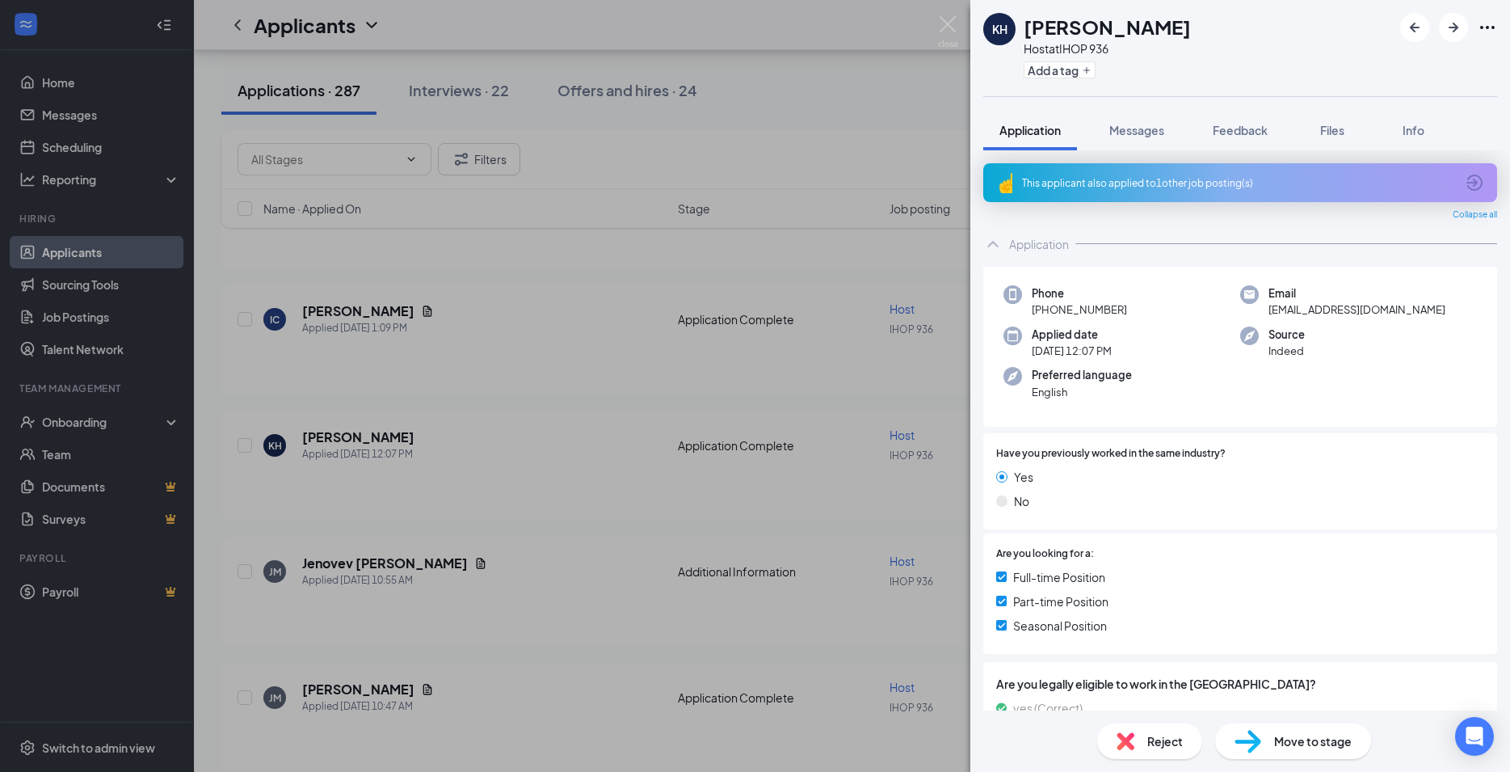
click at [1287, 187] on div "This applicant also applied to 1 other job posting(s)" at bounding box center [1238, 183] width 433 height 14
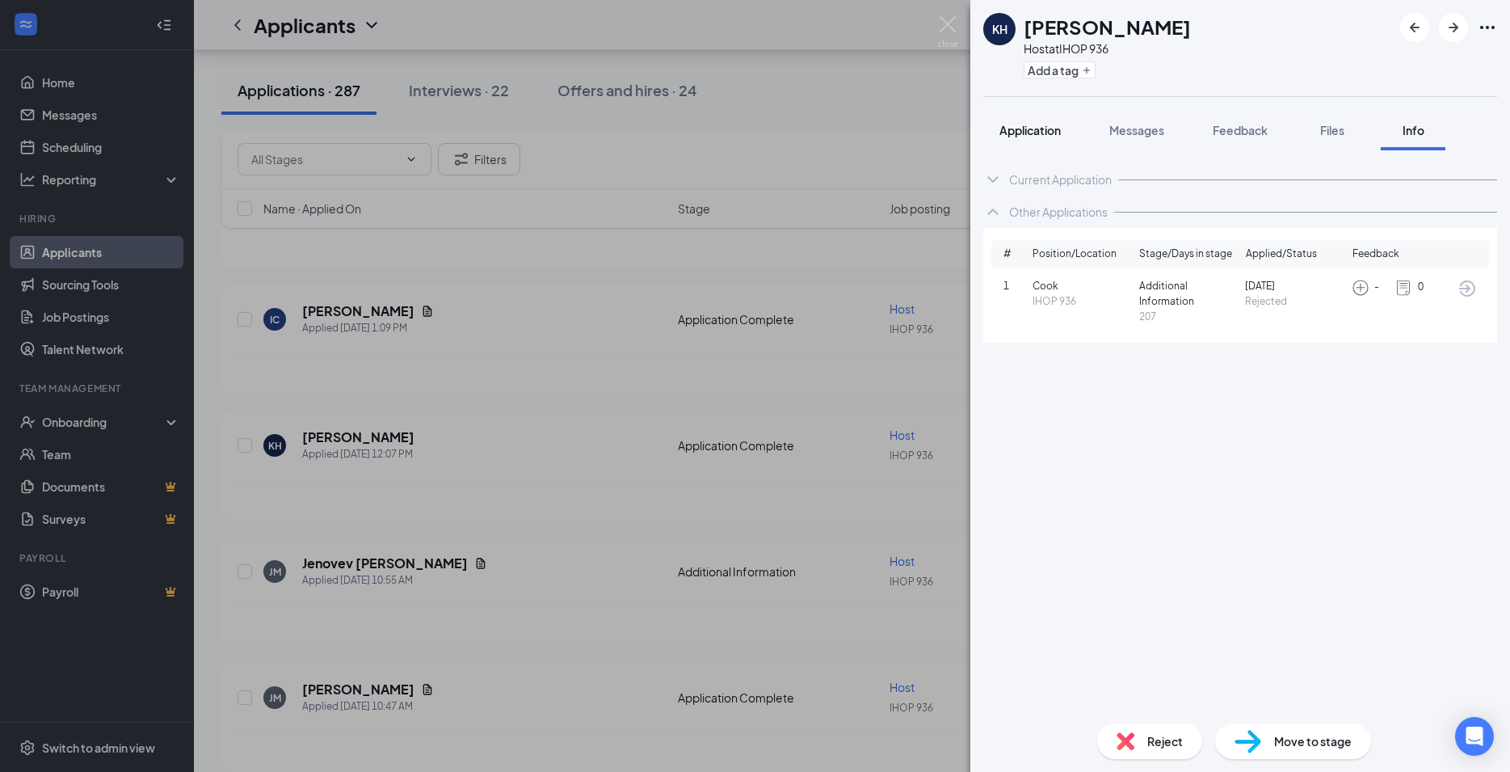
click at [1017, 133] on span "Application" at bounding box center [1030, 130] width 61 height 15
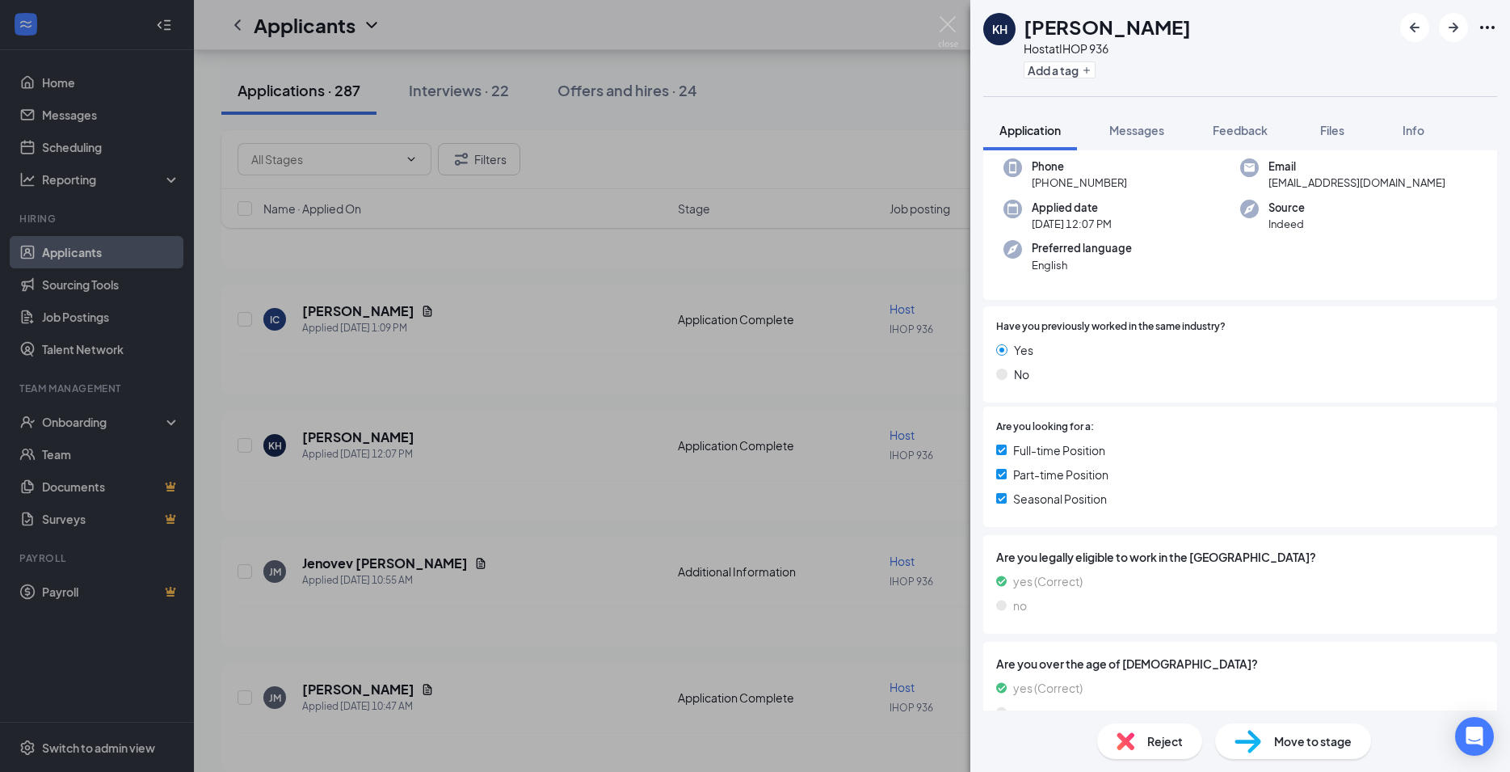
scroll to position [175, 0]
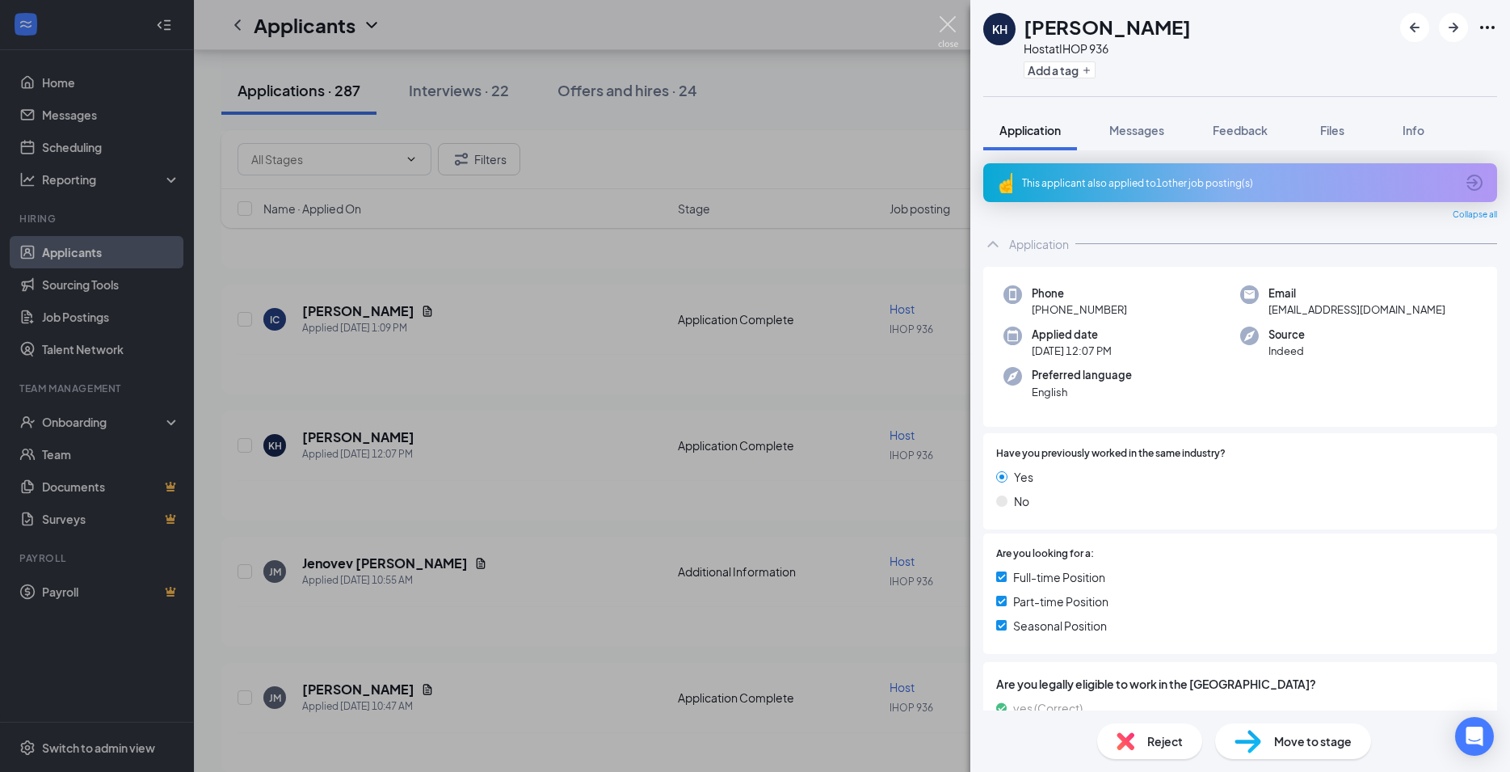
click at [941, 24] on img at bounding box center [948, 32] width 20 height 32
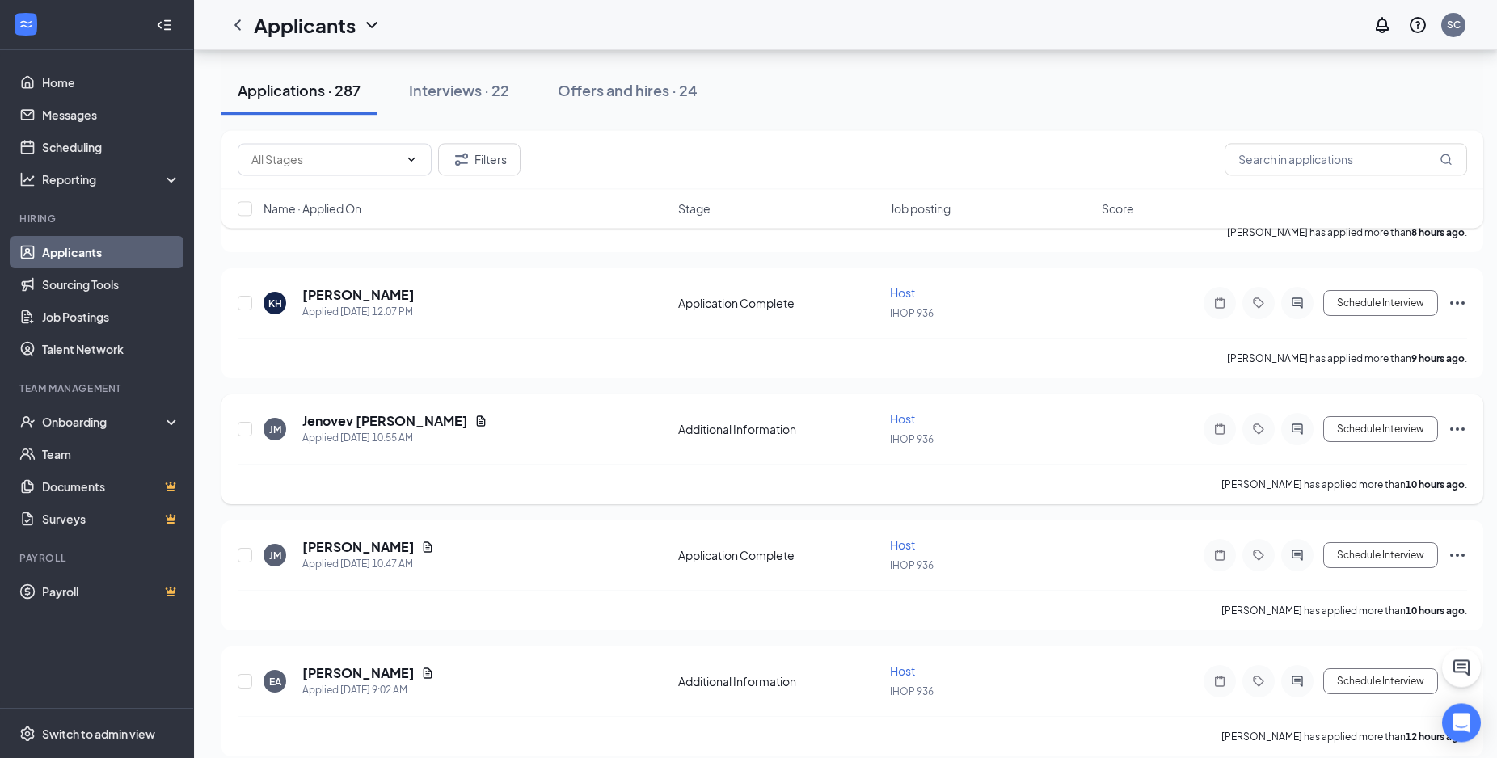
scroll to position [1236, 0]
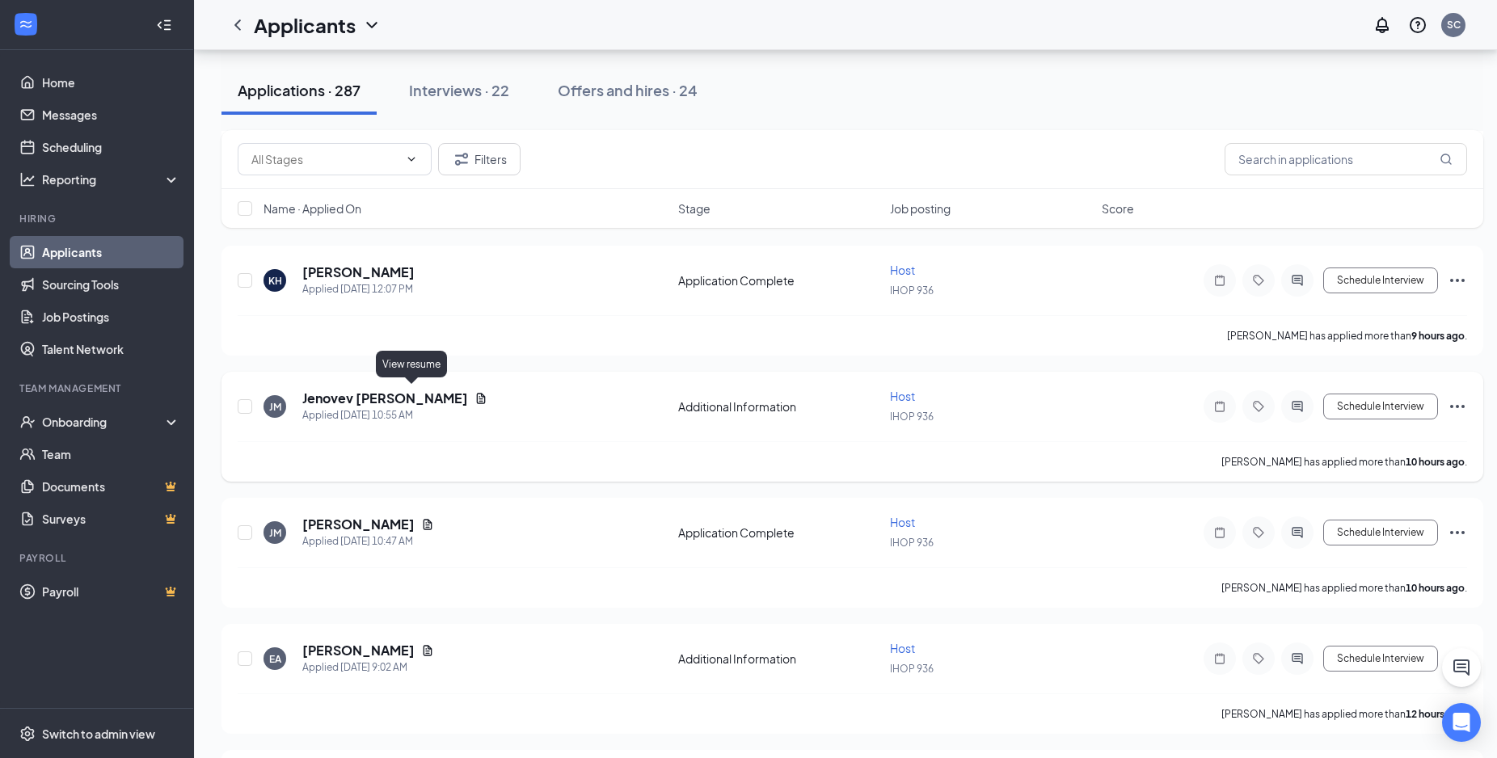
click at [474, 398] on icon "Document" at bounding box center [480, 398] width 13 height 13
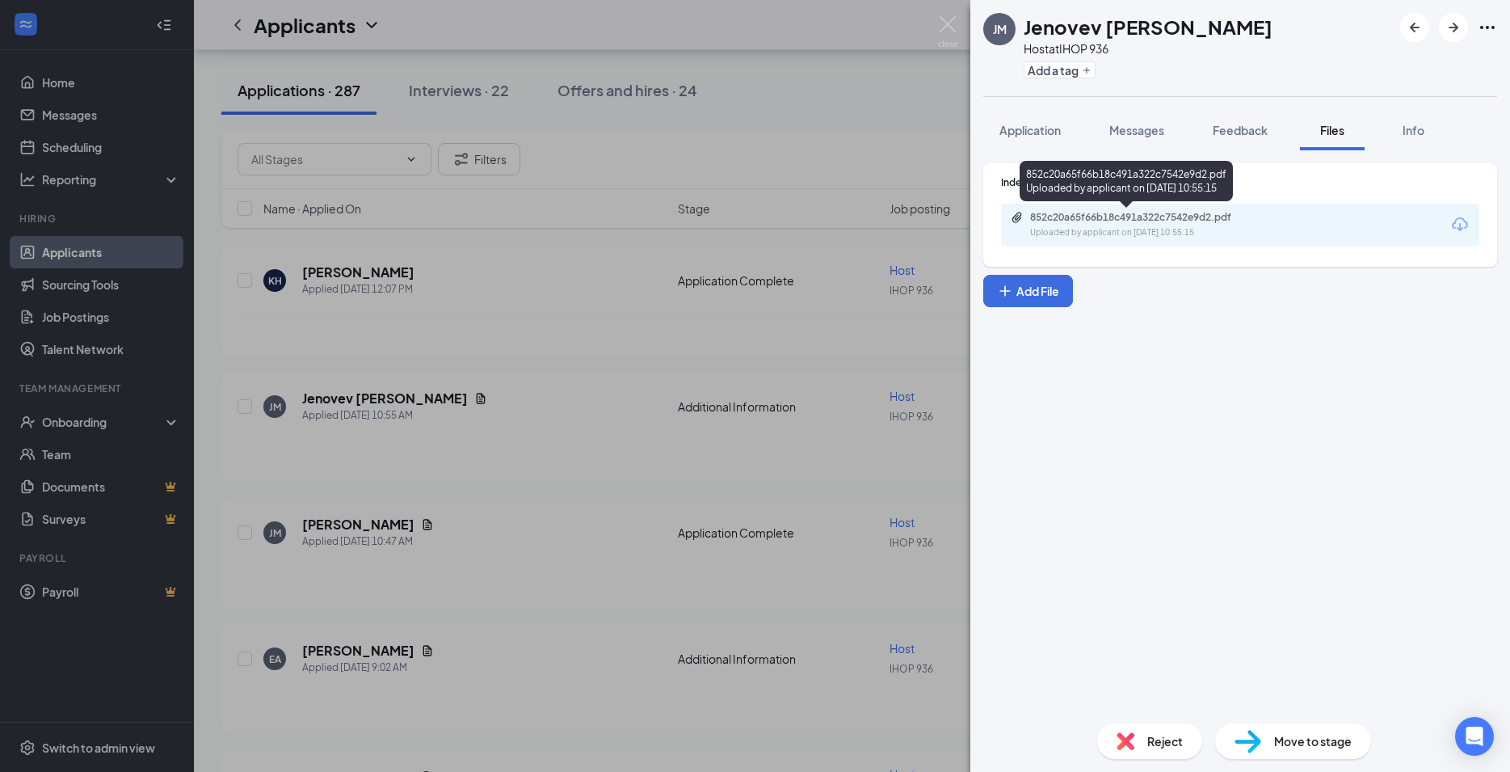
click at [1131, 214] on div "852c20a65f66b18c491a322c7542e9d2.pdf" at bounding box center [1143, 217] width 226 height 13
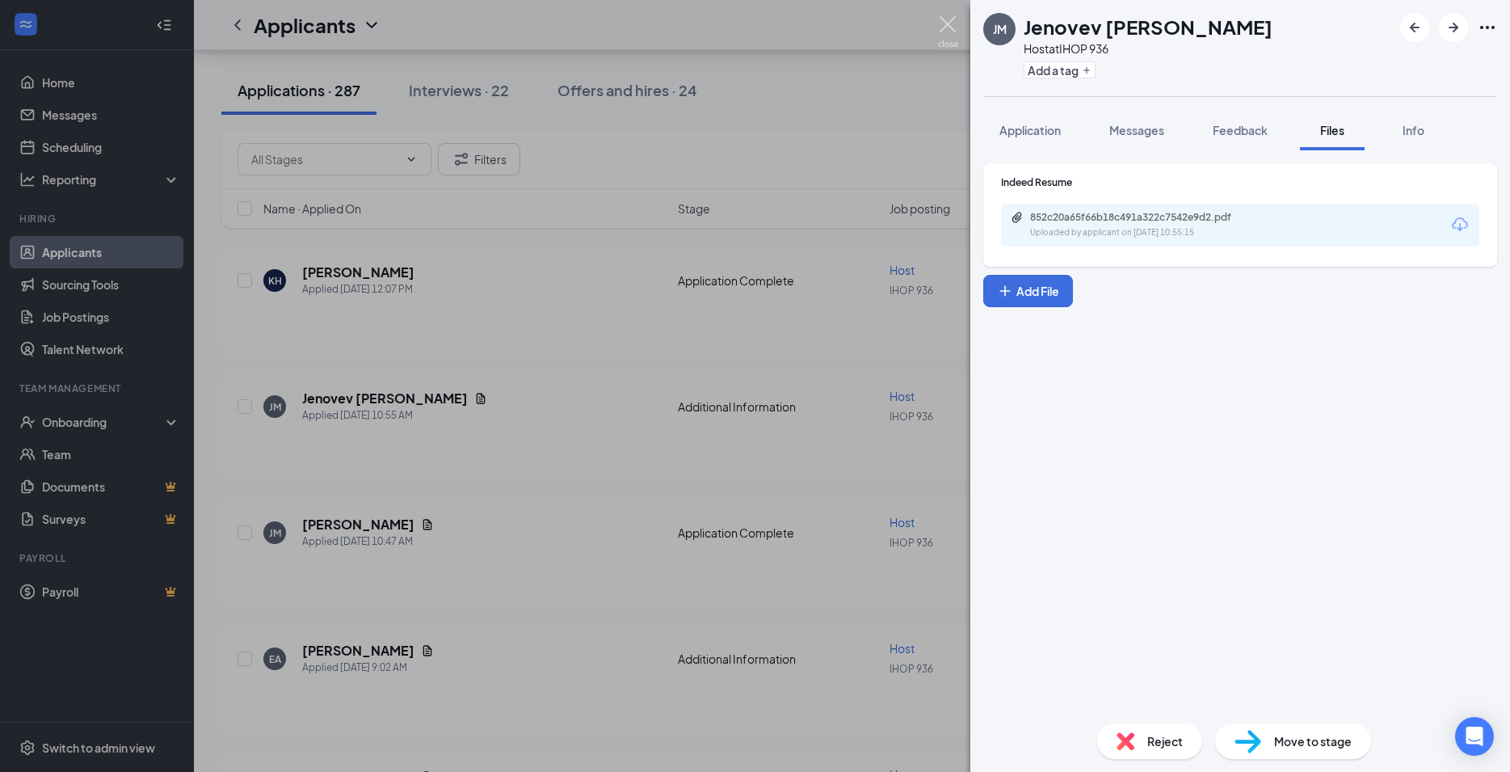
click at [948, 25] on img at bounding box center [948, 32] width 20 height 32
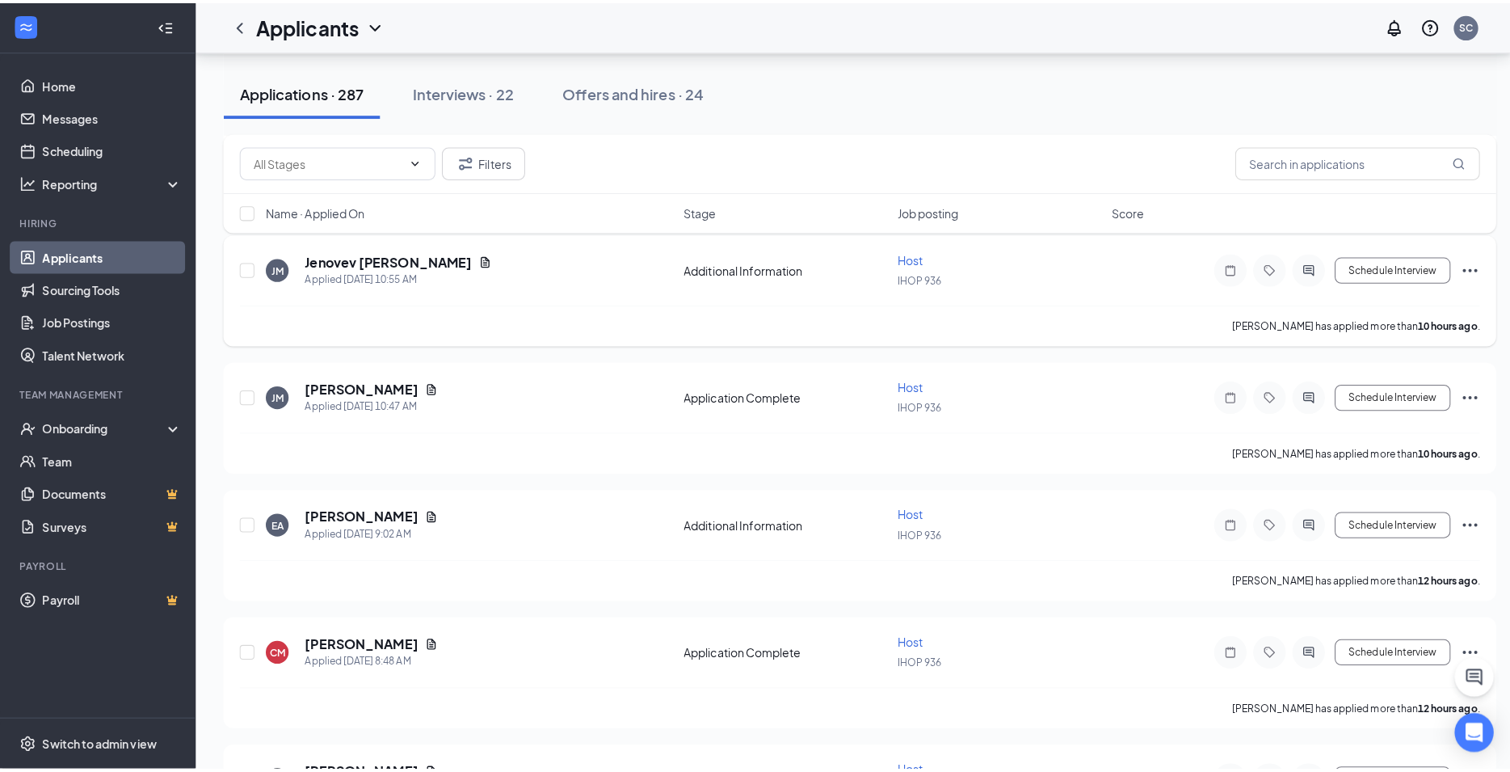
scroll to position [1401, 0]
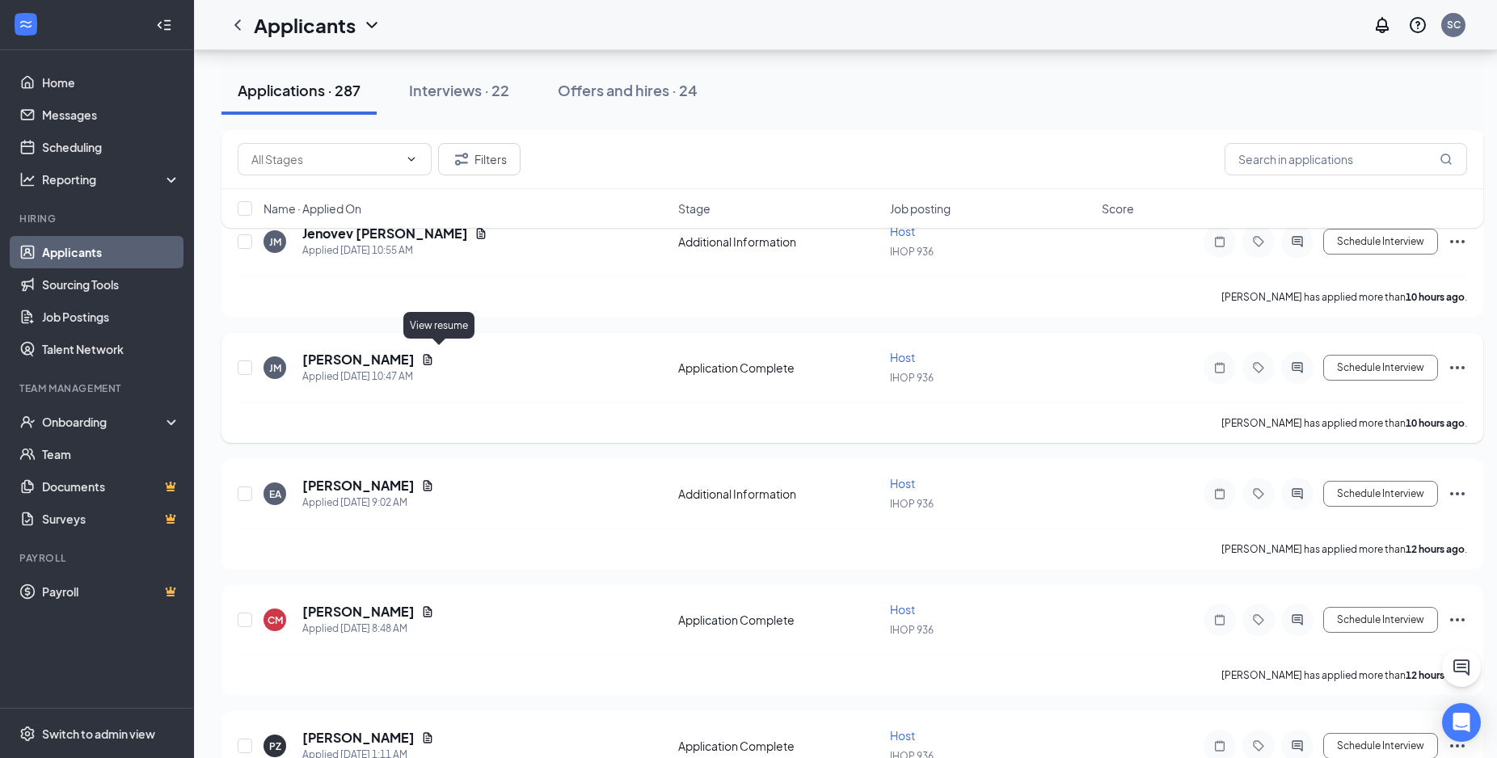
click at [432, 356] on icon "Document" at bounding box center [427, 359] width 9 height 11
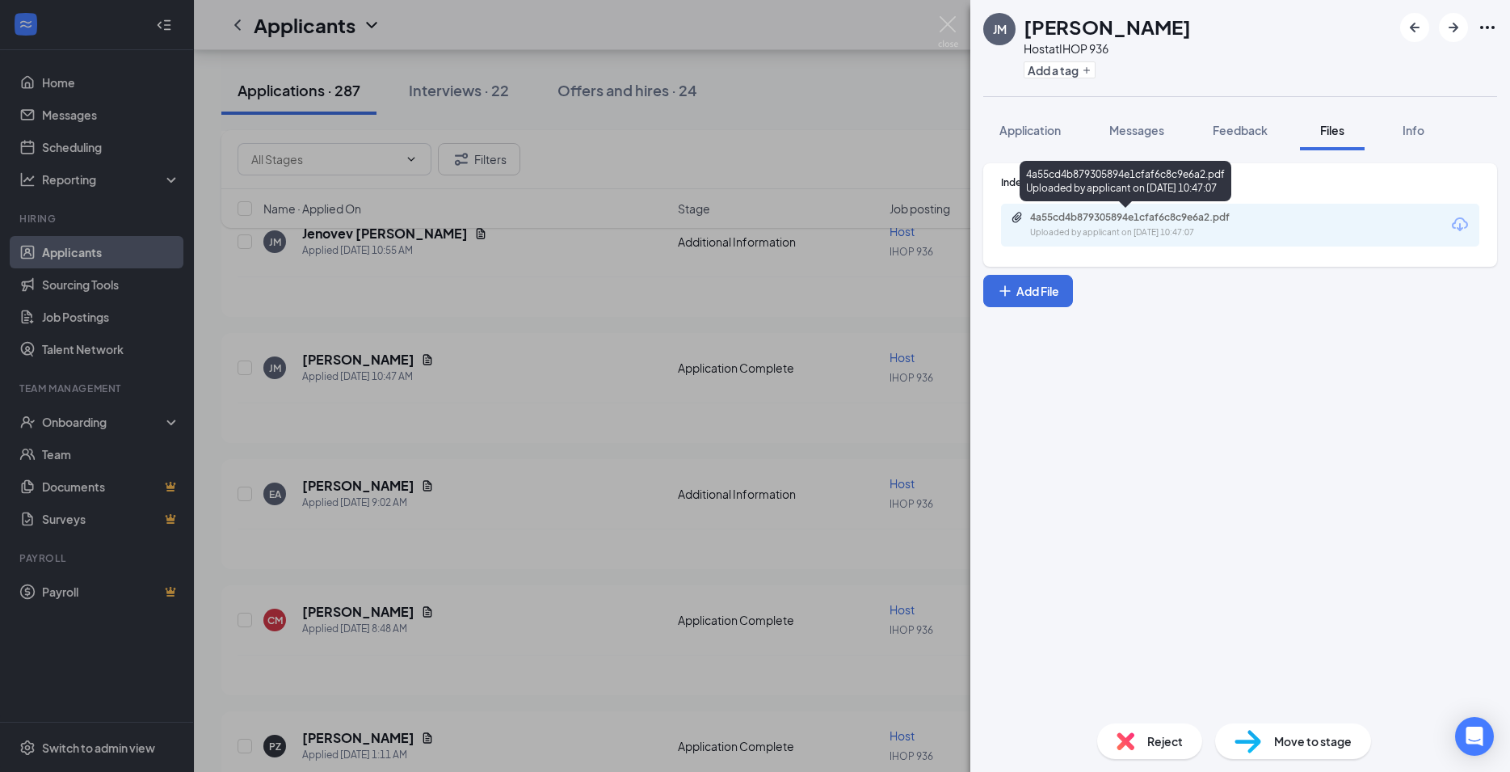
click at [1155, 219] on div "4a55cd4b879305894e1cfaf6c8c9e6a2.pdf" at bounding box center [1143, 217] width 226 height 13
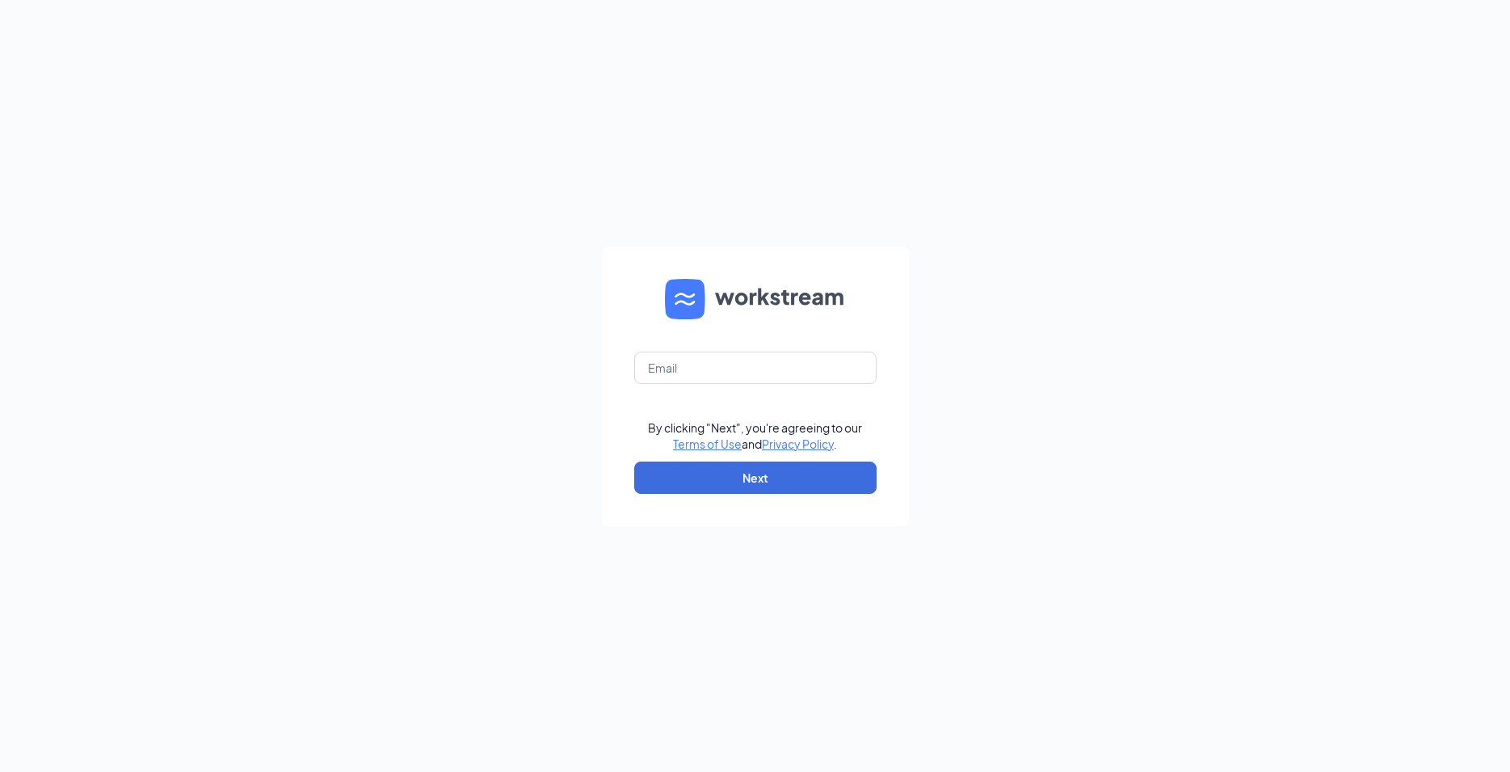
type input "[EMAIL_ADDRESS][DOMAIN_NAME]"
